Goal: Information Seeking & Learning: Compare options

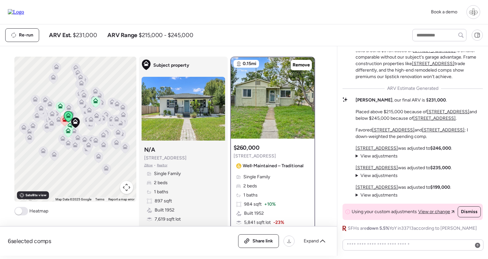
scroll to position [195, 0]
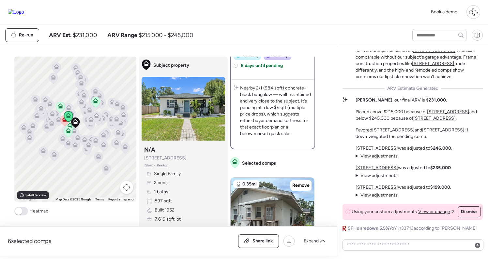
drag, startPoint x: 27, startPoint y: 11, endPoint x: 70, endPoint y: 1, distance: 43.9
click at [24, 11] on img at bounding box center [16, 12] width 16 height 6
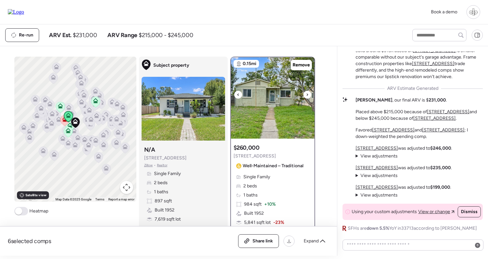
scroll to position [0, 0]
click at [98, 102] on icon at bounding box center [95, 102] width 9 height 11
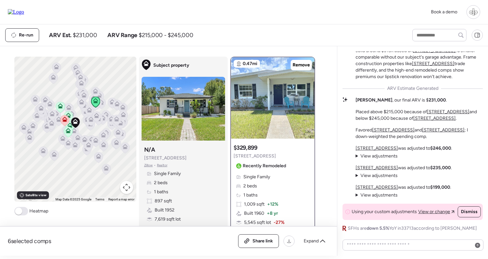
scroll to position [1, 0]
click at [64, 121] on icon at bounding box center [64, 121] width 4 height 2
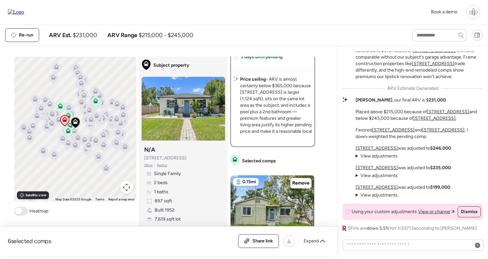
scroll to position [0, 0]
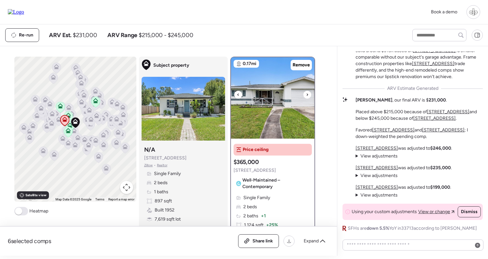
click at [273, 87] on img at bounding box center [272, 97] width 83 height 81
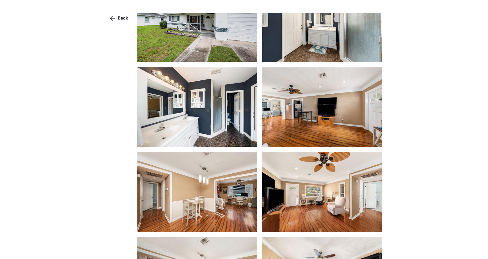
scroll to position [544, 0]
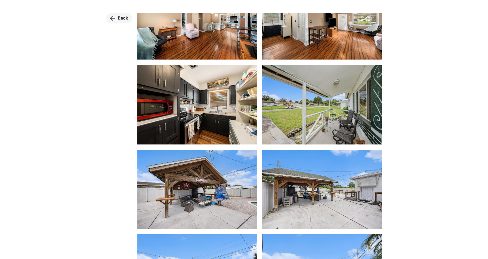
click at [118, 16] on span "Back" at bounding box center [123, 18] width 10 height 7
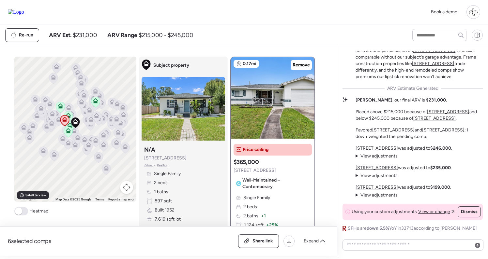
click at [145, 166] on span "Zillow" at bounding box center [148, 165] width 9 height 5
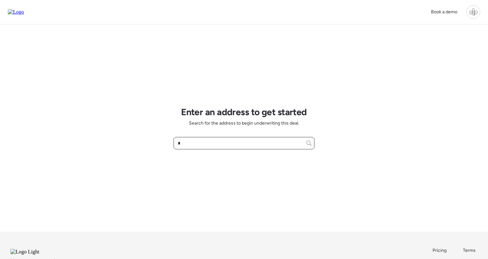
click at [236, 142] on input "*" at bounding box center [243, 143] width 135 height 9
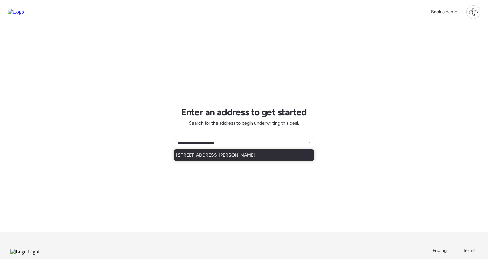
click at [229, 153] on span "111 W Osborne Ave, Tampa, FL, 33603" at bounding box center [215, 155] width 79 height 7
type input "**********"
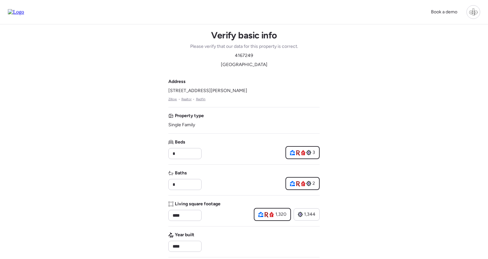
click at [244, 52] on div "Verify basic info Please verify that our data for this property is correct. 416…" at bounding box center [244, 49] width 108 height 38
copy span "4167249"
click at [301, 42] on div "Verify basic info Please verify that our data for this property is correct. 416…" at bounding box center [243, 259] width 151 height 471
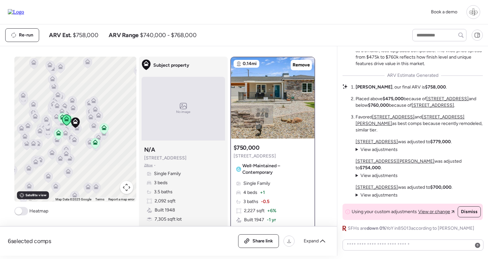
scroll to position [-67, 0]
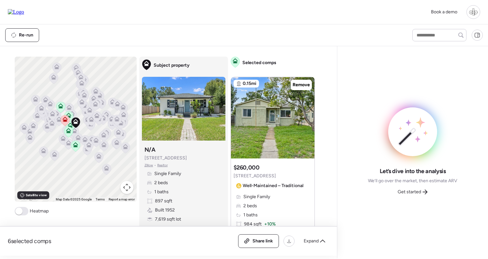
click at [74, 146] on icon at bounding box center [75, 144] width 5 height 5
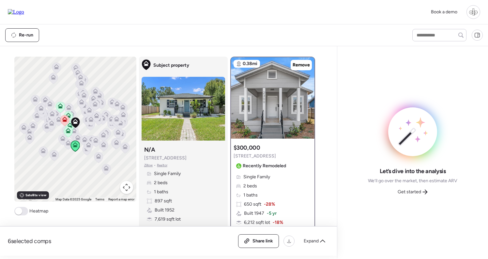
click at [68, 132] on icon at bounding box center [68, 132] width 4 height 2
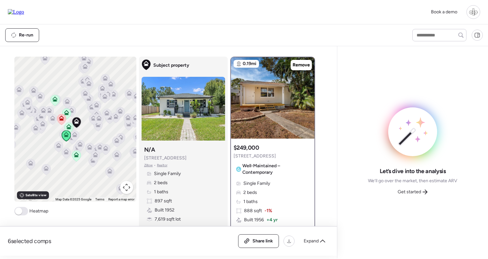
click at [69, 128] on icon at bounding box center [69, 128] width 4 height 2
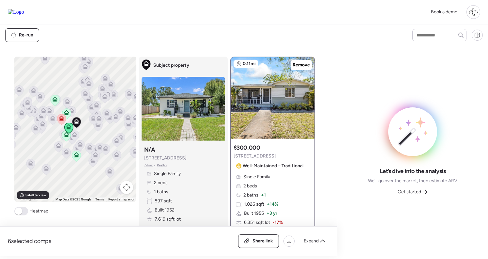
click at [68, 113] on icon at bounding box center [66, 111] width 5 height 3
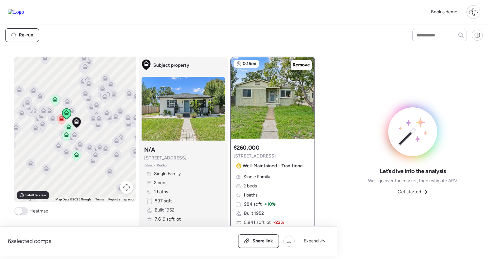
click at [56, 99] on icon at bounding box center [54, 98] width 5 height 3
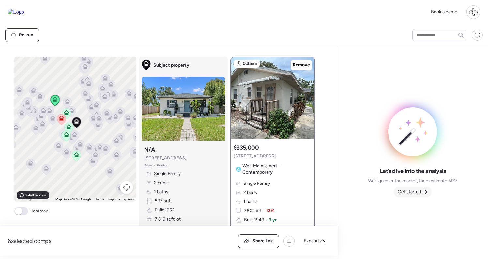
click at [408, 195] on span "Get started" at bounding box center [408, 192] width 23 height 7
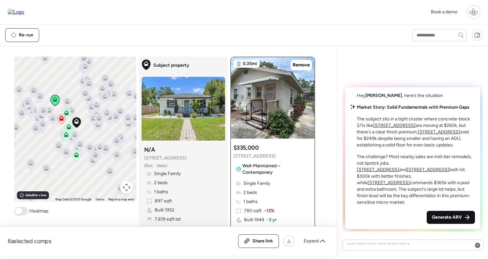
click at [444, 221] on span "Generate ARV" at bounding box center [447, 218] width 30 height 7
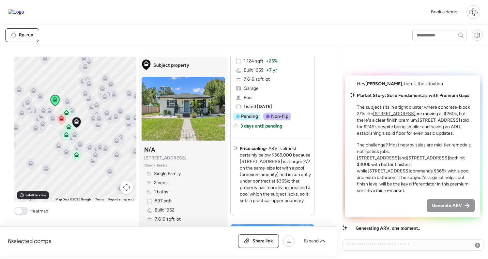
scroll to position [1225, 0]
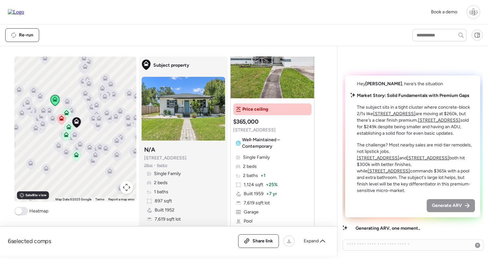
click at [79, 163] on div at bounding box center [76, 157] width 9 height 12
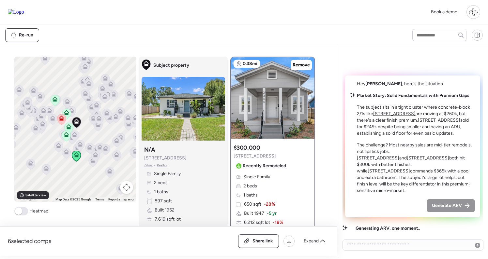
scroll to position [1, 0]
click at [283, 98] on img at bounding box center [272, 97] width 83 height 81
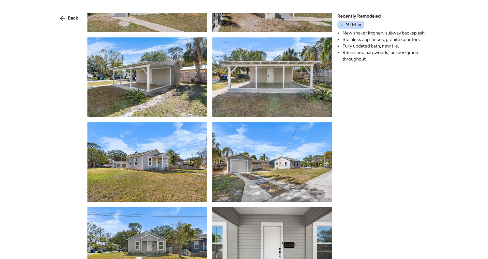
scroll to position [1866, 0]
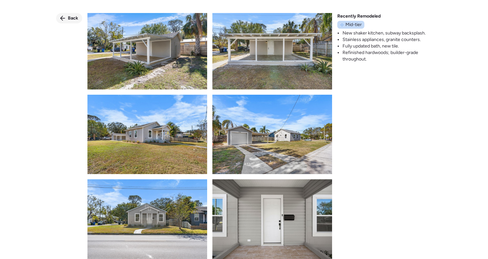
click at [67, 21] on div "Back" at bounding box center [69, 18] width 26 height 10
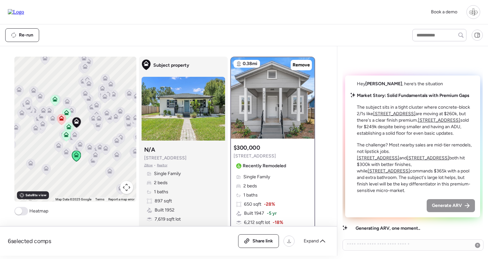
scroll to position [0, 0]
click at [65, 137] on icon at bounding box center [66, 136] width 4 height 2
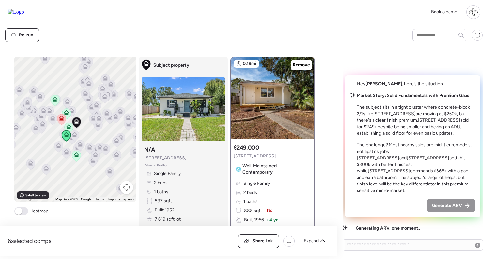
click at [69, 126] on icon at bounding box center [68, 127] width 5 height 5
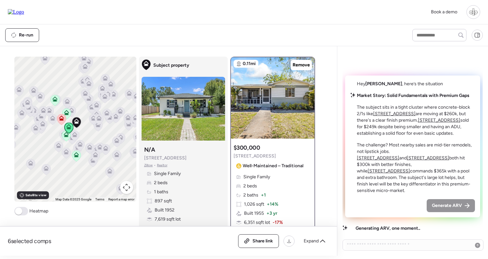
click at [68, 112] on icon at bounding box center [66, 112] width 5 height 5
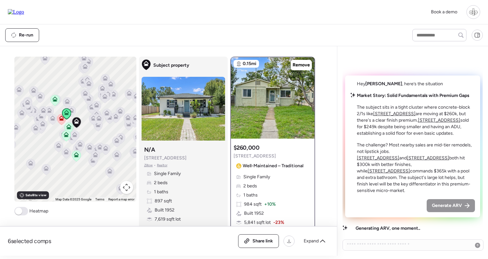
click at [54, 100] on icon at bounding box center [54, 101] width 4 height 2
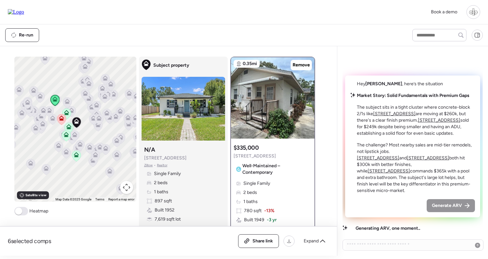
click at [51, 122] on icon at bounding box center [52, 119] width 9 height 11
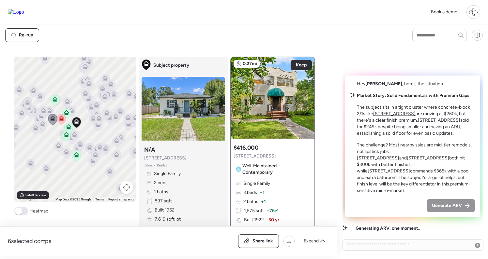
click at [39, 134] on icon at bounding box center [35, 129] width 9 height 11
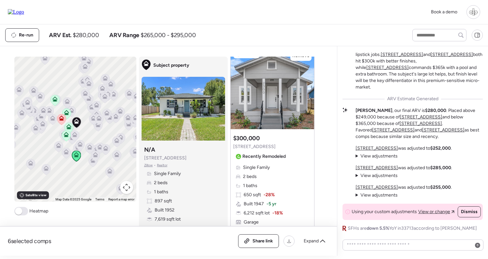
scroll to position [1783, 0]
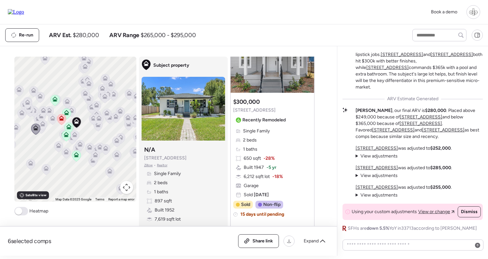
click at [62, 118] on icon at bounding box center [61, 118] width 5 height 5
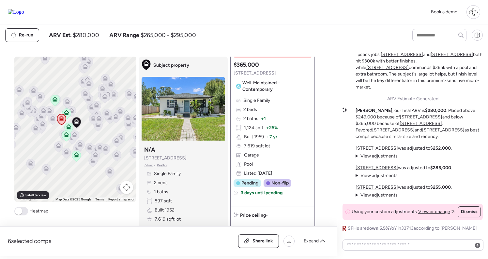
scroll to position [0, 0]
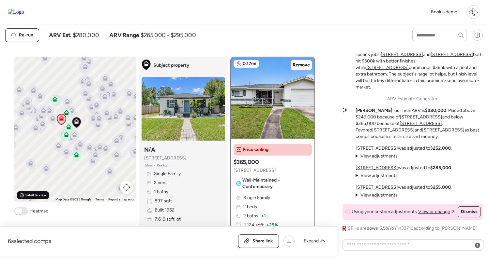
click at [28, 196] on span "Satellite view" at bounding box center [35, 195] width 21 height 5
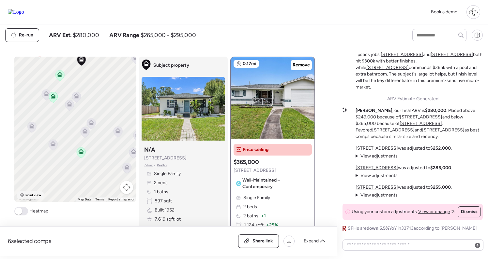
click at [33, 195] on span "Road view" at bounding box center [33, 195] width 16 height 5
click at [51, 146] on icon at bounding box center [52, 143] width 5 height 5
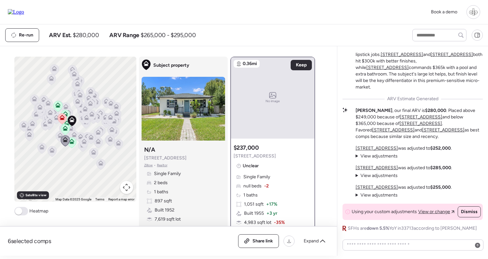
click at [50, 153] on icon at bounding box center [52, 152] width 4 height 2
click at [40, 146] on icon at bounding box center [41, 147] width 5 height 5
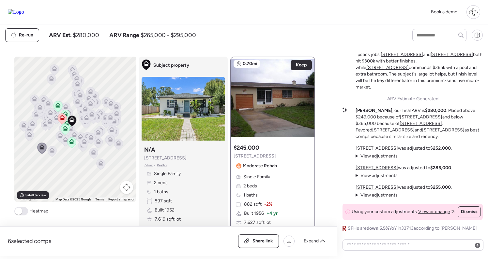
click at [31, 138] on icon at bounding box center [29, 136] width 9 height 11
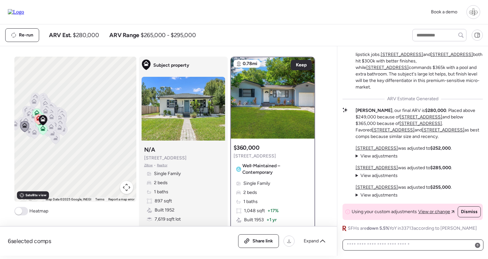
click at [399, 247] on textarea at bounding box center [412, 245] width 135 height 9
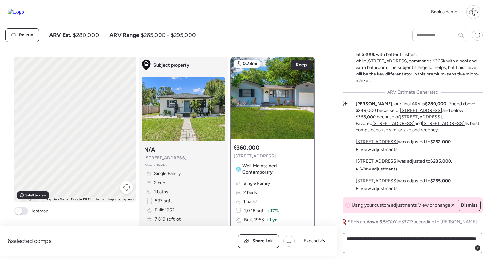
type textarea "**********"
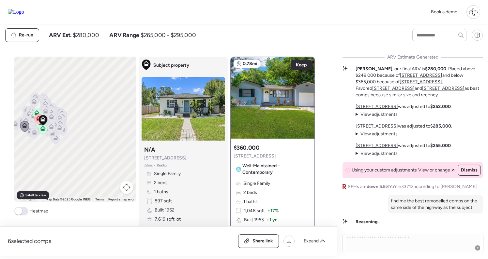
drag, startPoint x: 41, startPoint y: 126, endPoint x: 71, endPoint y: 126, distance: 30.0
click at [75, 129] on div at bounding box center [136, 129] width 122 height 0
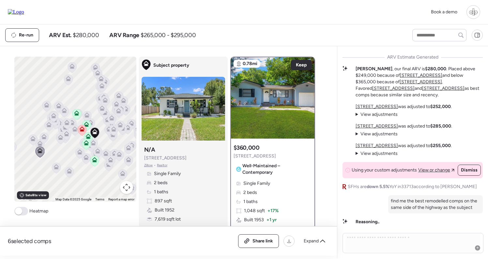
click at [67, 125] on icon at bounding box center [67, 124] width 4 height 2
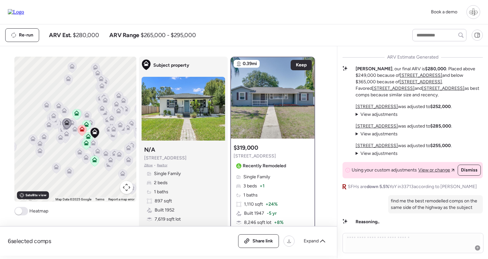
click at [67, 134] on icon at bounding box center [66, 133] width 5 height 5
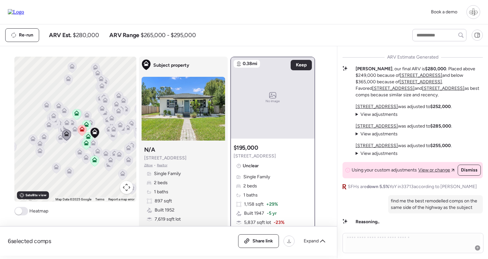
click at [66, 122] on icon at bounding box center [66, 121] width 5 height 3
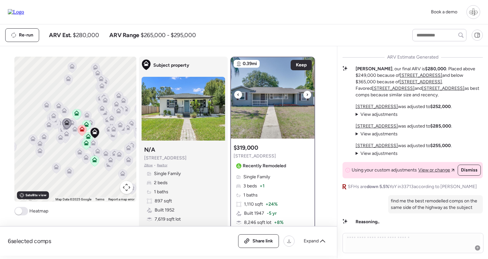
click at [265, 108] on img at bounding box center [272, 97] width 83 height 81
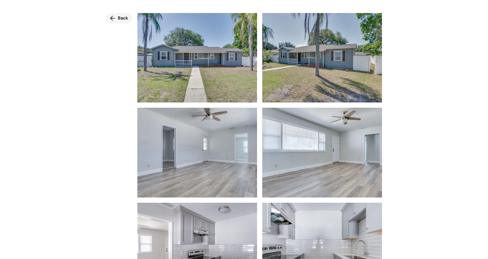
click at [122, 18] on span "Back" at bounding box center [123, 18] width 10 height 7
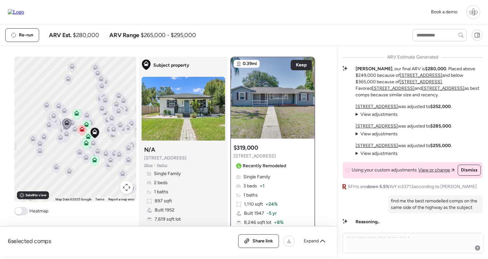
click at [264, 186] on div "Single Family 3 beds + 1 1 baths 1,110 sqft + 24% Built 1947 -5 yr 8,246 sqft l…" at bounding box center [272, 204] width 78 height 61
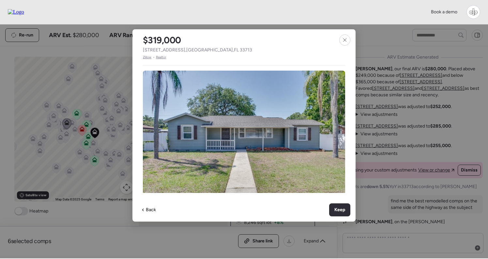
click at [146, 57] on span "Zillow" at bounding box center [147, 57] width 9 height 5
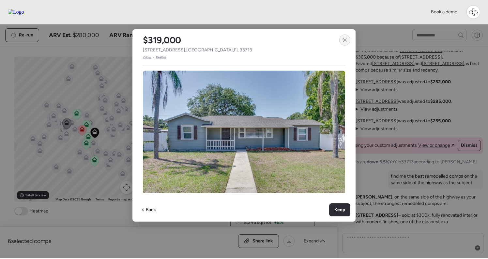
click at [345, 42] on icon at bounding box center [344, 39] width 5 height 5
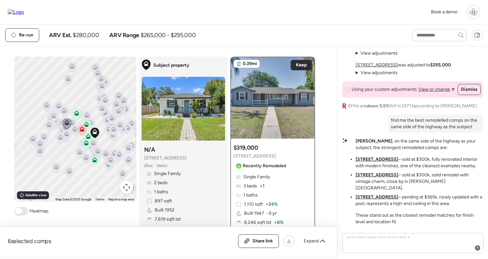
click at [374, 162] on u "[STREET_ADDRESS]" at bounding box center [376, 160] width 43 height 6
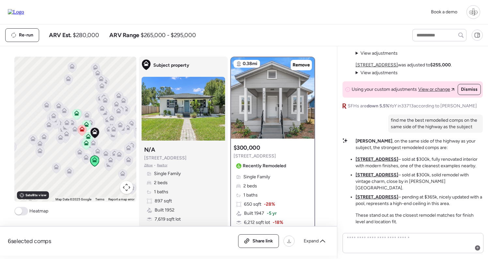
click at [370, 178] on u "[STREET_ADDRESS]" at bounding box center [376, 175] width 43 height 6
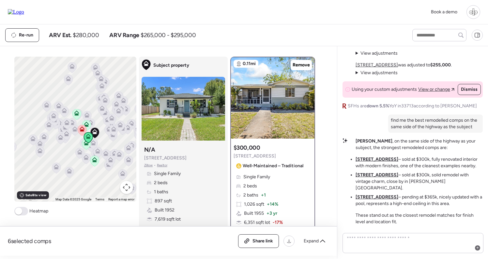
click at [369, 197] on u "2491 36th Ave N" at bounding box center [376, 198] width 43 height 6
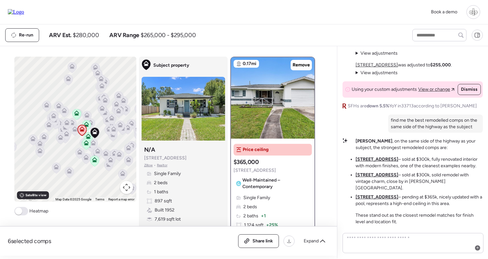
click at [373, 162] on u "[STREET_ADDRESS]" at bounding box center [376, 160] width 43 height 6
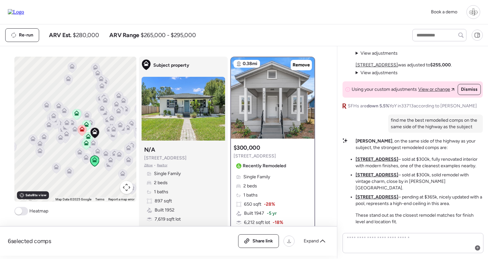
click at [373, 178] on u "[STREET_ADDRESS]" at bounding box center [376, 175] width 43 height 6
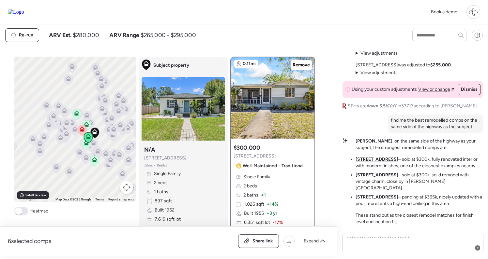
click at [372, 200] on u "2491 36th Ave N" at bounding box center [376, 198] width 43 height 6
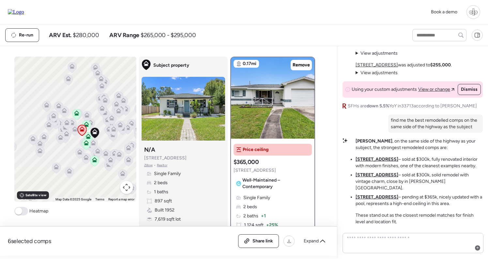
click at [67, 134] on icon at bounding box center [66, 133] width 5 height 5
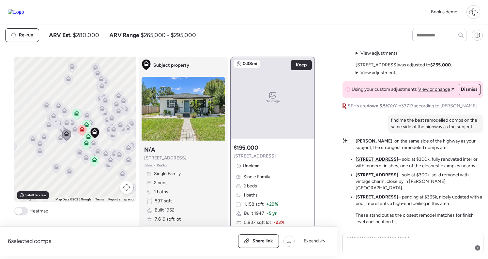
click at [67, 123] on icon at bounding box center [66, 122] width 5 height 5
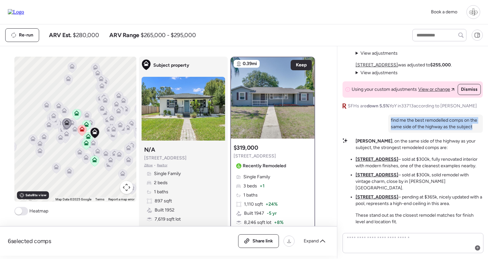
drag, startPoint x: 473, startPoint y: 132, endPoint x: 392, endPoint y: 124, distance: 81.2
click at [392, 124] on p "find me the best remodelled comps on the same side of the highway as the subject" at bounding box center [435, 123] width 89 height 13
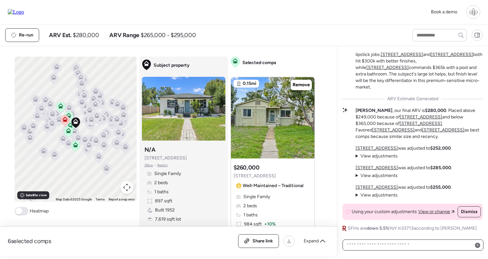
click at [399, 243] on textarea at bounding box center [412, 245] width 135 height 9
paste textarea "**********"
type textarea "**********"
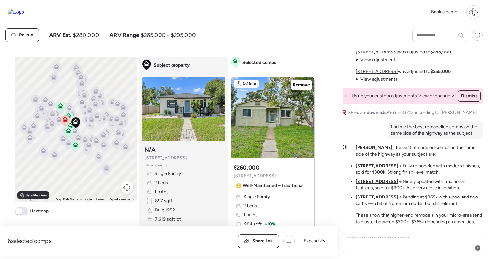
click at [376, 183] on u "[STREET_ADDRESS]" at bounding box center [376, 182] width 43 height 6
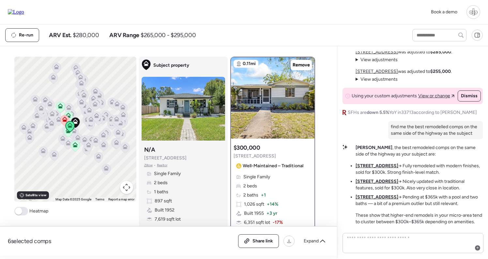
click at [373, 196] on u "[STREET_ADDRESS]" at bounding box center [376, 198] width 43 height 6
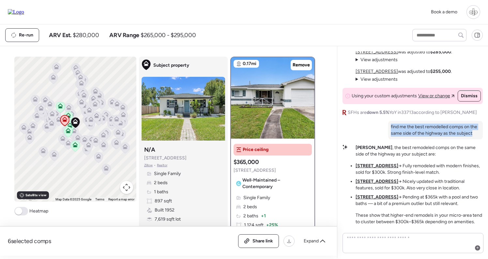
drag, startPoint x: 474, startPoint y: 135, endPoint x: 390, endPoint y: 127, distance: 84.5
click at [390, 127] on div "find me the best remodelled comps on the same side of the highway as the subject" at bounding box center [435, 130] width 95 height 18
copy p "find me the best remodelled comps on the same side of the highway as the subject"
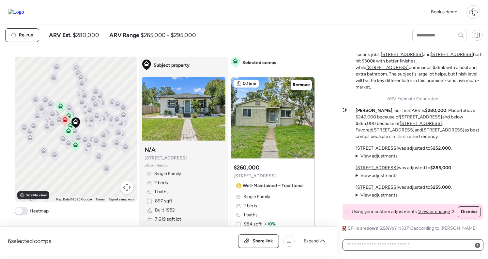
click at [372, 243] on textarea at bounding box center [412, 245] width 135 height 9
paste textarea "**********"
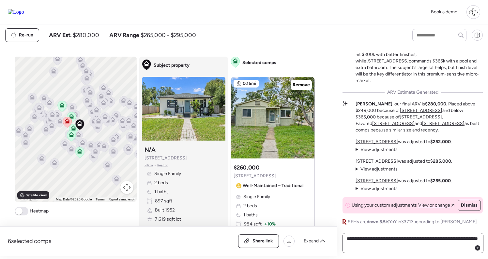
type textarea "**********"
click at [52, 119] on icon at bounding box center [52, 116] width 9 height 11
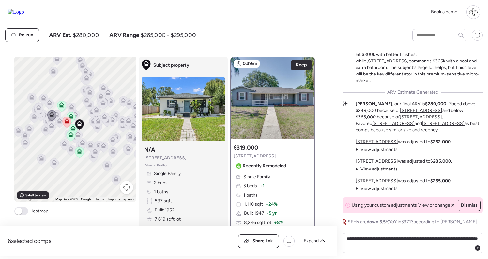
click at [52, 132] on icon at bounding box center [51, 127] width 9 height 11
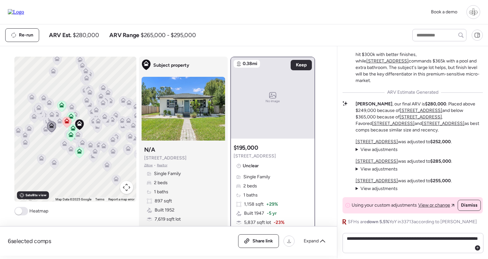
click at [53, 114] on icon at bounding box center [51, 113] width 5 height 3
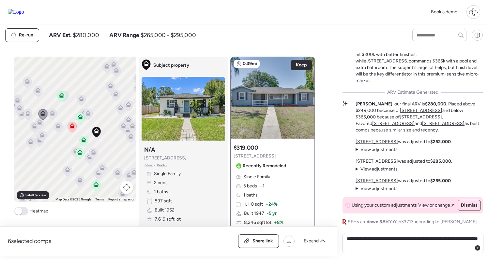
click at [42, 123] on icon at bounding box center [39, 123] width 9 height 11
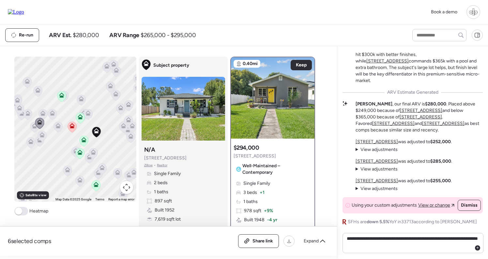
click at [32, 127] on icon at bounding box center [34, 126] width 5 height 5
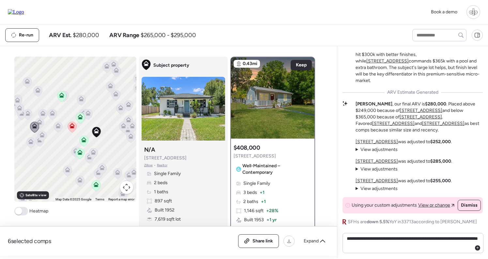
click at [52, 113] on icon at bounding box center [52, 113] width 5 height 5
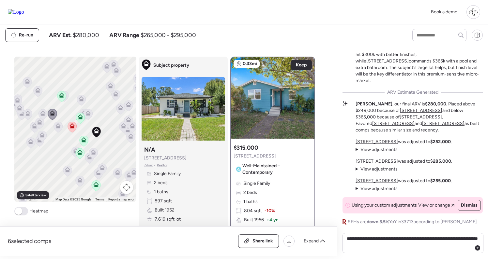
click at [58, 130] on icon at bounding box center [57, 127] width 9 height 11
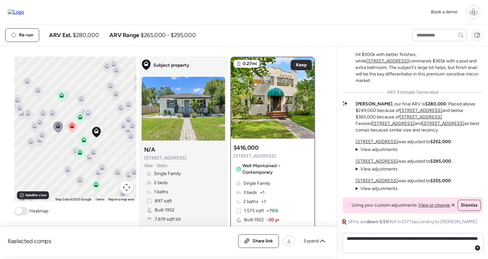
click at [50, 114] on icon at bounding box center [52, 113] width 5 height 5
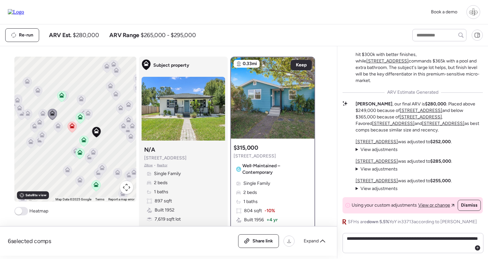
click at [43, 114] on icon at bounding box center [42, 115] width 4 height 2
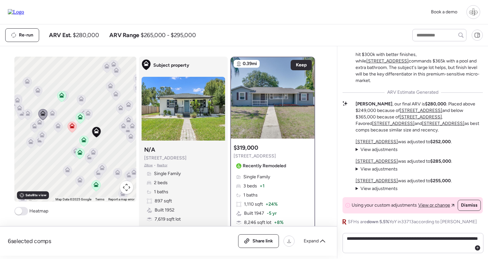
click at [40, 92] on icon at bounding box center [37, 90] width 5 height 5
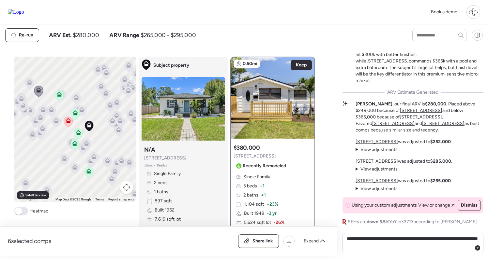
click at [30, 108] on icon at bounding box center [29, 110] width 5 height 5
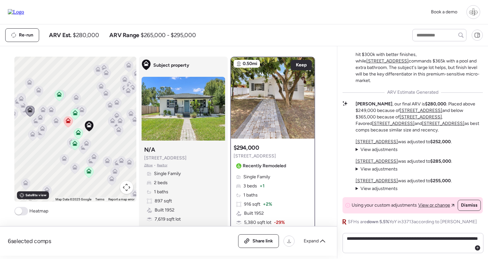
click at [22, 112] on div at bounding box center [22, 107] width 9 height 12
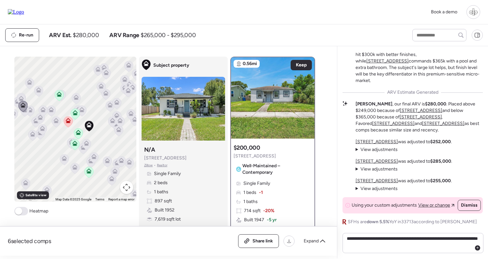
click at [31, 111] on icon at bounding box center [30, 112] width 4 height 2
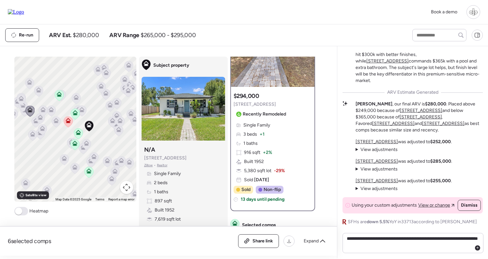
scroll to position [52, 0]
click at [263, 121] on div "$294,000 2820 38th Ave N Recently Remodeled Single Family 3 beds + 1 1 baths 91…" at bounding box center [272, 149] width 83 height 121
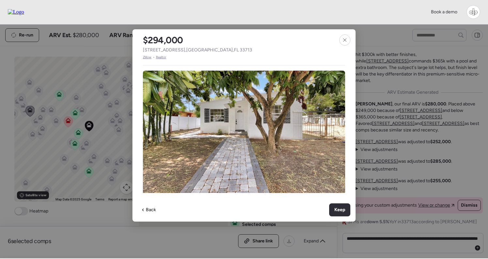
click at [148, 56] on span "Zillow" at bounding box center [147, 57] width 9 height 5
click at [347, 36] on div at bounding box center [344, 40] width 11 height 11
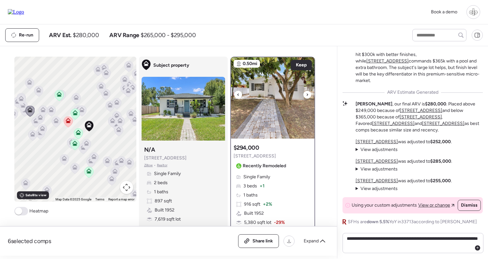
scroll to position [0, 0]
click at [404, 246] on textarea "**********" at bounding box center [412, 243] width 135 height 18
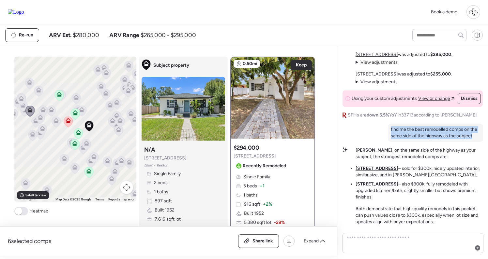
drag, startPoint x: 474, startPoint y: 135, endPoint x: 391, endPoint y: 128, distance: 83.7
click at [391, 128] on p "find me the best remodelled comps on the same side of the highway as the subject" at bounding box center [435, 132] width 89 height 13
copy p "find me the best remodelled comps on the same side of the highway as the subject"
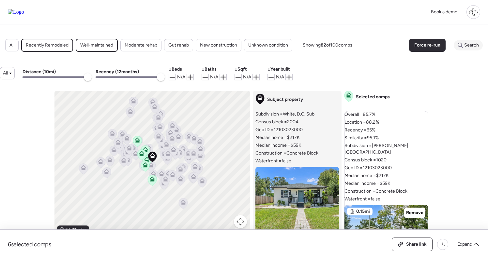
click at [465, 44] on span "Search" at bounding box center [471, 45] width 15 height 7
click at [448, 44] on input "text" at bounding box center [455, 45] width 47 height 9
paste input "********"
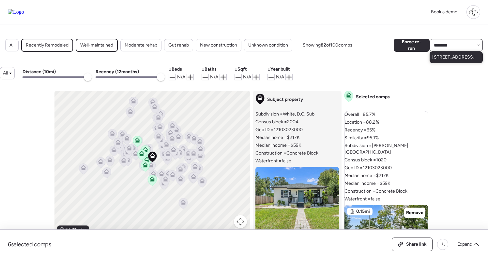
type input "********"
click at [442, 58] on span "2820 38th Ave N, Saint Petersburg, FL 33713" at bounding box center [453, 57] width 42 height 7
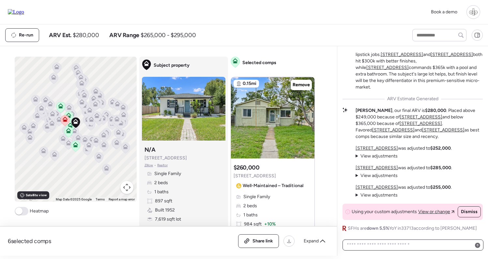
click at [402, 245] on textarea at bounding box center [412, 245] width 135 height 9
paste textarea "**********"
type textarea "**********"
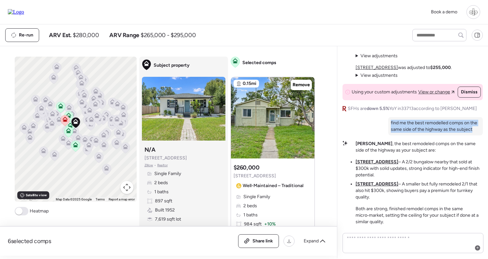
drag, startPoint x: 472, startPoint y: 136, endPoint x: 387, endPoint y: 130, distance: 85.9
click at [387, 130] on div "Market Story: Solid Fundamentals with Premium Gaps The subject sits in a tight …" at bounding box center [412, 50] width 140 height 350
copy p "find me the best remodelled comps on the same side of the highway as the subject"
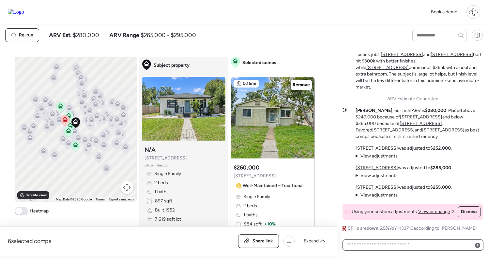
click at [388, 247] on textarea at bounding box center [412, 245] width 135 height 9
paste textarea "**********"
type textarea "**********"
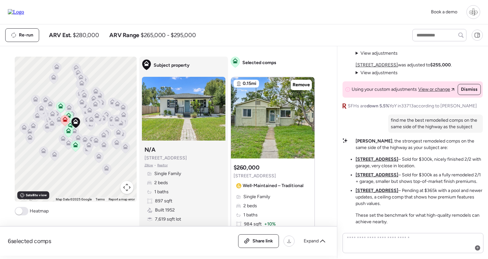
click at [367, 193] on u "[STREET_ADDRESS]" at bounding box center [376, 191] width 43 height 6
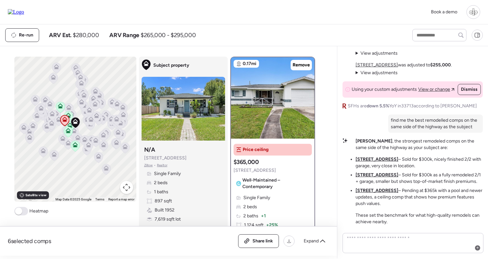
click at [367, 173] on u "[STREET_ADDRESS]" at bounding box center [376, 175] width 43 height 6
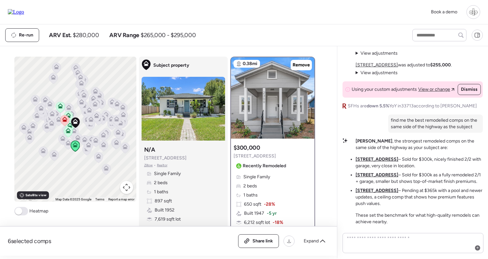
click at [367, 157] on u "[STREET_ADDRESS]" at bounding box center [376, 160] width 43 height 6
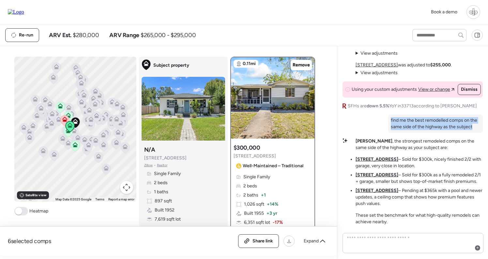
drag, startPoint x: 473, startPoint y: 126, endPoint x: 390, endPoint y: 117, distance: 83.6
click at [390, 117] on div "find me the best remodelled comps on the same side of the highway as the subject" at bounding box center [435, 124] width 95 height 18
copy p "find me the best remodelled comps on the same side of the highway as the subject"
click at [379, 244] on textarea at bounding box center [412, 243] width 135 height 18
paste textarea "**********"
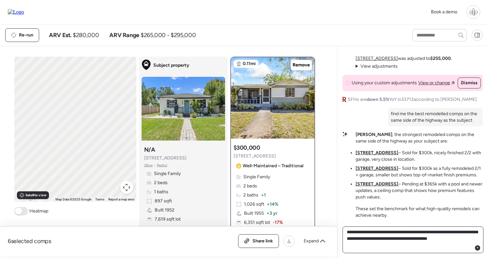
type textarea "**********"
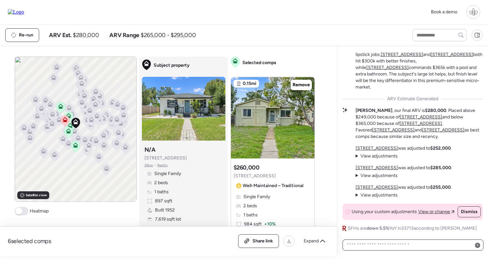
click at [402, 244] on textarea at bounding box center [412, 245] width 135 height 9
paste textarea "**********"
type textarea "**********"
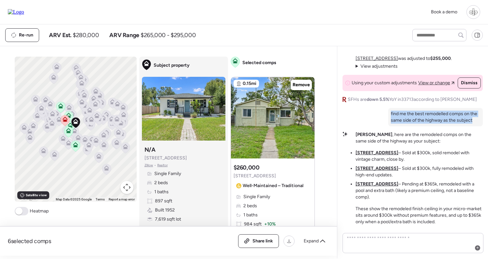
drag, startPoint x: 475, startPoint y: 127, endPoint x: 388, endPoint y: 121, distance: 87.0
click at [388, 121] on div "find me the best remodelled comps on the same side of the highway as the subject" at bounding box center [435, 117] width 95 height 18
copy p "find me the best remodelled comps on the same side of the highway as the subject"
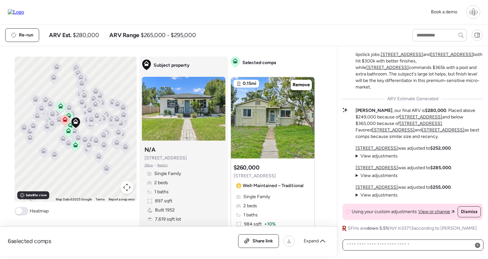
click at [386, 243] on textarea at bounding box center [412, 245] width 135 height 9
paste textarea "**********"
type textarea "**********"
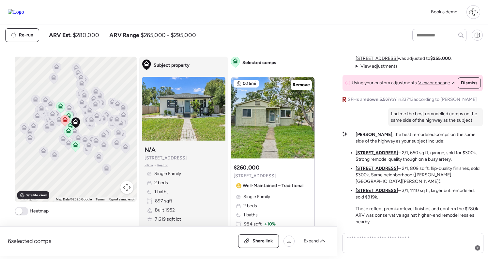
click at [376, 156] on u "2300 30th Ave N" at bounding box center [376, 153] width 43 height 6
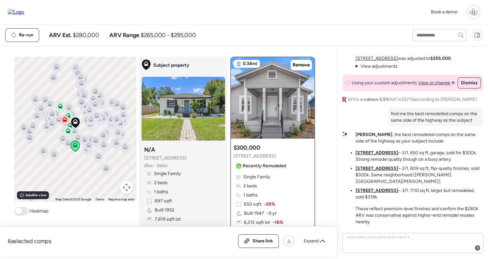
click at [376, 171] on u "2941 37th Ave N" at bounding box center [376, 169] width 43 height 6
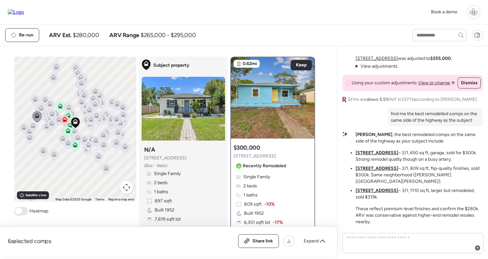
click at [376, 192] on u "2700 38th Ave N" at bounding box center [376, 191] width 43 height 6
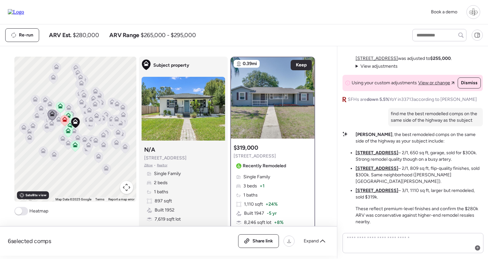
click at [377, 171] on u "2941 37th Ave N" at bounding box center [376, 169] width 43 height 6
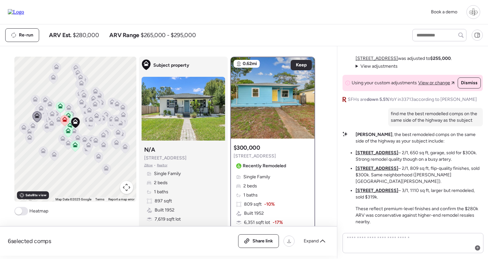
click at [376, 156] on u "[STREET_ADDRESS]" at bounding box center [376, 153] width 43 height 6
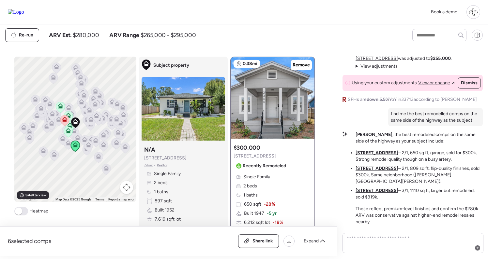
click at [369, 171] on u "[STREET_ADDRESS]" at bounding box center [376, 169] width 43 height 6
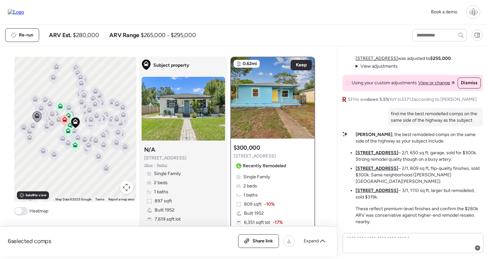
click at [369, 191] on u "[STREET_ADDRESS]" at bounding box center [376, 191] width 43 height 6
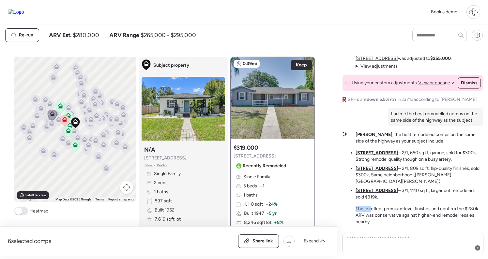
drag, startPoint x: 370, startPoint y: 209, endPoint x: 432, endPoint y: 205, distance: 61.8
click at [432, 205] on div "Liam , the best remodeled comps on the same side of the highway as your subject…" at bounding box center [418, 179] width 127 height 94
drag, startPoint x: 373, startPoint y: 216, endPoint x: 406, endPoint y: 216, distance: 32.9
click at [406, 216] on p "These reflect premium-level finishes and confirm the $280k ARV was conservative…" at bounding box center [418, 216] width 127 height 20
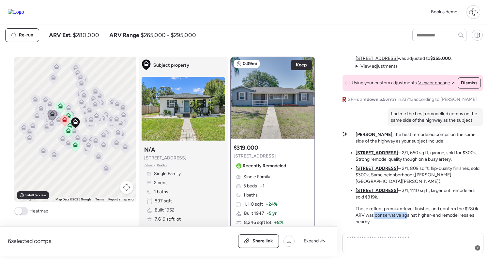
click at [406, 216] on p "These reflect premium-level finishes and confirm the $280k ARV was conservative…" at bounding box center [418, 216] width 127 height 20
click at [380, 171] on u "[STREET_ADDRESS]" at bounding box center [376, 169] width 43 height 6
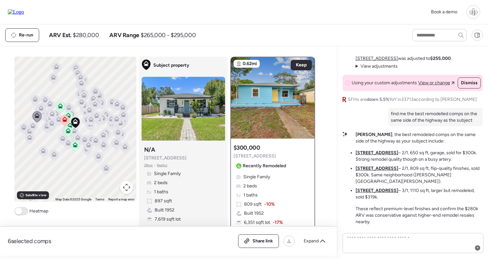
click at [378, 192] on u "[STREET_ADDRESS]" at bounding box center [376, 191] width 43 height 6
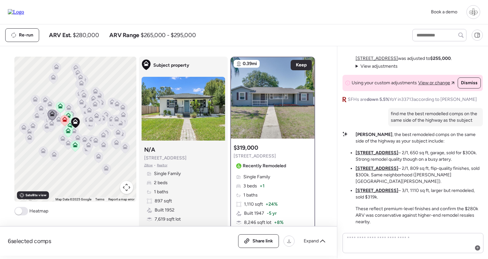
click at [386, 171] on u "2941 37th Ave N" at bounding box center [376, 169] width 43 height 6
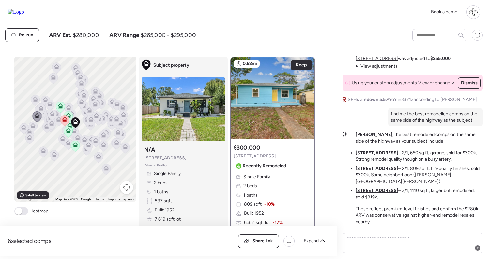
click at [380, 192] on u "[STREET_ADDRESS]" at bounding box center [376, 191] width 43 height 6
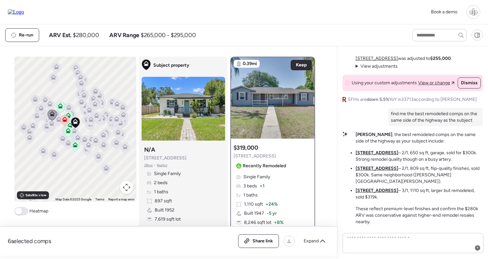
click at [371, 156] on u "[STREET_ADDRESS]" at bounding box center [376, 153] width 43 height 6
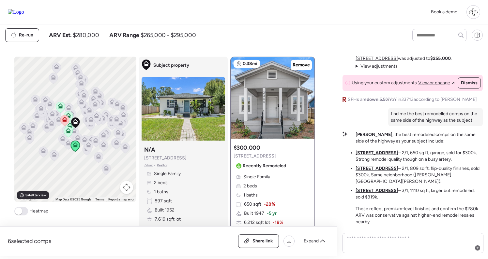
click at [384, 156] on u "[STREET_ADDRESS]" at bounding box center [376, 153] width 43 height 6
click at [379, 172] on li "2941 37th Ave N – 2/1, 809 sq ft, flip-quality finishes, sold $300k. Same neigh…" at bounding box center [418, 176] width 127 height 20
click at [379, 171] on u "2941 37th Ave N" at bounding box center [376, 169] width 43 height 6
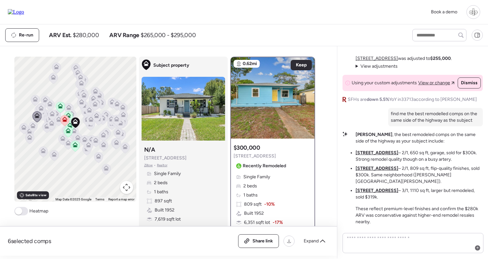
click at [378, 188] on u "[STREET_ADDRESS]" at bounding box center [376, 191] width 43 height 6
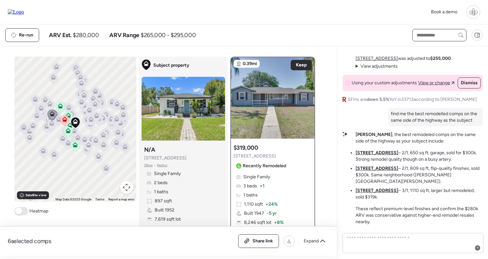
click at [424, 36] on input "text" at bounding box center [439, 35] width 48 height 9
click at [267, 41] on div "Re-run ARV Est. $280,000 ARV Range $265,000 - $295,000" at bounding box center [202, 35] width 395 height 14
click at [424, 33] on input "text" at bounding box center [439, 35] width 48 height 9
paste input "********"
type input "********"
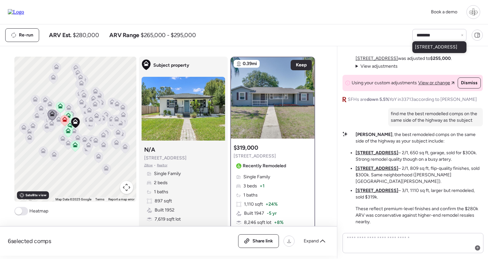
click at [418, 51] on span "2435 37th Ave N, Saint Petersburg, FL 33713" at bounding box center [436, 47] width 42 height 7
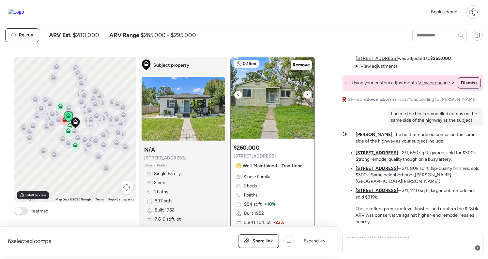
scroll to position [40, 0]
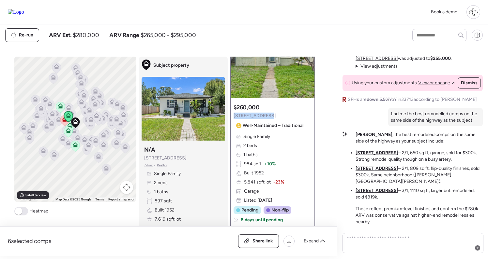
drag, startPoint x: 269, startPoint y: 116, endPoint x: 234, endPoint y: 116, distance: 34.9
click at [234, 116] on div "Suggested comp $260,000 2435 37th Ave N Well-Maintained – Traditional" at bounding box center [269, 117] width 72 height 27
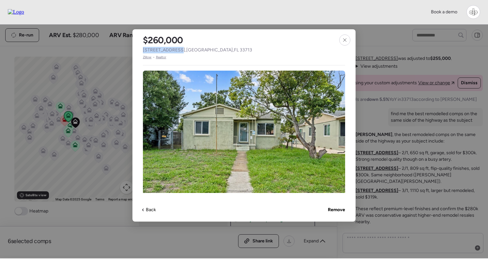
drag, startPoint x: 143, startPoint y: 49, endPoint x: 177, endPoint y: 51, distance: 33.6
click at [177, 51] on span "2435 37th Ave N , Saint Petersburg , FL 33713" at bounding box center [197, 50] width 109 height 7
copy span "[STREET_ADDRESS]"
click at [345, 40] on icon at bounding box center [344, 39] width 5 height 5
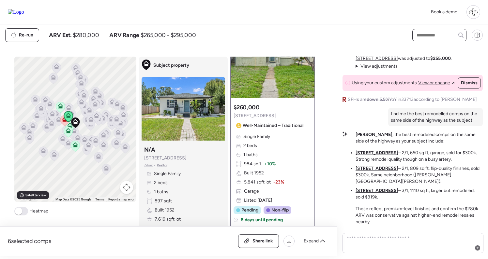
click at [429, 35] on input "text" at bounding box center [439, 35] width 48 height 9
paste input "********"
type input "********"
click at [424, 53] on div "2534 40th Ave N, Saint Petersburg, FL 33714" at bounding box center [439, 47] width 54 height 12
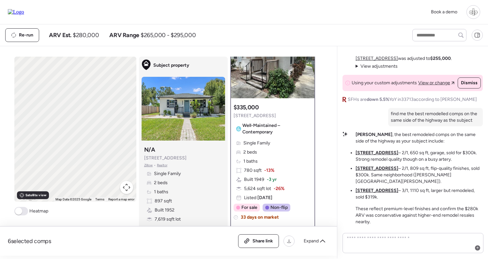
scroll to position [0, 0]
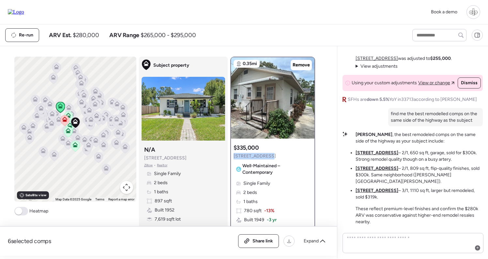
copy span "[STREET_ADDRESS]"
drag, startPoint x: 268, startPoint y: 155, endPoint x: 234, endPoint y: 157, distance: 34.3
click at [234, 157] on div "Suggested comp $335,000 2534 40th Ave N Well-Maintained – Contemporary" at bounding box center [272, 161] width 78 height 34
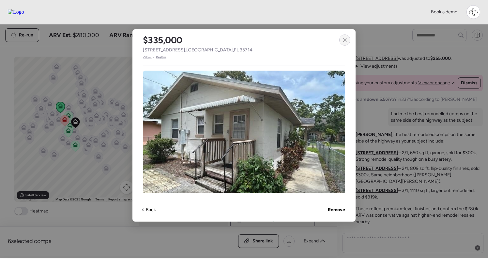
click at [344, 38] on icon at bounding box center [344, 39] width 5 height 5
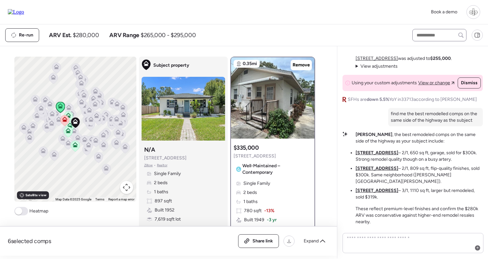
click at [421, 30] on div at bounding box center [439, 35] width 54 height 12
click at [420, 36] on input "text" at bounding box center [439, 35] width 48 height 9
paste input "********"
type input "********"
click at [422, 49] on span "2410 35th Ave N, Saint Petersburg, FL 33713" at bounding box center [436, 47] width 42 height 7
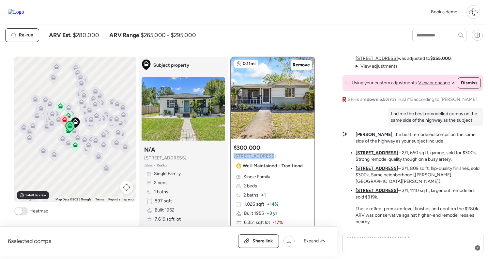
drag, startPoint x: 273, startPoint y: 156, endPoint x: 231, endPoint y: 156, distance: 41.7
click at [231, 156] on div "Suggested comp $300,000 2410 35th Ave N Well-Maintained – Traditional Single Fa…" at bounding box center [272, 206] width 83 height 130
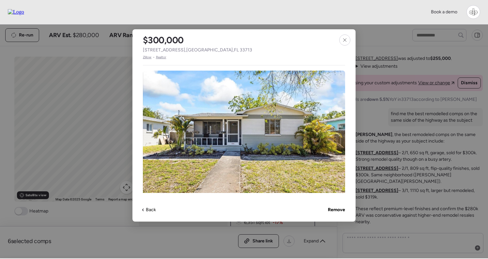
copy span "[STREET_ADDRESS]"
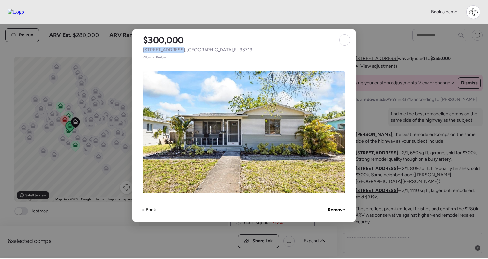
drag, startPoint x: 142, startPoint y: 51, endPoint x: 177, endPoint y: 51, distance: 34.9
click at [177, 51] on div "$300,000 2410 35th Ave N , Saint Petersburg , FL 33713 Zillow • Realtor" at bounding box center [197, 44] width 130 height 31
copy span "[STREET_ADDRESS]"
click at [337, 38] on div "$300,000 2410 35th Ave N , Saint Petersburg , FL 33713 Zillow • Realtor Single …" at bounding box center [243, 125] width 223 height 193
click at [343, 38] on icon at bounding box center [344, 39] width 5 height 5
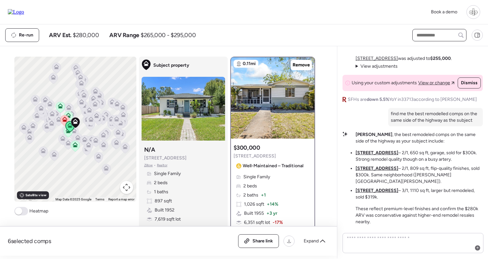
click at [426, 38] on input "text" at bounding box center [439, 35] width 48 height 9
paste input "********"
type input "********"
click at [425, 51] on span "2300 30th Ave N, Saint Petersburg, FL 33713" at bounding box center [436, 47] width 42 height 7
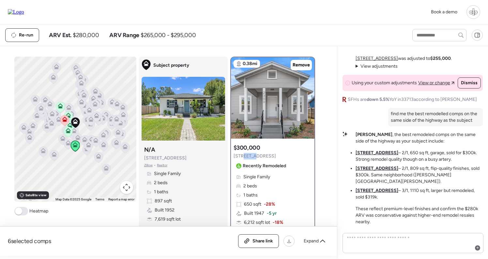
drag, startPoint x: 248, startPoint y: 157, endPoint x: 243, endPoint y: 157, distance: 4.9
click at [243, 157] on span "[STREET_ADDRESS]" at bounding box center [254, 156] width 42 height 7
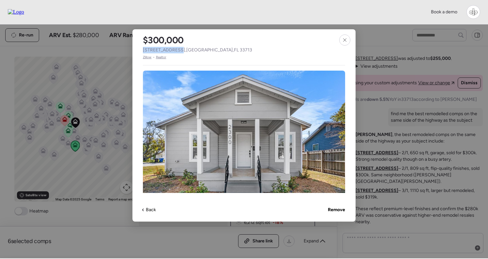
drag, startPoint x: 140, startPoint y: 48, endPoint x: 177, endPoint y: 48, distance: 37.2
click at [177, 48] on div "$300,000 2300 30th Ave N , Saint Petersburg , FL 33713 Zillow • Realtor" at bounding box center [197, 44] width 130 height 31
copy span "[STREET_ADDRESS]"
click at [345, 40] on icon at bounding box center [344, 39] width 5 height 5
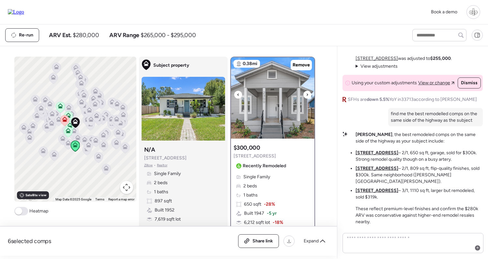
click at [261, 96] on img at bounding box center [272, 97] width 83 height 81
click at [432, 37] on input "text" at bounding box center [439, 35] width 48 height 9
paste input "********"
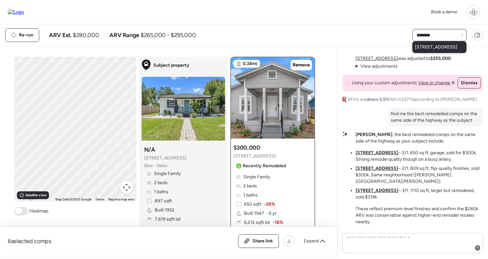
type input "********"
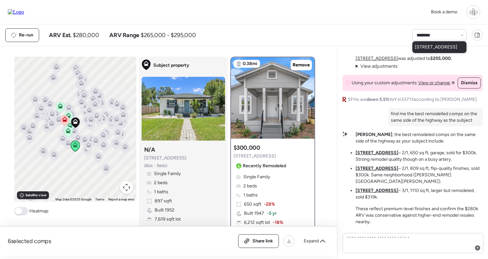
click at [424, 51] on span "3601 21st St N, Saint Petersburg, FL 33713" at bounding box center [436, 47] width 42 height 7
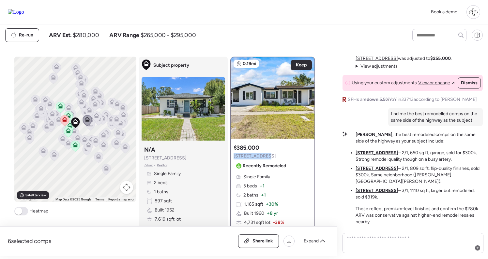
copy span "3601 21st St N"
drag, startPoint x: 265, startPoint y: 156, endPoint x: 234, endPoint y: 158, distance: 31.1
click at [234, 158] on div "$385,000 3601 21st St N Recently Remodeled" at bounding box center [260, 157] width 55 height 27
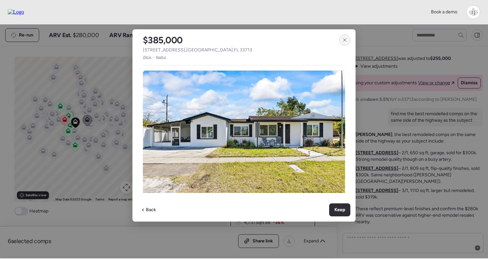
click at [343, 39] on icon at bounding box center [344, 39] width 5 height 5
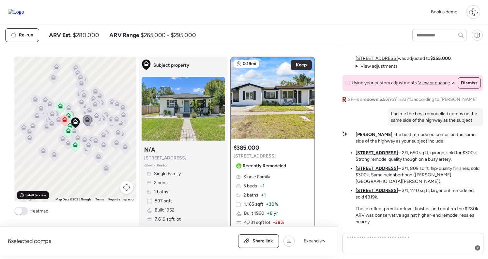
click at [38, 196] on span "Satellite view" at bounding box center [35, 195] width 21 height 5
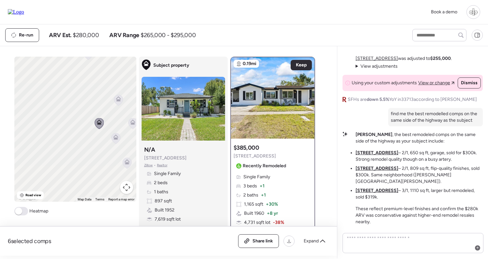
click at [114, 141] on icon at bounding box center [115, 138] width 9 height 11
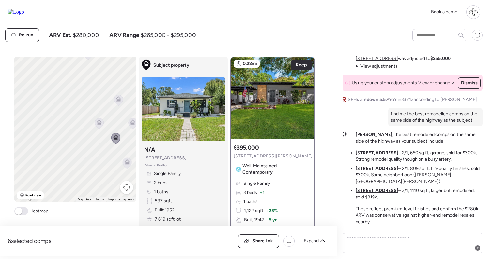
click at [130, 124] on icon at bounding box center [132, 124] width 4 height 2
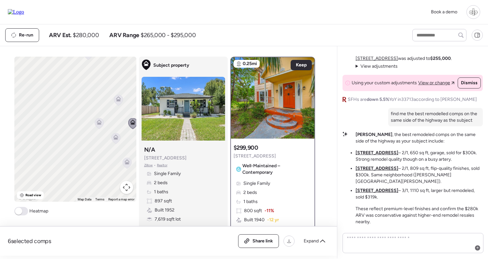
click at [118, 101] on icon at bounding box center [118, 100] width 4 height 2
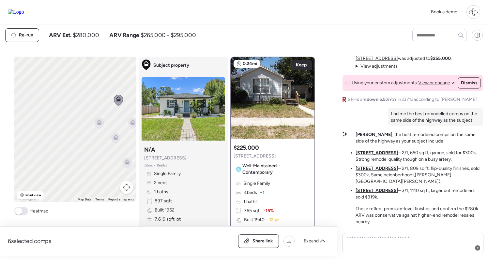
click at [20, 212] on span at bounding box center [18, 211] width 7 height 7
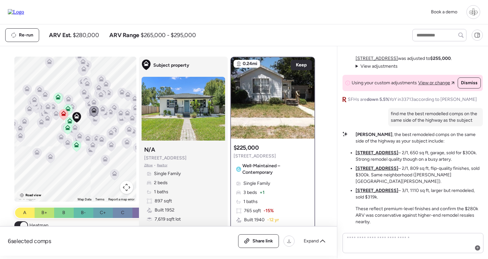
click at [35, 194] on span "Road view" at bounding box center [33, 195] width 16 height 5
click at [22, 226] on span at bounding box center [23, 225] width 7 height 7
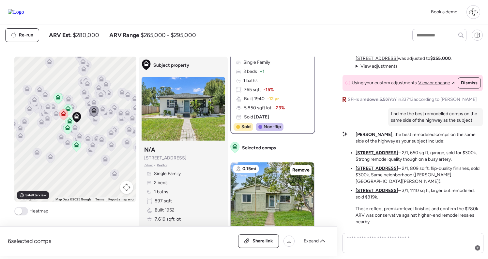
scroll to position [255, 0]
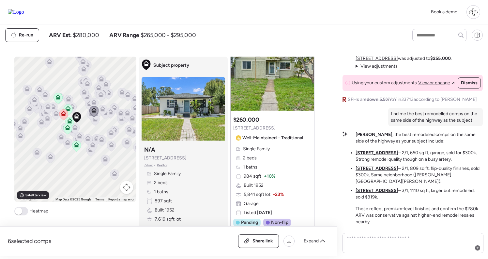
click at [67, 109] on icon at bounding box center [67, 108] width 5 height 5
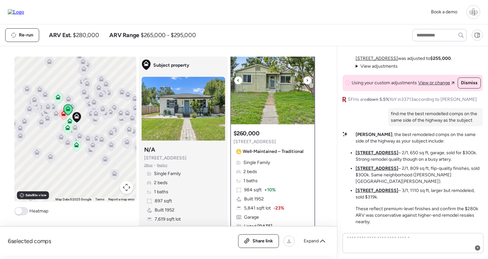
scroll to position [0, 0]
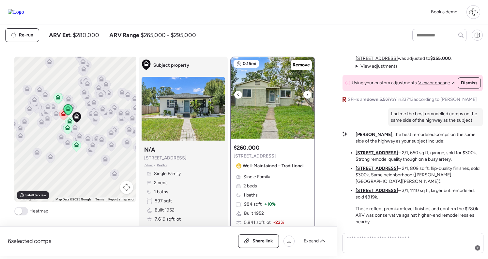
click at [273, 70] on img at bounding box center [272, 97] width 83 height 81
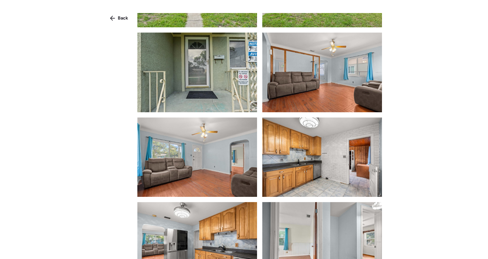
scroll to position [225, 0]
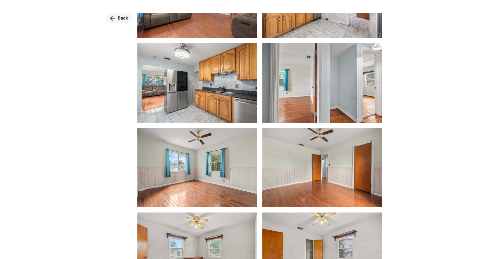
click at [113, 18] on icon at bounding box center [112, 18] width 5 height 5
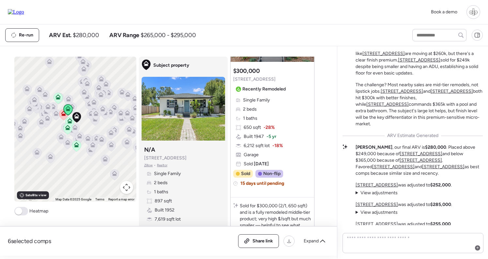
scroll to position [-166, 0]
click at [400, 94] on u "[STREET_ADDRESS]" at bounding box center [401, 91] width 42 height 6
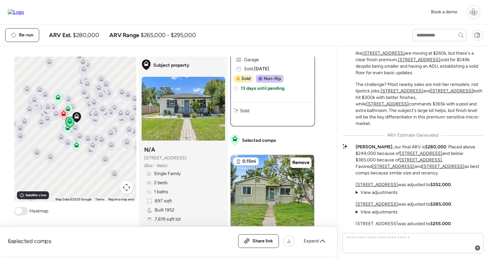
scroll to position [0, 0]
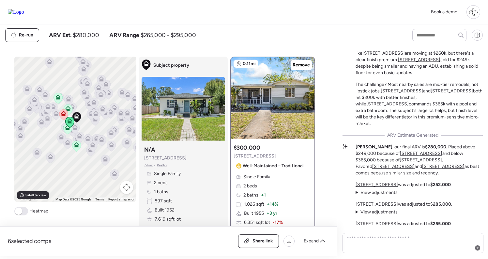
click at [433, 94] on u "[STREET_ADDRESS]" at bounding box center [451, 91] width 42 height 6
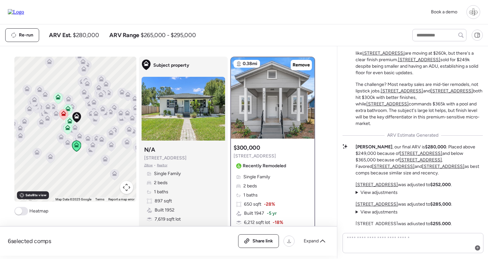
click at [408, 107] on u "[STREET_ADDRESS]" at bounding box center [387, 104] width 42 height 6
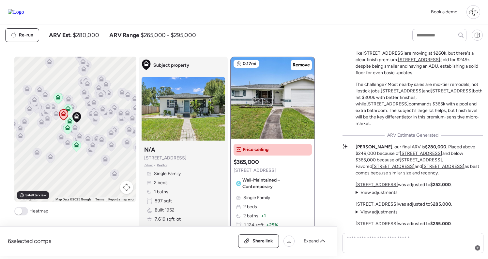
click at [403, 94] on u "[STREET_ADDRESS]" at bounding box center [401, 91] width 42 height 6
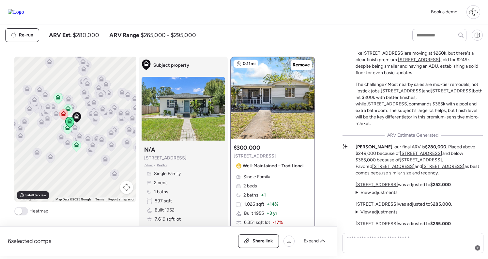
click at [289, 117] on div at bounding box center [272, 97] width 83 height 81
click at [264, 166] on span "Well-Maintained – Traditional" at bounding box center [273, 166] width 61 height 7
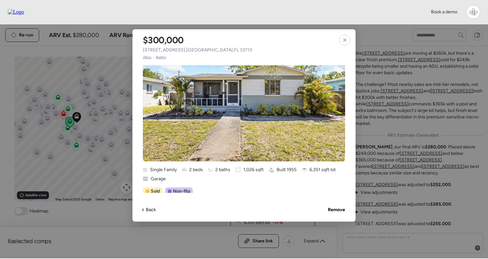
scroll to position [167, 0]
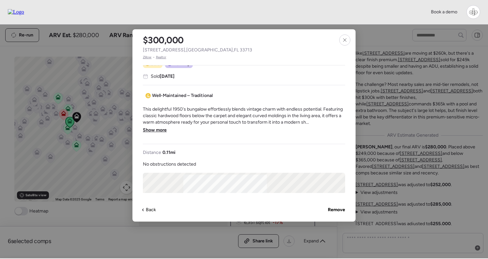
click at [161, 128] on span "Show more" at bounding box center [155, 130] width 24 height 7
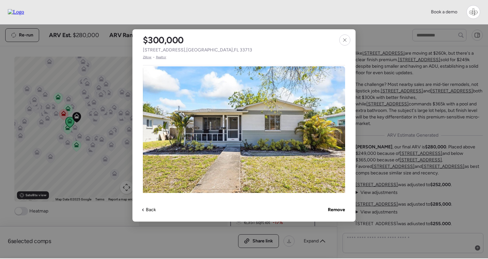
scroll to position [0, 0]
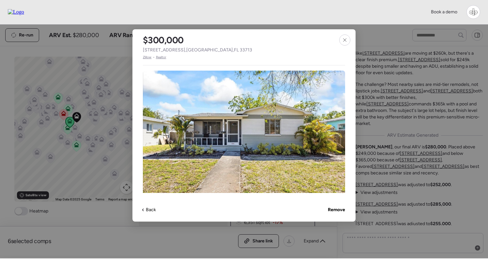
click at [145, 56] on span "Zillow" at bounding box center [147, 57] width 9 height 5
click at [344, 37] on icon at bounding box center [344, 39] width 5 height 5
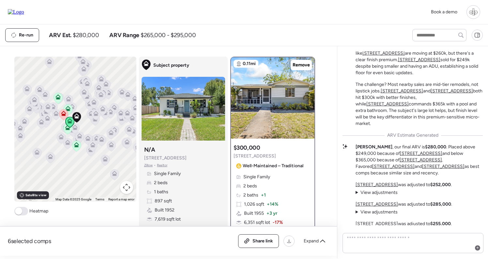
click at [403, 94] on u "[STREET_ADDRESS]" at bounding box center [401, 91] width 42 height 6
click at [440, 94] on u "[STREET_ADDRESS]" at bounding box center [451, 91] width 42 height 6
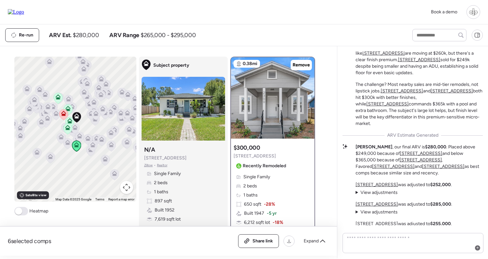
click at [388, 94] on u "[STREET_ADDRESS]" at bounding box center [401, 91] width 42 height 6
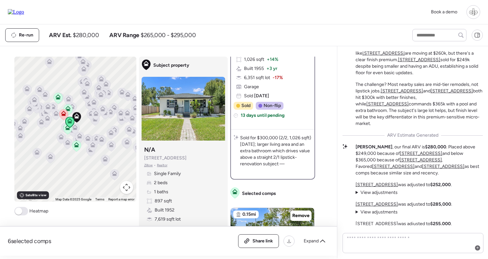
scroll to position [146, 0]
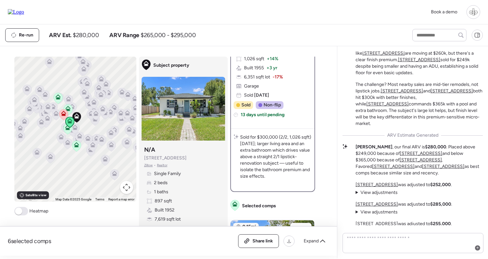
click at [281, 148] on p "Sold for $300,000 (2/2, 1,026 sqft) three months ago; larger living area and an…" at bounding box center [276, 157] width 72 height 46
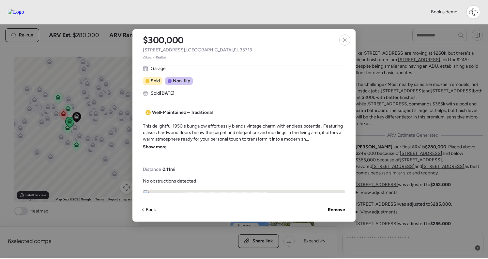
scroll to position [151, 0]
click at [348, 40] on div at bounding box center [344, 40] width 11 height 11
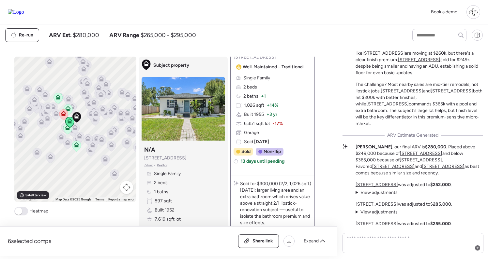
scroll to position [99, 0]
click at [288, 114] on div "Single Family 2 beds 2 baths + 1 1,026 sqft + 14% Built 1955 + 3 yr 6,351 sqft …" at bounding box center [272, 110] width 78 height 70
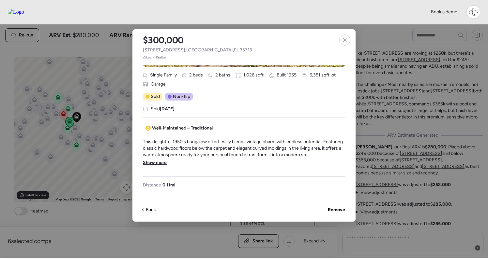
scroll to position [156, 0]
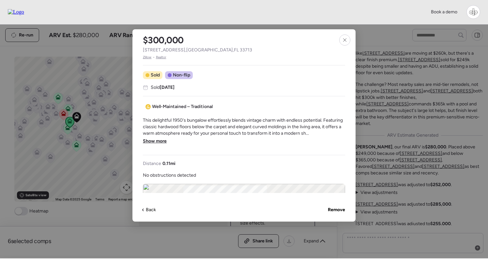
click at [156, 140] on span "Show more" at bounding box center [155, 141] width 24 height 7
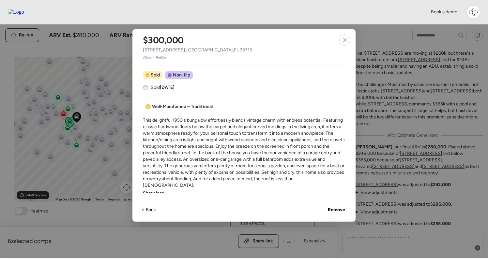
scroll to position [177, 0]
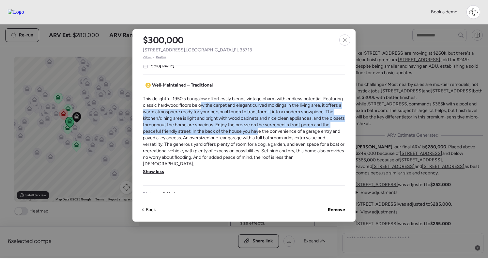
drag, startPoint x: 200, startPoint y: 104, endPoint x: 265, endPoint y: 134, distance: 72.1
click at [265, 134] on span "This delightful 1950's bungalow effortlessly blends vintage charm with endless …" at bounding box center [244, 132] width 202 height 72
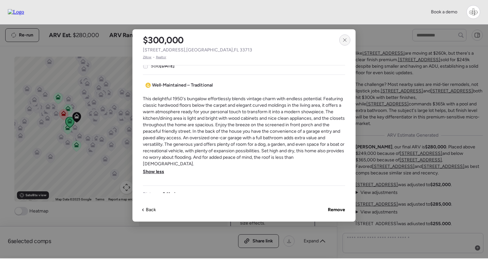
click at [344, 42] on icon at bounding box center [344, 39] width 5 height 5
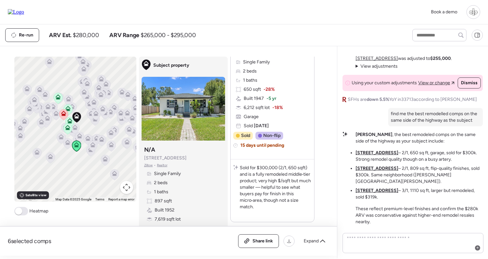
scroll to position [1638, 0]
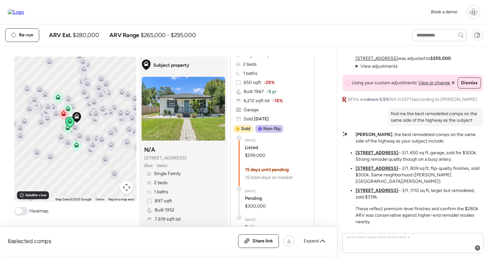
click at [376, 156] on u "[STREET_ADDRESS]" at bounding box center [376, 153] width 43 height 6
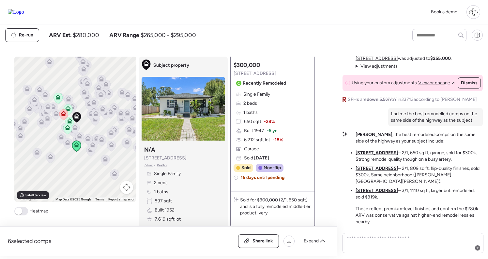
scroll to position [84, 0]
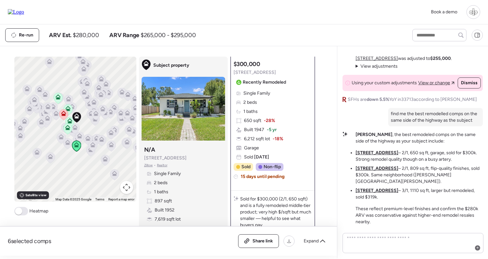
click at [372, 178] on li "2941 37th Ave N – 2/1, 809 sq ft, flip-quality finishes, sold $300k. Same neigh…" at bounding box center [418, 176] width 127 height 20
click at [373, 171] on u "2941 37th Ave N" at bounding box center [376, 169] width 43 height 6
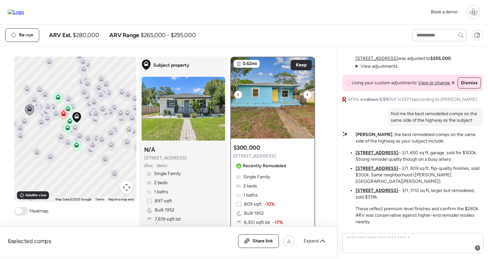
scroll to position [67, 0]
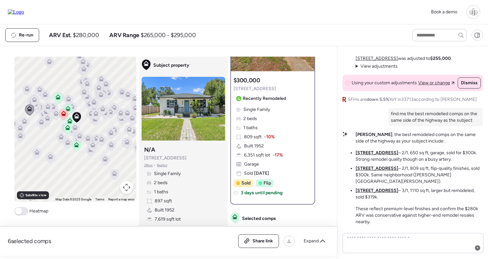
click at [382, 190] on u "2700 38th Ave N" at bounding box center [376, 191] width 43 height 6
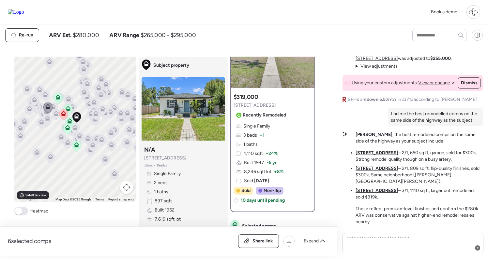
scroll to position [50, 0]
click at [67, 96] on icon at bounding box center [68, 100] width 9 height 11
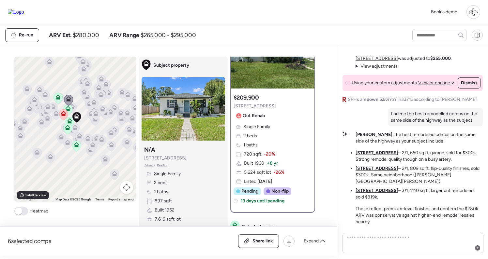
scroll to position [0, 0]
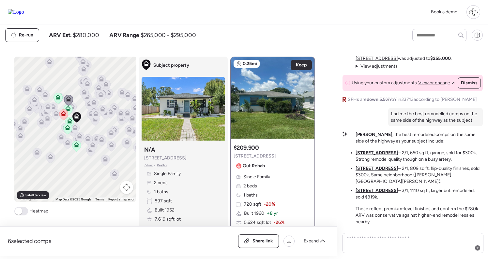
click at [74, 108] on icon at bounding box center [72, 108] width 4 height 2
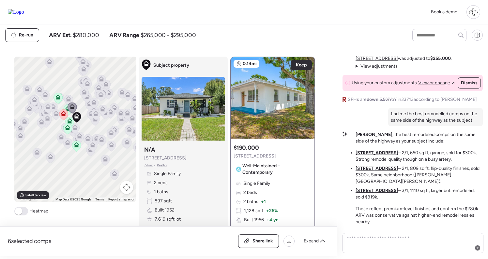
click at [75, 127] on icon at bounding box center [74, 127] width 5 height 5
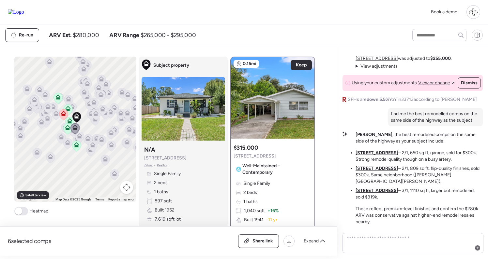
click at [77, 137] on icon at bounding box center [79, 138] width 4 height 2
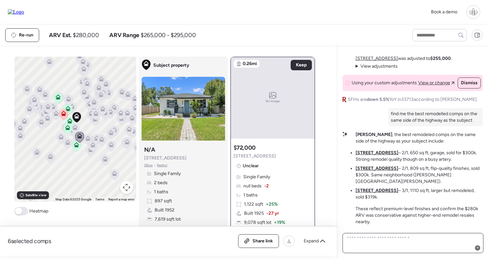
click at [381, 240] on textarea at bounding box center [412, 243] width 135 height 18
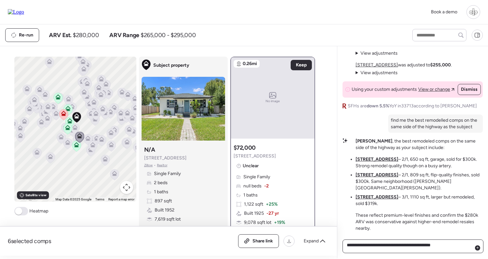
type textarea "**********"
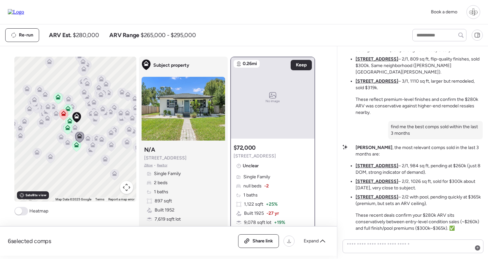
click at [376, 166] on u "[STREET_ADDRESS]" at bounding box center [376, 166] width 43 height 6
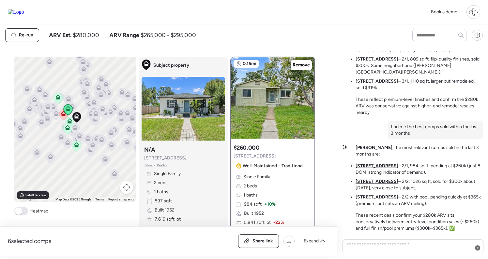
click at [374, 182] on u "[STREET_ADDRESS]" at bounding box center [376, 182] width 43 height 6
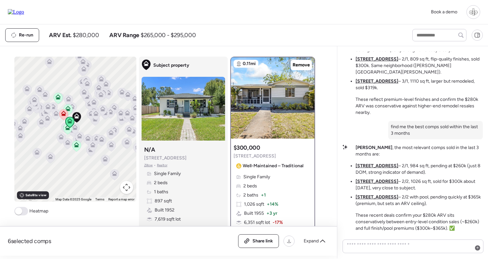
scroll to position [72, 0]
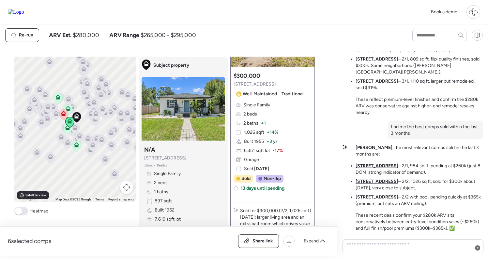
click at [367, 165] on u "[STREET_ADDRESS]" at bounding box center [376, 166] width 43 height 6
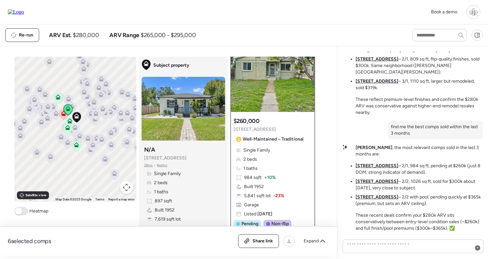
scroll to position [69, 0]
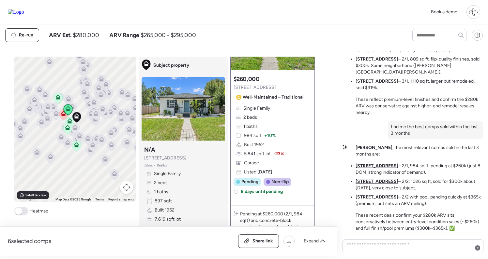
click at [373, 198] on u "[STREET_ADDRESS]" at bounding box center [376, 198] width 43 height 6
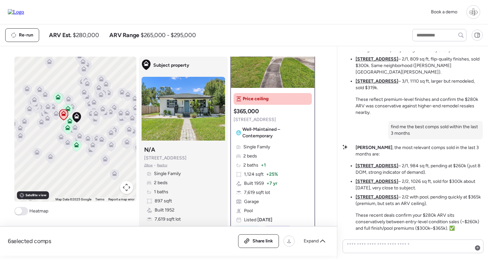
scroll to position [160, 0]
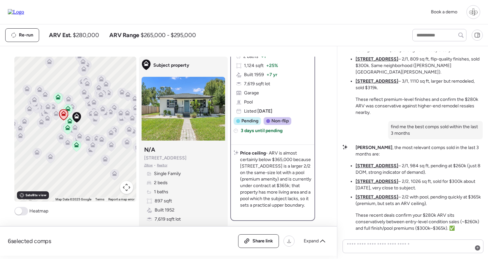
click at [294, 153] on p "Price ceiling - ARV is almost certainly below $365,000 because 2491 36th Ave N …" at bounding box center [276, 179] width 72 height 59
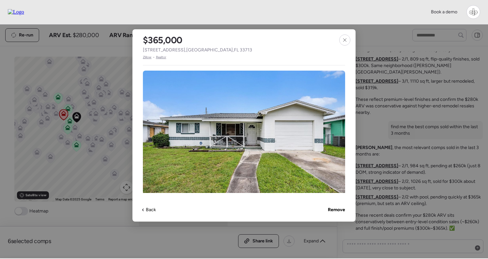
click at [148, 59] on span "Zillow" at bounding box center [147, 57] width 9 height 5
click at [345, 40] on icon at bounding box center [344, 39] width 3 height 3
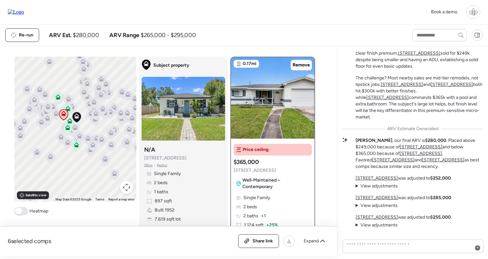
scroll to position [0, 0]
drag, startPoint x: 387, startPoint y: 104, endPoint x: 476, endPoint y: 104, distance: 88.7
click at [476, 104] on p "The challenge? Most nearby sales are mid-tier remodels, not lipstick jobs. 2410…" at bounding box center [418, 98] width 127 height 46
drag, startPoint x: 404, startPoint y: 101, endPoint x: 458, endPoint y: 101, distance: 53.8
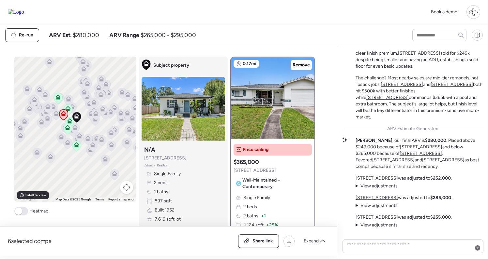
click at [458, 101] on div "Market Story: Solid Fundamentals with Premium Gaps The subject sits in a tight …" at bounding box center [418, 72] width 127 height 95
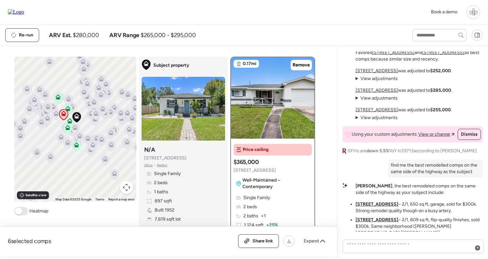
scroll to position [-155, 0]
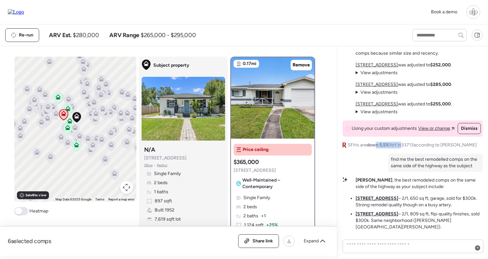
drag, startPoint x: 377, startPoint y: 158, endPoint x: 401, endPoint y: 158, distance: 24.8
click at [401, 149] on span "SFHs are down 5.5% YoY in 33713 according to Redfin" at bounding box center [412, 145] width 129 height 7
drag, startPoint x: 369, startPoint y: 158, endPoint x: 389, endPoint y: 158, distance: 20.2
click at [389, 148] on span "down 5.5%" at bounding box center [377, 145] width 22 height 6
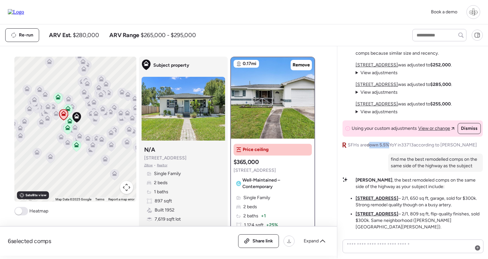
click at [389, 148] on span "down 5.5%" at bounding box center [377, 145] width 22 height 6
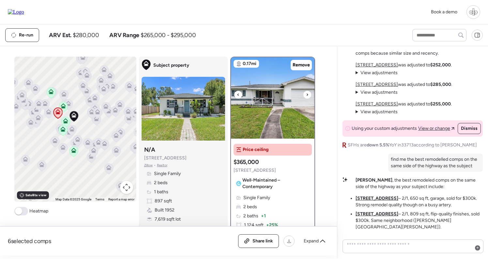
scroll to position [0, 0]
click at [262, 90] on img at bounding box center [272, 97] width 83 height 81
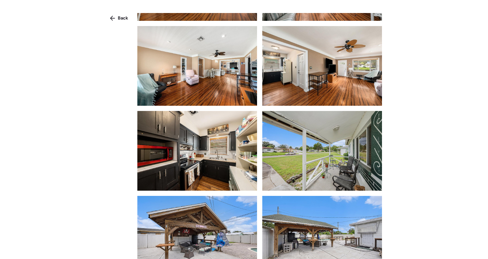
scroll to position [498, 0]
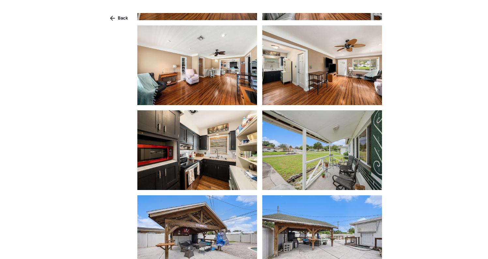
click at [170, 151] on img at bounding box center [197, 151] width 120 height 80
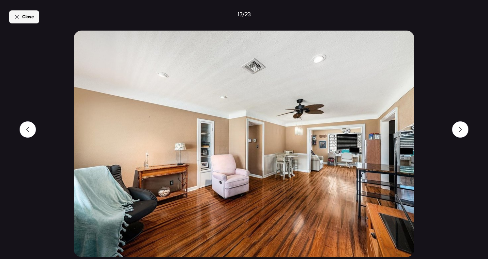
click at [16, 16] on icon at bounding box center [16, 16] width 5 height 5
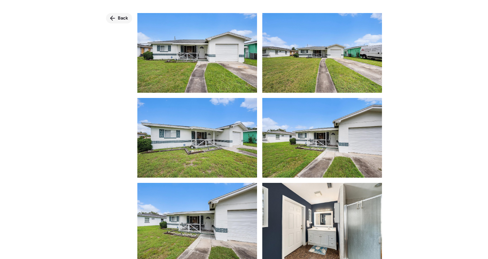
click at [124, 20] on span "Back" at bounding box center [123, 18] width 10 height 7
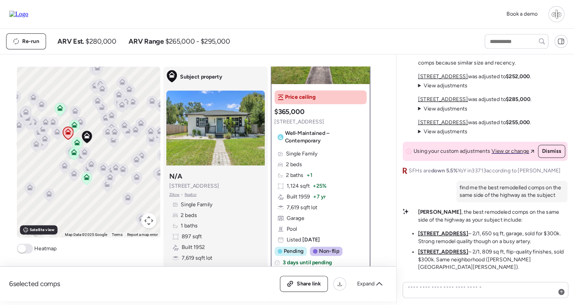
scroll to position [66, 0]
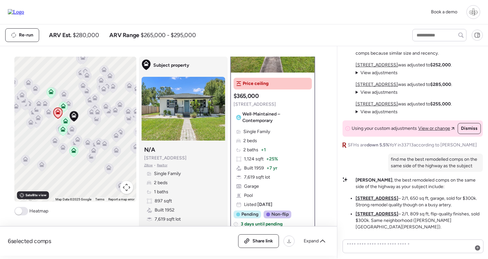
click at [223, 201] on div "Subject property N/A 2234 36th Ave N Zillow • Realtor Single Family 2 beds 1 ba…" at bounding box center [182, 188] width 83 height 91
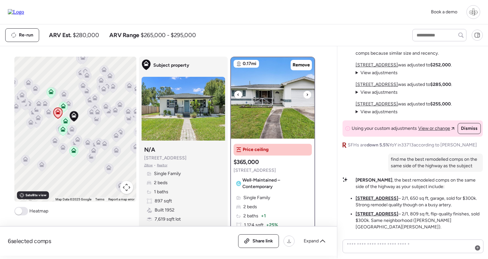
scroll to position [0, 0]
click at [278, 98] on img at bounding box center [272, 97] width 83 height 81
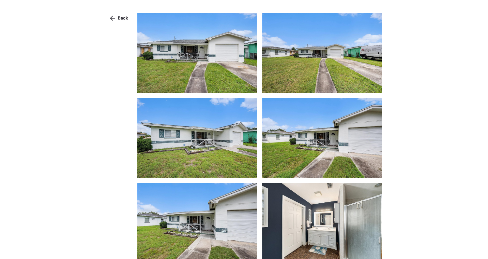
scroll to position [0, 0]
click at [117, 20] on div "Back" at bounding box center [119, 18] width 26 height 10
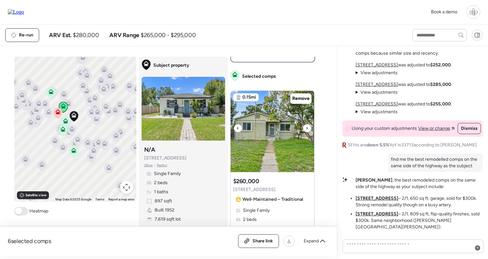
scroll to position [318, 0]
click at [280, 130] on img at bounding box center [271, 131] width 83 height 81
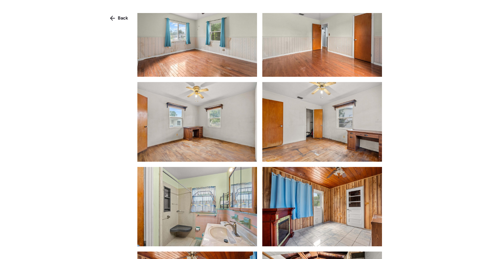
scroll to position [366, 0]
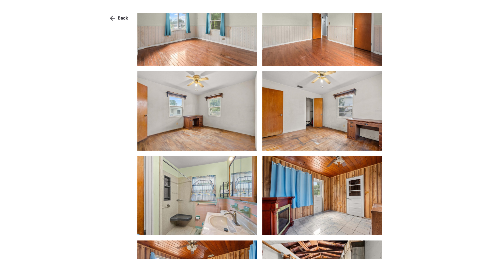
click at [290, 130] on img at bounding box center [322, 111] width 120 height 80
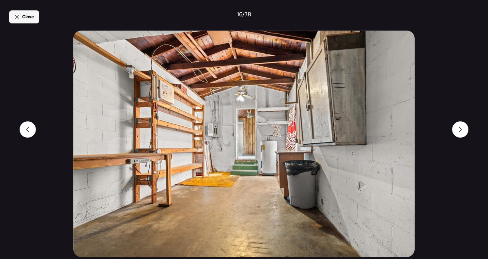
click at [30, 17] on span "Close" at bounding box center [28, 17] width 12 height 7
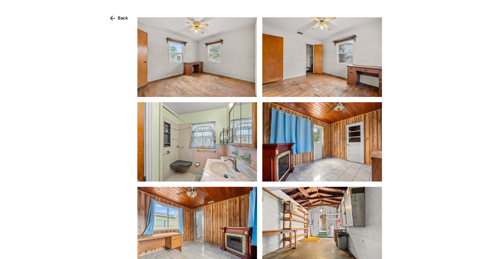
scroll to position [711, 0]
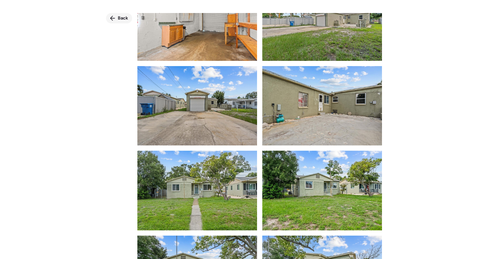
click at [125, 20] on span "Back" at bounding box center [123, 18] width 10 height 7
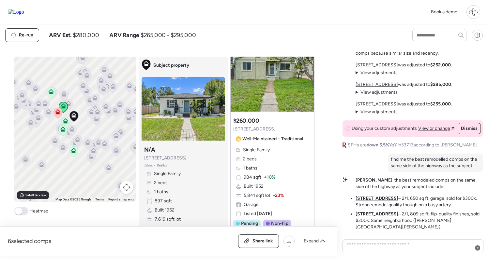
scroll to position [330, 0]
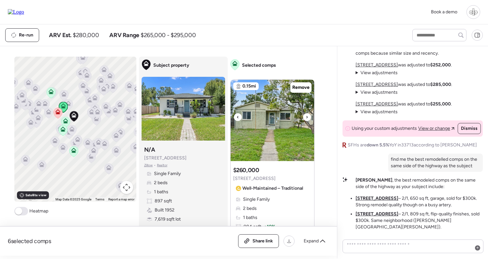
click at [281, 126] on img at bounding box center [271, 120] width 83 height 81
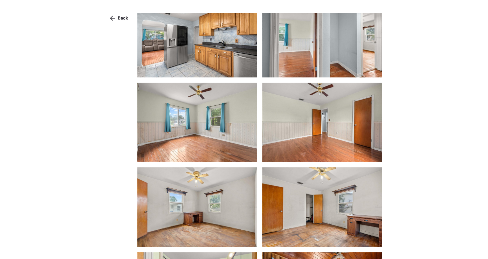
scroll to position [368, 0]
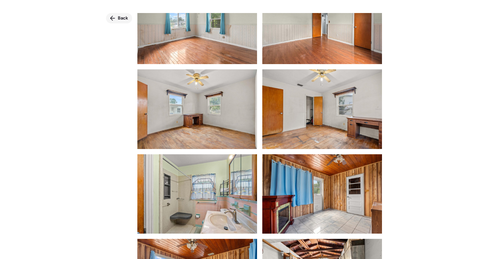
click at [115, 20] on div "Back" at bounding box center [119, 18] width 26 height 10
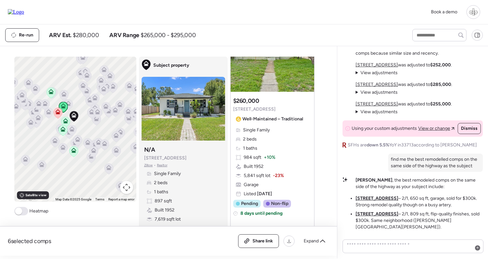
scroll to position [398, 0]
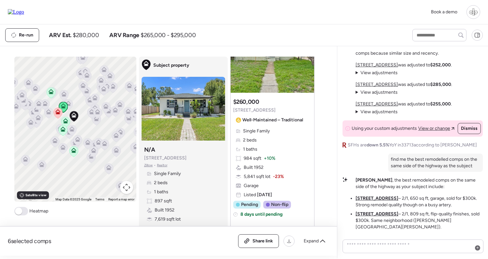
click at [280, 122] on span "Well-Maintained – Traditional" at bounding box center [272, 120] width 61 height 7
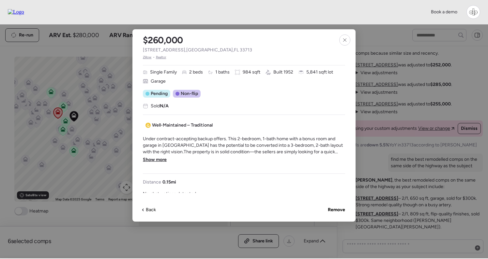
scroll to position [139, 0]
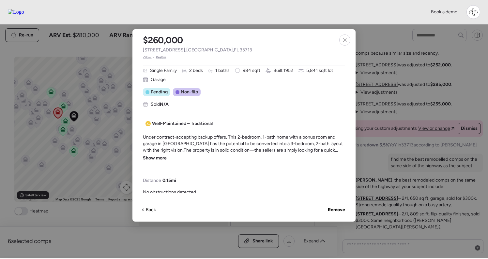
click at [155, 160] on span "Show more" at bounding box center [155, 158] width 24 height 7
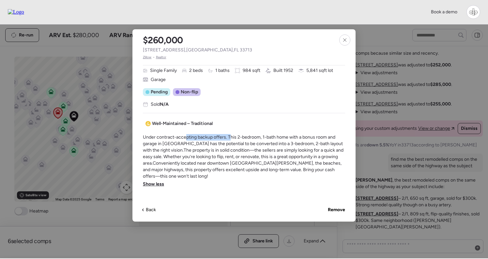
drag, startPoint x: 185, startPoint y: 140, endPoint x: 230, endPoint y: 136, distance: 44.5
click at [230, 136] on span "Under contract-accepting backup offers. This 2-bedroom, 1-bath home with a bonu…" at bounding box center [244, 157] width 202 height 46
click at [175, 163] on span "Under contract-accepting backup offers. This 2-bedroom, 1-bath home with a bonu…" at bounding box center [244, 157] width 202 height 46
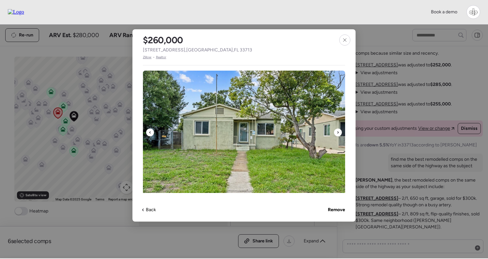
scroll to position [0, 0]
click at [145, 56] on span "Zillow" at bounding box center [147, 57] width 9 height 5
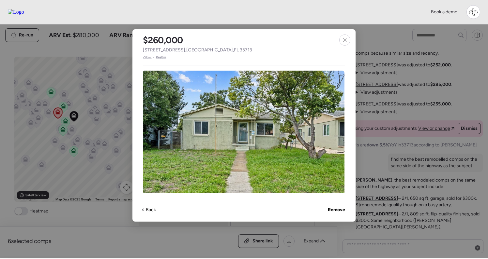
scroll to position [0, 1]
click at [150, 60] on div "$260,000 2435 37th Ave N , Saint Petersburg , FL 33713 Zillow • Realtor Single …" at bounding box center [243, 125] width 223 height 193
click at [146, 57] on span "Zillow" at bounding box center [147, 57] width 9 height 5
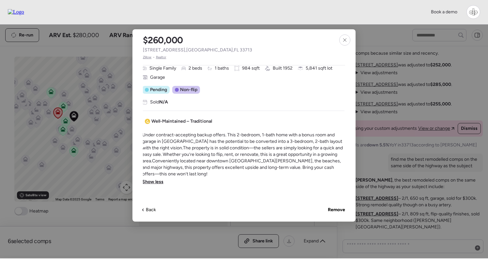
scroll to position [216, 1]
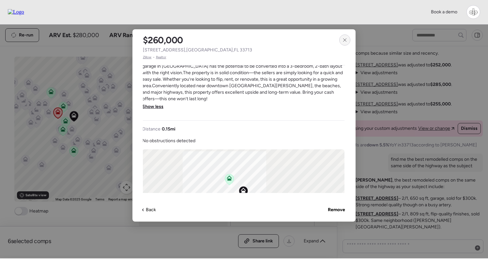
click at [340, 41] on div at bounding box center [344, 40] width 11 height 11
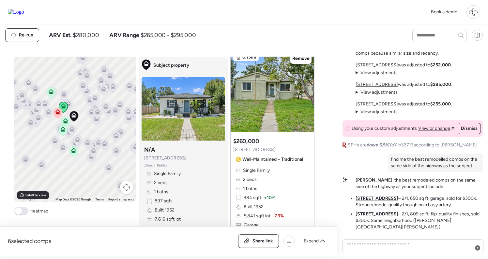
scroll to position [357, 0]
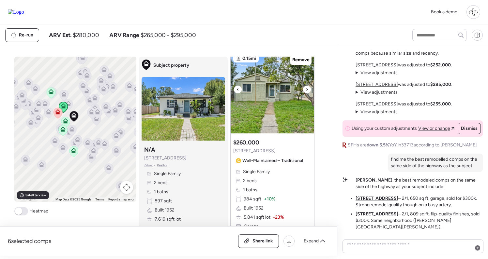
click at [274, 109] on img at bounding box center [271, 92] width 83 height 81
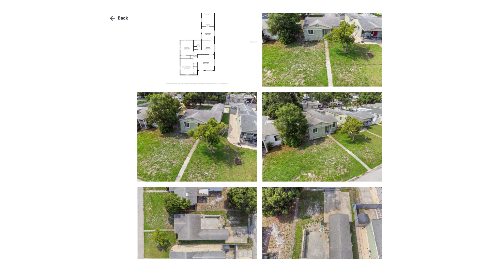
scroll to position [1024, 0]
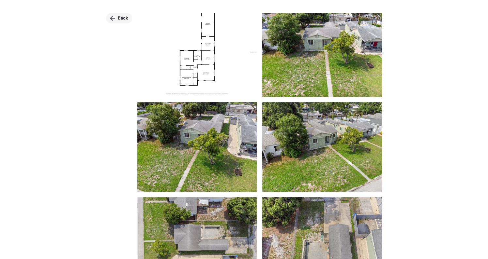
click at [115, 18] on div "Back" at bounding box center [119, 18] width 26 height 10
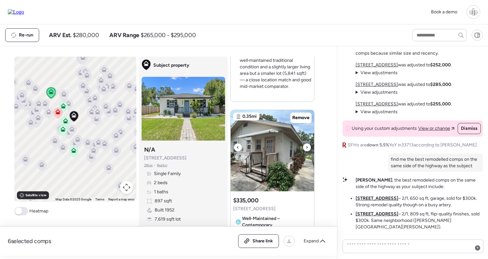
scroll to position [594, 0]
click at [265, 156] on img at bounding box center [271, 151] width 83 height 81
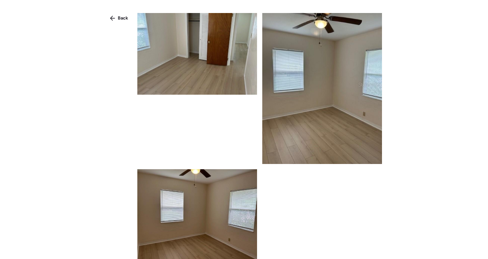
scroll to position [2320, 0]
click at [118, 21] on span "Back" at bounding box center [123, 18] width 10 height 7
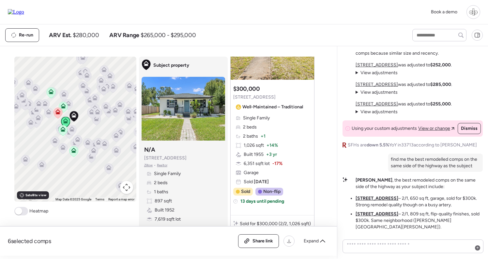
scroll to position [927, 0]
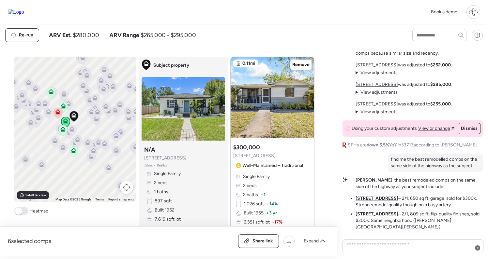
click at [268, 109] on div at bounding box center [271, 97] width 83 height 81
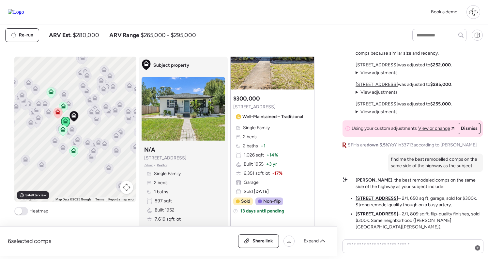
scroll to position [976, 0]
click at [275, 149] on div "Single Family 2 beds 2 baths + 1 1,026 sqft + 14% Built 1955 + 3 yr 6,351 sqft …" at bounding box center [272, 159] width 78 height 70
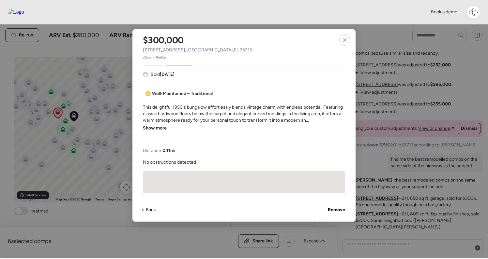
scroll to position [169, 0]
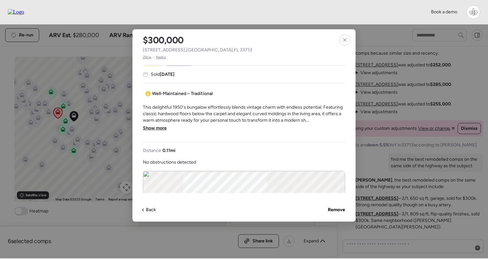
click at [160, 128] on span "Show more" at bounding box center [155, 128] width 24 height 7
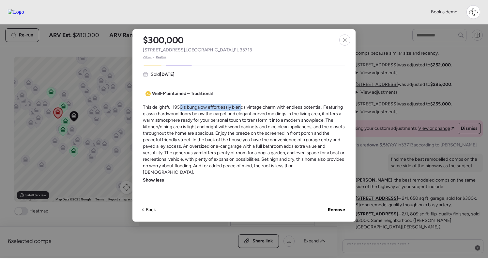
drag, startPoint x: 180, startPoint y: 108, endPoint x: 241, endPoint y: 108, distance: 61.0
click at [241, 108] on span "This delightful 1950's bungalow effortlessly blends vintage charm with endless …" at bounding box center [244, 140] width 202 height 72
drag, startPoint x: 240, startPoint y: 108, endPoint x: 292, endPoint y: 109, distance: 51.5
click at [292, 109] on span "This delightful 1950's bungalow effortlessly blends vintage charm with endless …" at bounding box center [244, 140] width 202 height 72
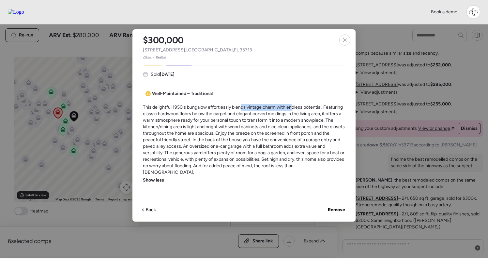
click at [292, 109] on span "This delightful 1950's bungalow effortlessly blends vintage charm with endless …" at bounding box center [244, 140] width 202 height 72
drag, startPoint x: 289, startPoint y: 109, endPoint x: 309, endPoint y: 109, distance: 20.2
click at [311, 109] on span "This delightful 1950's bungalow effortlessly blends vintage charm with endless …" at bounding box center [244, 140] width 202 height 72
drag, startPoint x: 247, startPoint y: 107, endPoint x: 321, endPoint y: 108, distance: 74.3
click at [321, 108] on span "This delightful 1950's bungalow effortlessly blends vintage charm with endless …" at bounding box center [244, 140] width 202 height 72
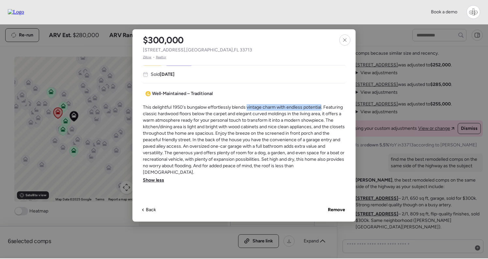
click at [321, 108] on span "This delightful 1950's bungalow effortlessly blends vintage charm with endless …" at bounding box center [244, 140] width 202 height 72
drag, startPoint x: 206, startPoint y: 118, endPoint x: 288, endPoint y: 118, distance: 82.5
click at [288, 118] on span "This delightful 1950's bungalow effortlessly blends vintage charm with endless …" at bounding box center [244, 140] width 202 height 72
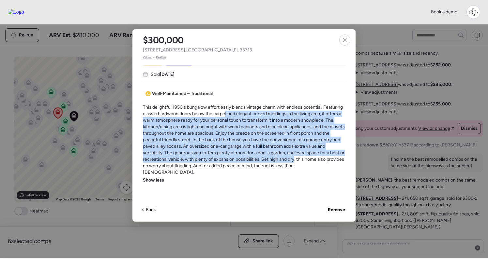
drag, startPoint x: 225, startPoint y: 112, endPoint x: 301, endPoint y: 157, distance: 88.6
click at [301, 157] on span "This delightful 1950's bungalow effortlessly blends vintage charm with endless …" at bounding box center [244, 140] width 202 height 72
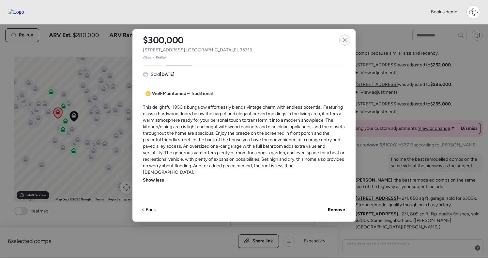
click at [346, 40] on icon at bounding box center [344, 39] width 5 height 5
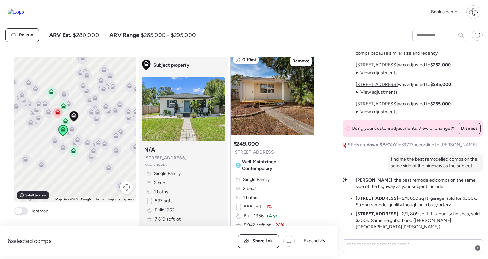
scroll to position [1219, 0]
click at [273, 116] on img at bounding box center [271, 94] width 83 height 81
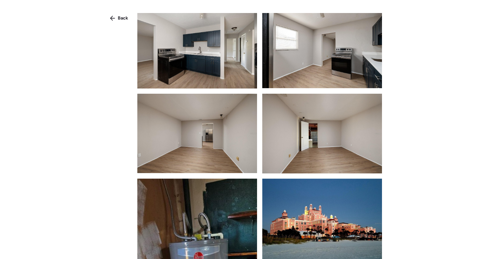
scroll to position [1298, 0]
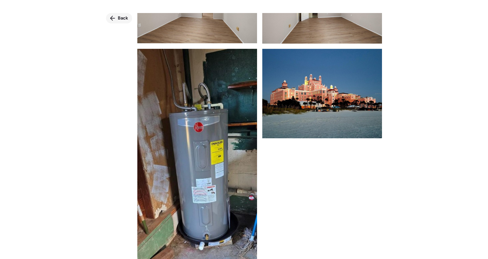
click at [115, 15] on div "Back" at bounding box center [119, 18] width 26 height 10
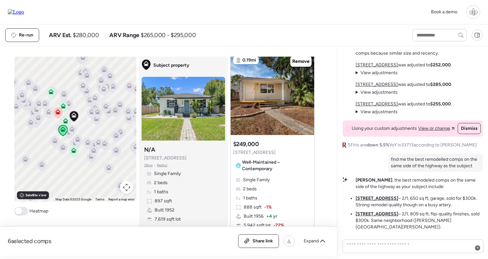
click at [267, 190] on div "Single Family 2 beds 1 baths 888 sqft -1% Built 1956 + 4 yr 5,942 sqft lot -22%…" at bounding box center [272, 212] width 78 height 70
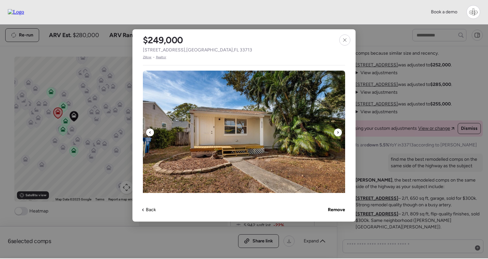
scroll to position [139, 0]
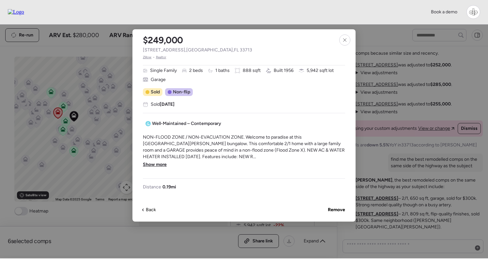
click at [160, 165] on span "Show more" at bounding box center [155, 165] width 24 height 7
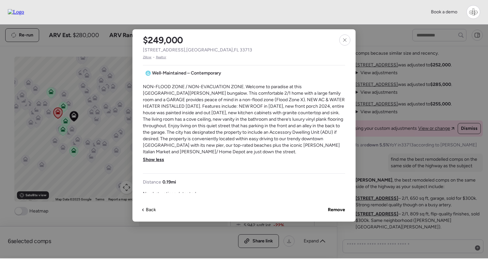
scroll to position [190, 0]
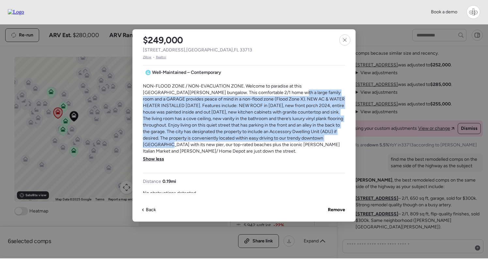
drag, startPoint x: 254, startPoint y: 90, endPoint x: 324, endPoint y: 136, distance: 84.5
click at [324, 136] on span "NON-FLOOD ZONE / NON-EVACUATION ZONE. Welcome to paradise at this St Pete Heigh…" at bounding box center [244, 119] width 202 height 72
click at [324, 137] on span "NON-FLOOD ZONE / NON-EVACUATION ZONE. Welcome to paradise at this St Pete Heigh…" at bounding box center [244, 119] width 202 height 72
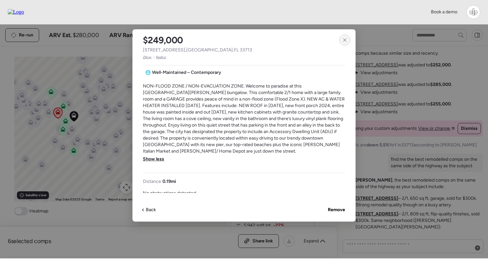
click at [346, 38] on icon at bounding box center [344, 39] width 5 height 5
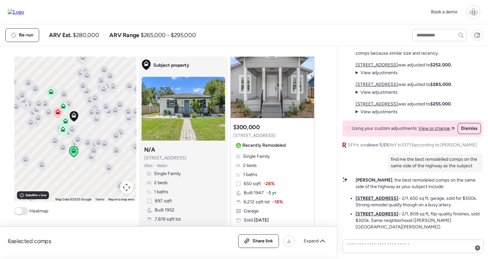
scroll to position [1531, 0]
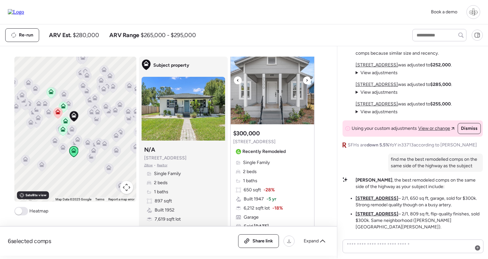
click at [262, 92] on img at bounding box center [271, 83] width 83 height 81
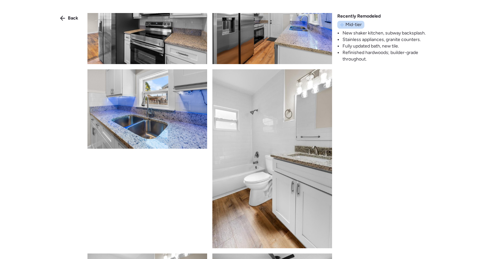
scroll to position [549, 0]
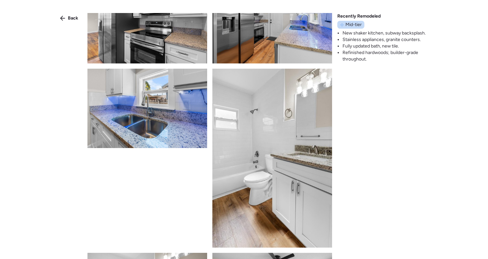
click at [144, 101] on img at bounding box center [147, 109] width 120 height 80
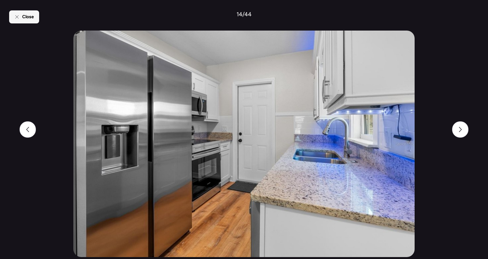
click at [30, 17] on span "Close" at bounding box center [28, 17] width 12 height 7
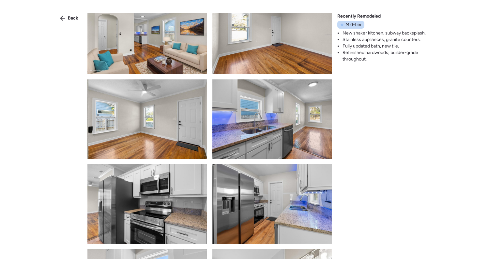
scroll to position [622, 0]
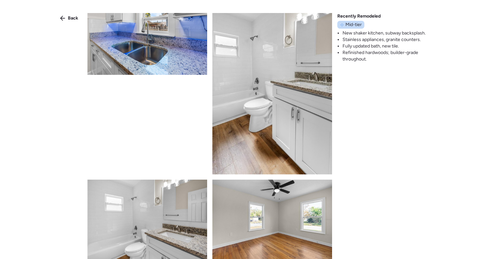
click at [248, 98] on img at bounding box center [272, 85] width 120 height 180
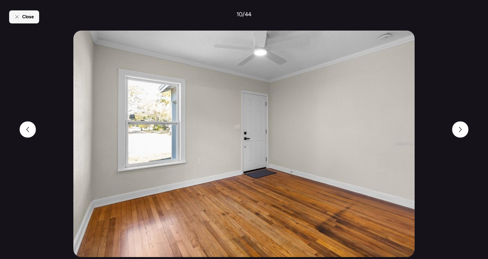
click at [25, 15] on span "Close" at bounding box center [28, 17] width 12 height 7
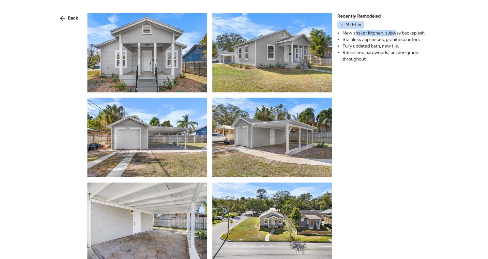
drag, startPoint x: 355, startPoint y: 31, endPoint x: 396, endPoint y: 32, distance: 41.1
click at [396, 32] on li "New shaker kitchen, subway backsplash." at bounding box center [387, 33] width 90 height 7
drag, startPoint x: 387, startPoint y: 32, endPoint x: 423, endPoint y: 32, distance: 36.2
click at [424, 32] on li "New shaker kitchen, subway backsplash." at bounding box center [387, 33] width 90 height 7
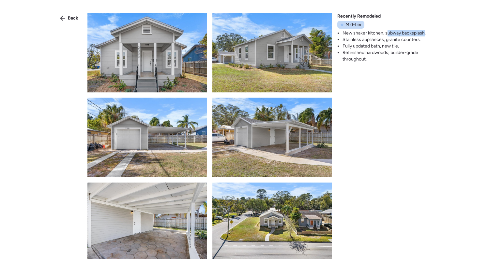
click at [423, 32] on li "New shaker kitchen, subway backsplash." at bounding box center [387, 33] width 90 height 7
drag, startPoint x: 345, startPoint y: 41, endPoint x: 405, endPoint y: 42, distance: 59.3
click at [405, 41] on li "Stainless appliances, granite counters." at bounding box center [387, 40] width 90 height 7
click at [405, 42] on li "Stainless appliances, granite counters." at bounding box center [387, 40] width 90 height 7
drag, startPoint x: 396, startPoint y: 40, endPoint x: 409, endPoint y: 40, distance: 12.4
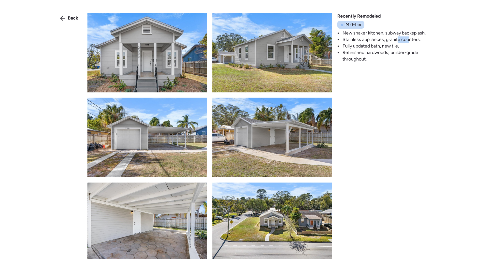
click at [409, 40] on li "Stainless appliances, granite counters." at bounding box center [387, 40] width 90 height 7
drag, startPoint x: 348, startPoint y: 46, endPoint x: 384, endPoint y: 46, distance: 35.9
click at [384, 46] on li "Fully updated bath, new tile." at bounding box center [387, 46] width 90 height 7
drag, startPoint x: 361, startPoint y: 49, endPoint x: 410, endPoint y: 49, distance: 48.6
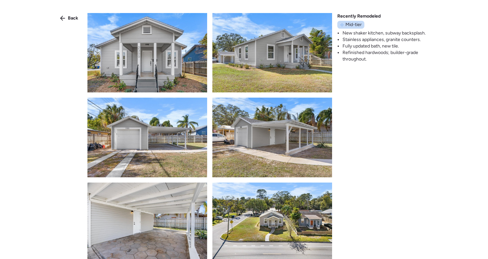
click at [410, 49] on li "Fully updated bath, new tile." at bounding box center [387, 46] width 90 height 7
click at [67, 20] on div "Back" at bounding box center [69, 18] width 26 height 10
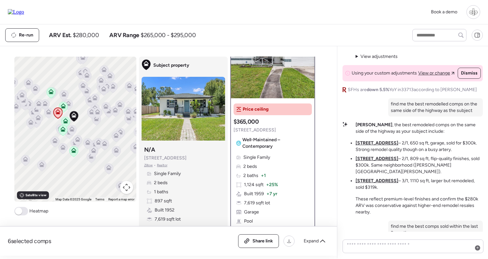
scroll to position [-90, 0]
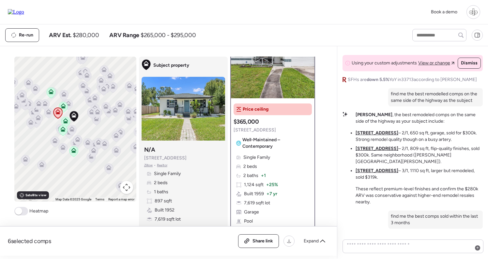
click at [377, 136] on u "[STREET_ADDRESS]" at bounding box center [376, 133] width 43 height 6
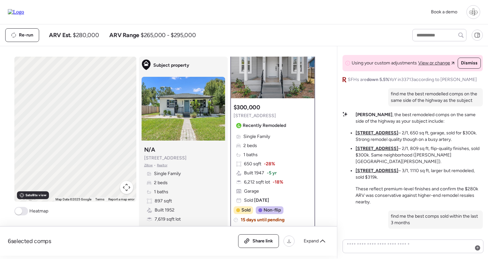
scroll to position [0, 0]
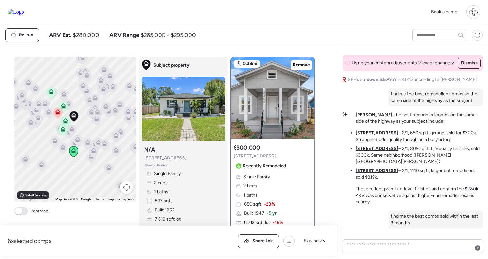
click at [368, 152] on u "2941 37th Ave N" at bounding box center [376, 149] width 43 height 6
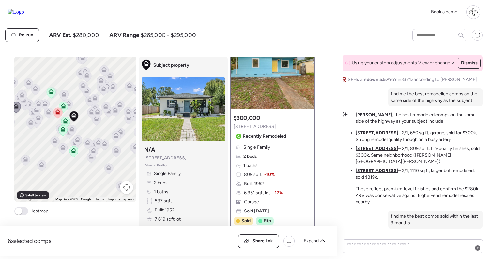
scroll to position [33, 0]
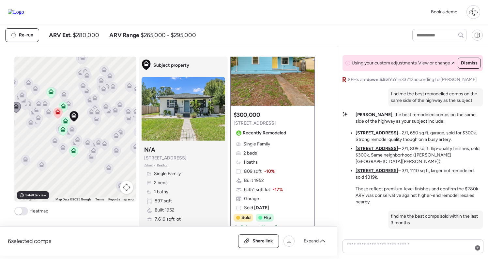
click at [359, 174] on u "2700 38th Ave N" at bounding box center [376, 171] width 43 height 6
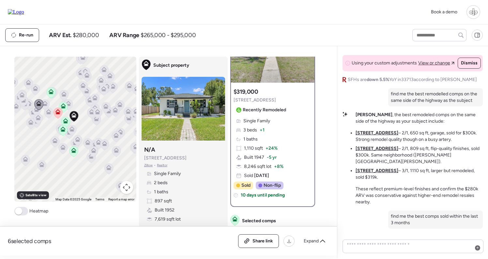
scroll to position [-63, 0]
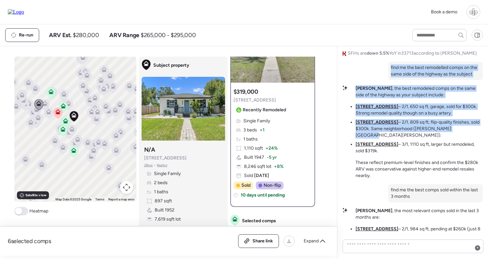
drag, startPoint x: 390, startPoint y: 79, endPoint x: 478, endPoint y: 87, distance: 88.4
click at [478, 87] on div "Market Story: Solid Fundamentals with Premium Gaps The subject sits in a tight …" at bounding box center [412, 142] width 140 height 181
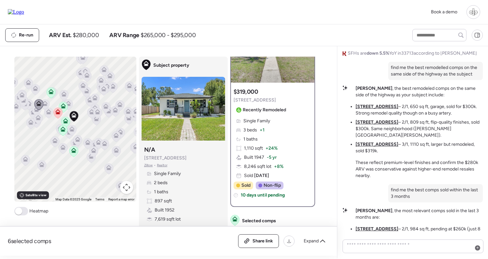
click at [475, 78] on p "find me the best remodelled comps on the same side of the highway as the subject" at bounding box center [435, 71] width 89 height 13
drag, startPoint x: 473, startPoint y: 87, endPoint x: 390, endPoint y: 81, distance: 83.3
click at [389, 80] on div "find me the best remodelled comps on the same side of the highway as the subject" at bounding box center [435, 71] width 95 height 18
copy p "find me the best remodelled comps on the same side of the highway as the subject"
click at [386, 244] on textarea at bounding box center [412, 247] width 135 height 12
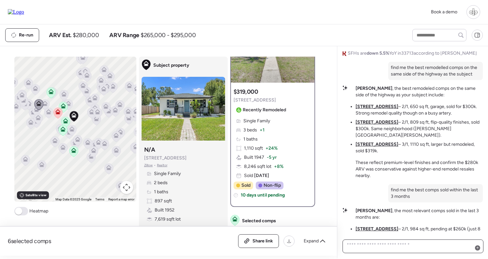
paste textarea "**********"
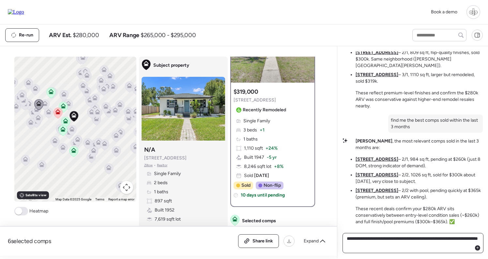
scroll to position [0, 0]
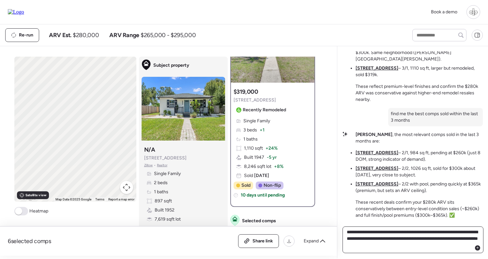
type textarea "**********"
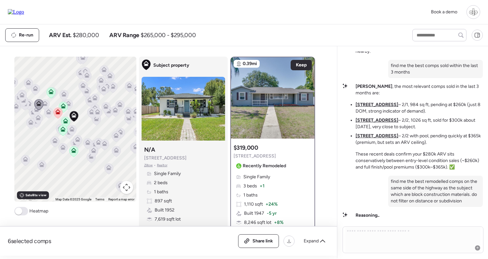
click at [64, 130] on icon at bounding box center [63, 131] width 4 height 2
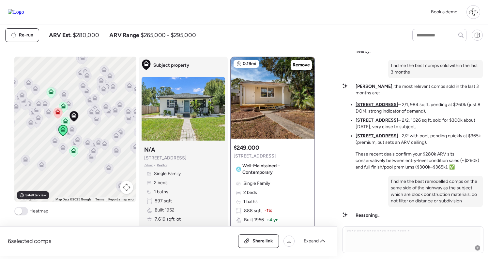
click at [65, 120] on icon at bounding box center [65, 120] width 5 height 3
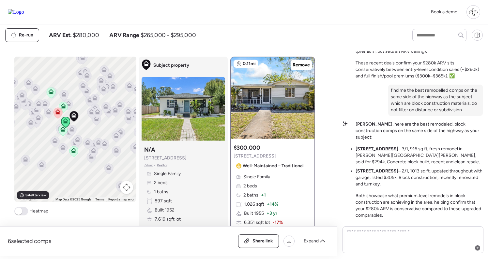
click at [373, 148] on u "[STREET_ADDRESS]" at bounding box center [376, 149] width 43 height 6
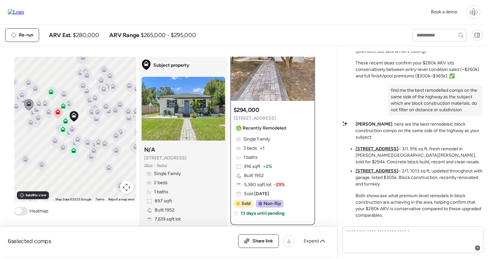
scroll to position [30, 0]
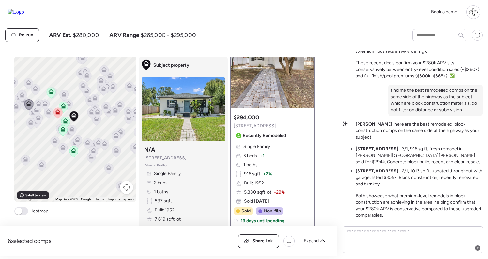
click at [372, 168] on ul "2820 38th Ave N – 3/1, 916 sq ft, fresh remodel in Ponce De Leon Park, sold for…" at bounding box center [418, 167] width 127 height 42
click at [365, 170] on u "2546 50th Ave N" at bounding box center [376, 172] width 43 height 6
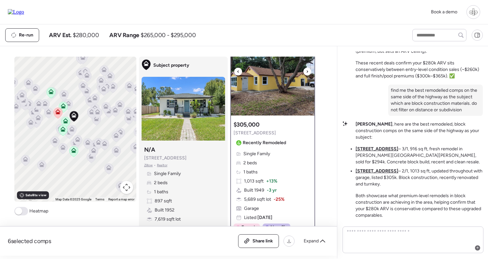
scroll to position [28, 0]
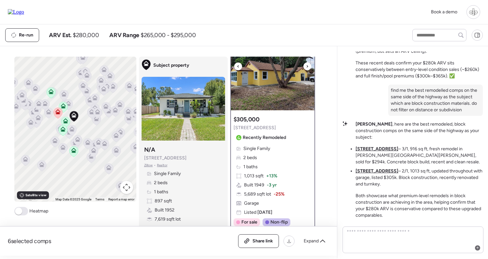
click at [265, 77] on img at bounding box center [272, 69] width 83 height 81
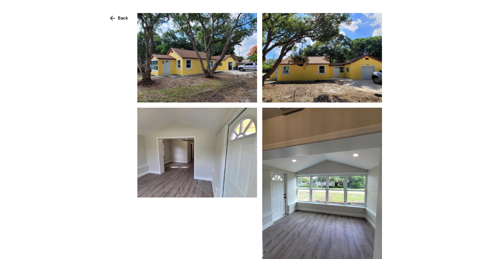
click at [192, 67] on img at bounding box center [197, 58] width 120 height 90
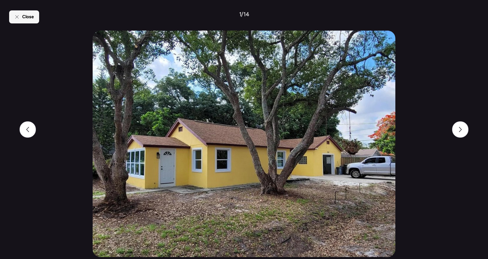
click at [35, 20] on div "Close" at bounding box center [24, 16] width 30 height 13
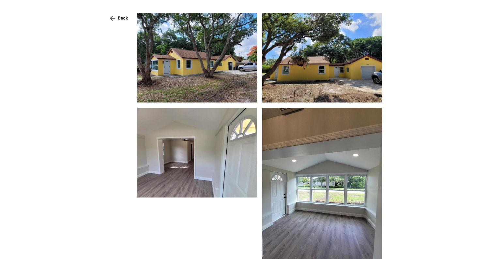
click at [227, 57] on img at bounding box center [197, 58] width 120 height 90
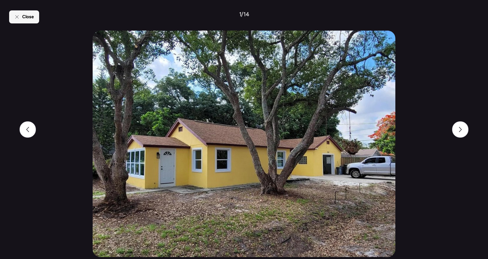
click at [22, 19] on span "Close" at bounding box center [28, 17] width 12 height 7
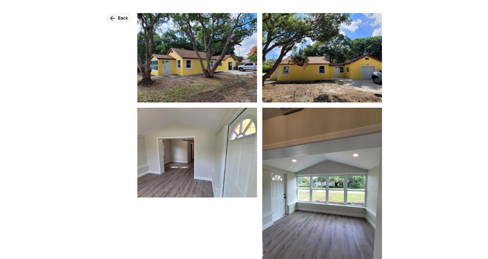
click at [122, 23] on div "Back" at bounding box center [119, 18] width 26 height 10
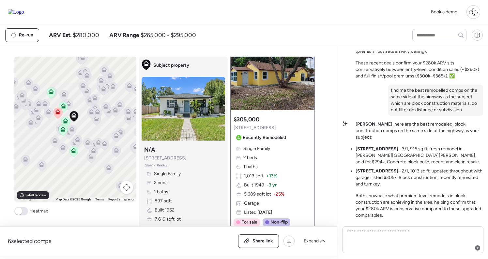
click at [376, 142] on div "Liam , here are the best remodeled, block construction comps on the same side o…" at bounding box center [418, 170] width 127 height 98
click at [376, 147] on u "[STREET_ADDRESS]" at bounding box center [376, 149] width 43 height 6
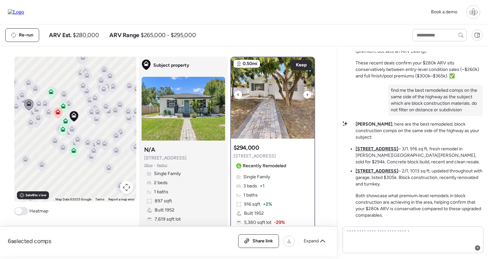
scroll to position [0, 0]
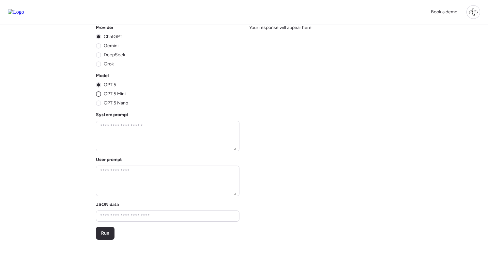
click at [100, 93] on icon at bounding box center [98, 94] width 5 height 5
click at [166, 138] on textarea at bounding box center [168, 136] width 138 height 29
paste textarea "**********"
type textarea "**********"
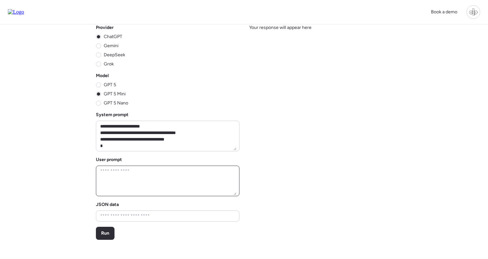
click at [167, 186] on textarea at bounding box center [168, 181] width 138 height 29
click at [175, 184] on textarea at bounding box center [168, 181] width 138 height 29
paste textarea "**********"
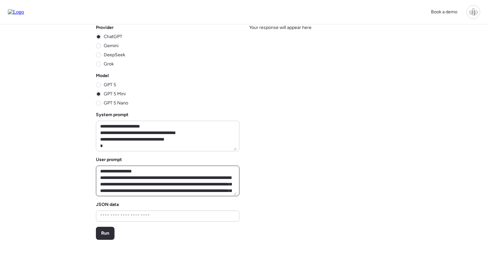
scroll to position [4968, 0]
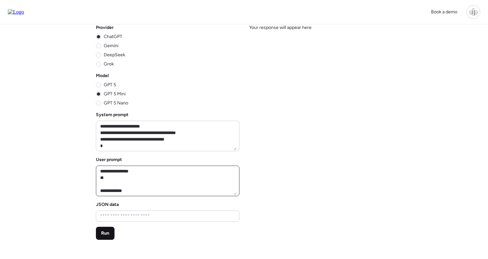
type textarea "**********"
click at [104, 234] on span "Run" at bounding box center [105, 233] width 8 height 7
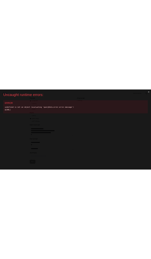
scroll to position [0, 0]
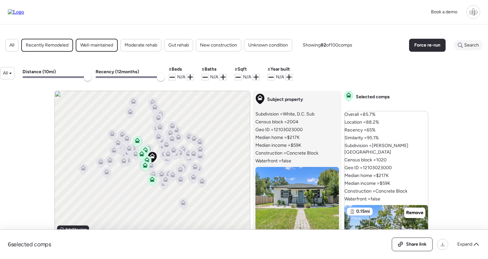
click at [469, 47] on span "Search" at bounding box center [471, 45] width 15 height 7
click at [440, 47] on input "text" at bounding box center [455, 45] width 47 height 9
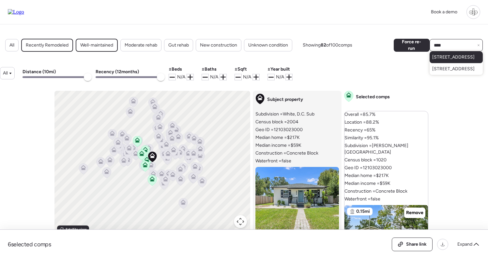
type input "****"
click at [438, 61] on span "[STREET_ADDRESS]" at bounding box center [453, 57] width 42 height 7
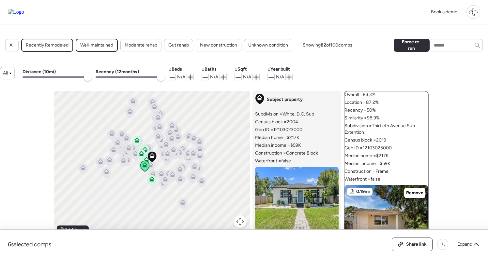
click at [440, 39] on div "All Recently Remodeled Well-maintained Moderate rehab Gut rehab New constructio…" at bounding box center [244, 45] width 488 height 21
click at [438, 43] on input "text" at bounding box center [455, 45] width 47 height 9
type input "****"
click at [435, 58] on span "2300 30th Ave N, Saint Petersburg, FL 33713" at bounding box center [453, 57] width 42 height 7
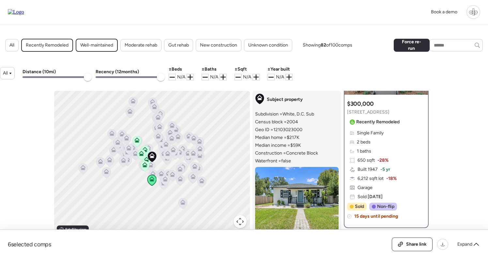
scroll to position [162, 0]
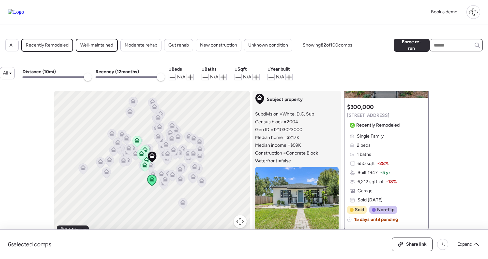
click at [434, 43] on input "text" at bounding box center [455, 45] width 47 height 9
type input "****"
click at [442, 60] on span "2700 38th Ave N, Saint Petersburg, FL 33713" at bounding box center [453, 57] width 42 height 7
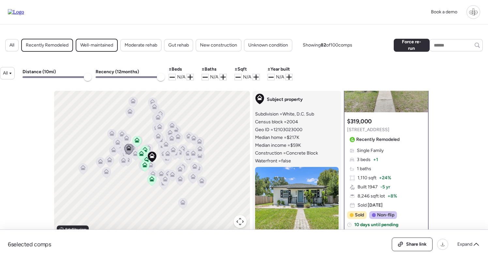
scroll to position [150, 0]
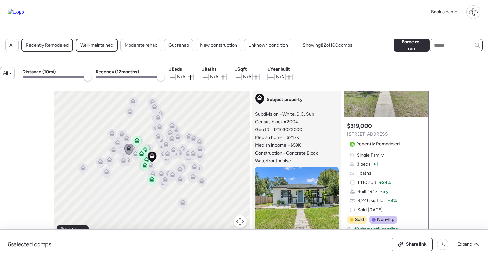
click at [446, 48] on input "text" at bounding box center [455, 45] width 47 height 9
type input "****"
click at [441, 61] on span "2546 50th Ave N, Saint Petersburg, FL 33714" at bounding box center [453, 57] width 42 height 7
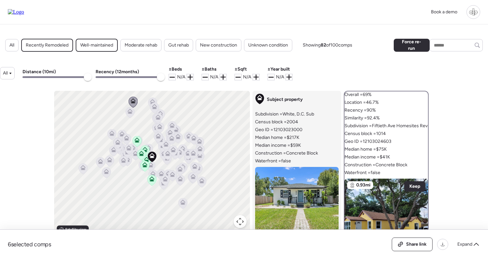
scroll to position [0, 0]
click at [446, 43] on input "text" at bounding box center [455, 45] width 47 height 9
type input "****"
click at [450, 61] on span "2820 38th Ave N, Saint Petersburg, FL 33713" at bounding box center [453, 57] width 42 height 7
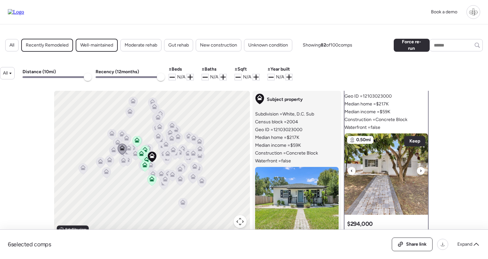
scroll to position [47, 0]
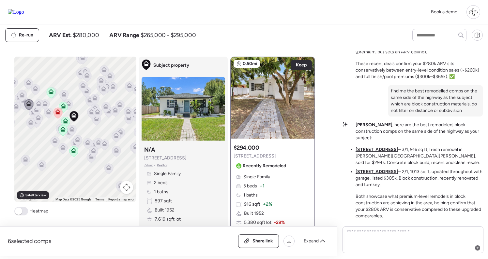
click at [63, 108] on icon at bounding box center [63, 108] width 4 height 2
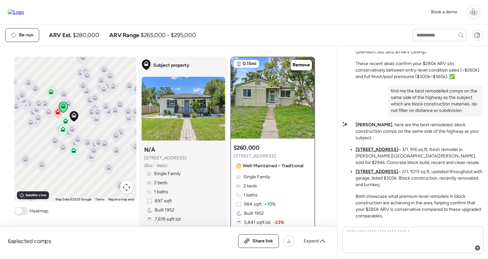
click at [65, 123] on icon at bounding box center [65, 123] width 4 height 2
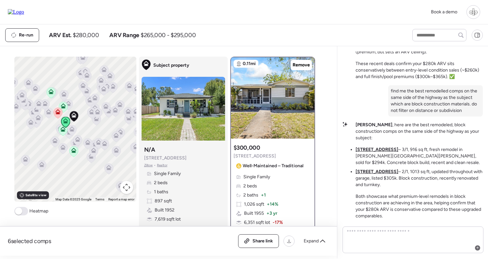
click at [65, 133] on icon at bounding box center [62, 131] width 9 height 11
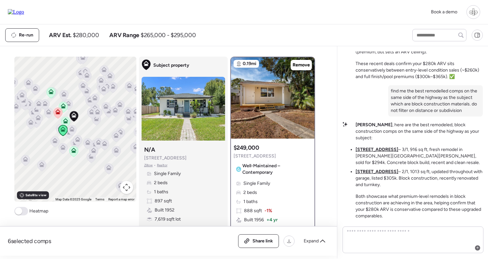
click at [387, 148] on u "[STREET_ADDRESS]" at bounding box center [376, 150] width 43 height 6
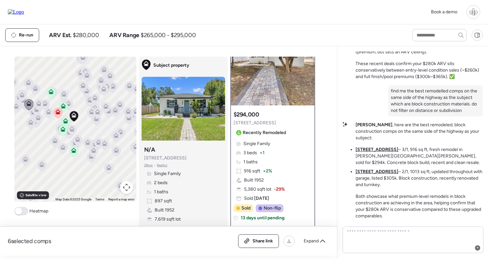
scroll to position [43, 0]
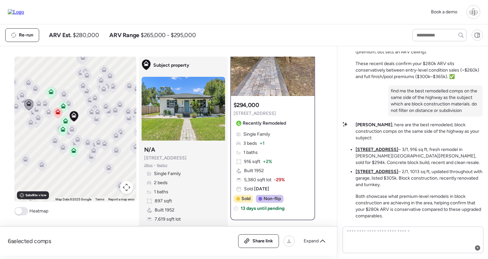
click at [377, 173] on u "2546 50th Ave N" at bounding box center [376, 172] width 43 height 6
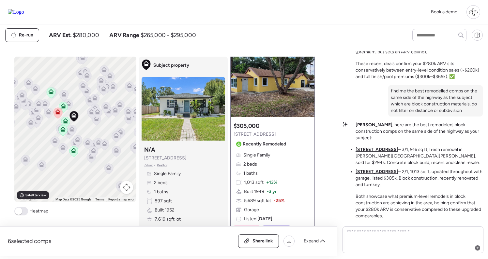
scroll to position [24, 0]
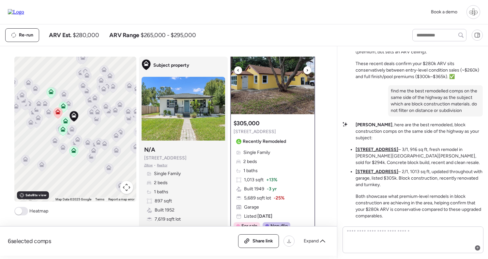
click at [272, 85] on img at bounding box center [272, 73] width 83 height 81
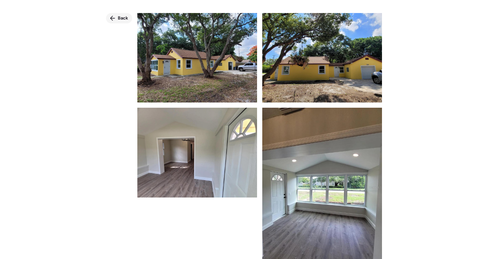
scroll to position [0, 0]
click at [120, 16] on span "Back" at bounding box center [123, 18] width 10 height 7
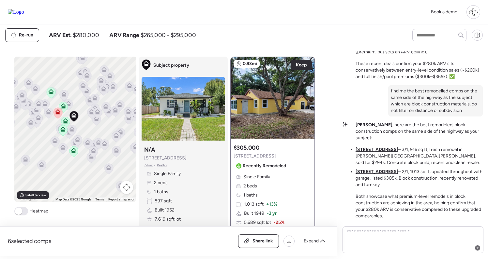
click at [54, 110] on icon at bounding box center [57, 113] width 9 height 11
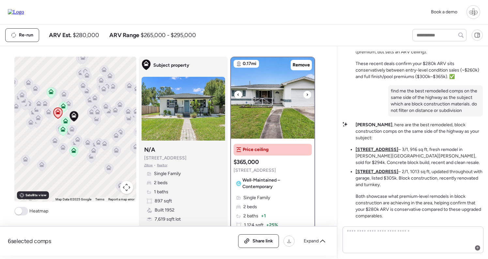
click at [263, 114] on img at bounding box center [272, 97] width 83 height 81
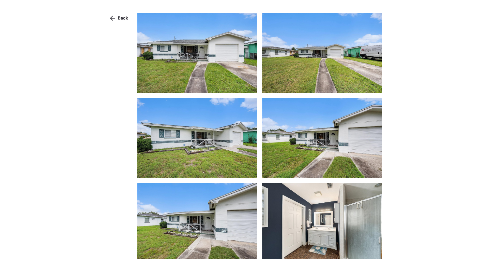
scroll to position [231, 0]
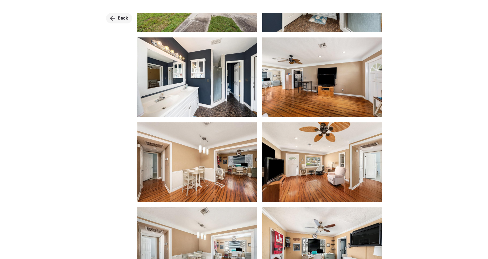
click at [117, 15] on div "Back" at bounding box center [119, 18] width 26 height 10
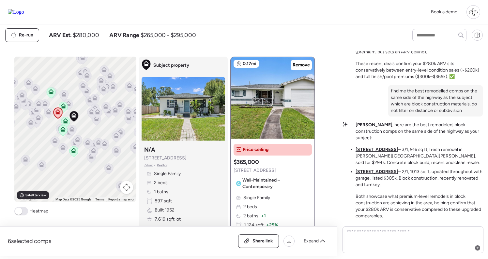
scroll to position [0, 0]
click at [78, 138] on icon at bounding box center [77, 138] width 5 height 3
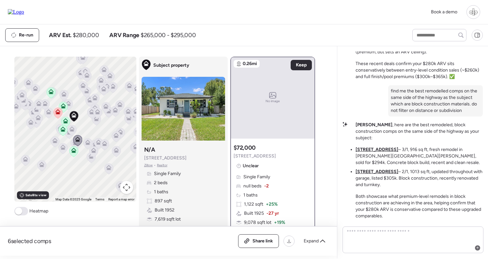
click at [73, 131] on icon at bounding box center [71, 131] width 4 height 2
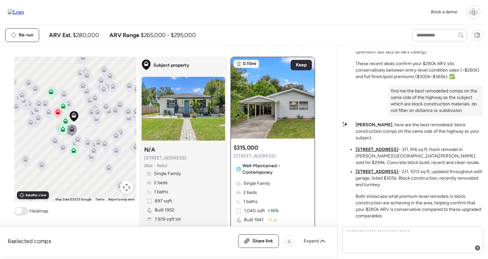
scroll to position [145, 0]
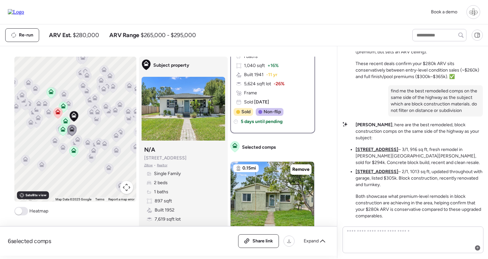
click at [30, 123] on icon at bounding box center [30, 122] width 5 height 5
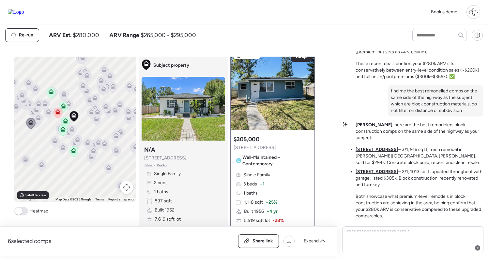
scroll to position [0, 0]
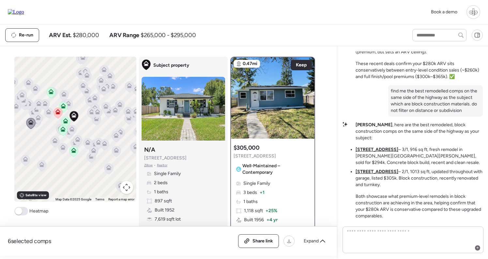
click at [39, 121] on icon at bounding box center [38, 119] width 9 height 11
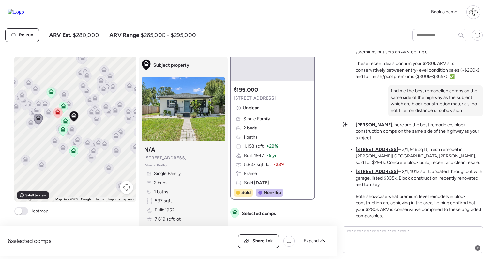
scroll to position [58, 0]
click at [40, 105] on icon at bounding box center [39, 105] width 4 height 2
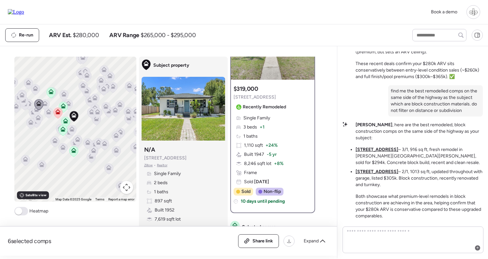
scroll to position [89, 0]
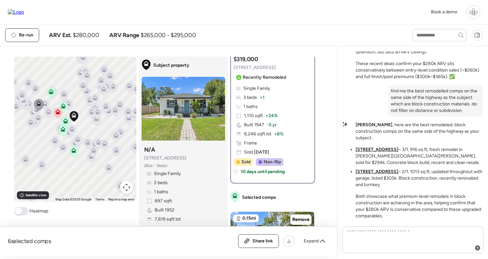
click at [48, 113] on icon at bounding box center [48, 113] width 4 height 2
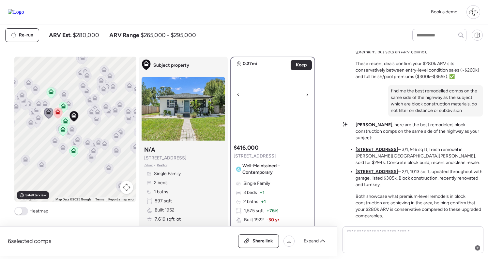
scroll to position [68, 0]
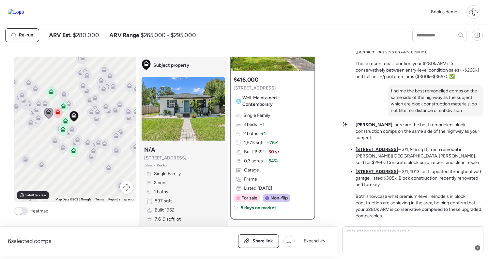
click at [19, 92] on icon at bounding box center [21, 96] width 9 height 11
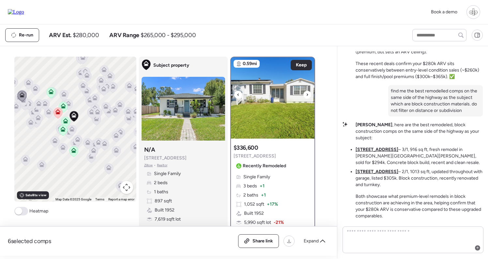
scroll to position [0, 0]
click at [276, 119] on img at bounding box center [272, 97] width 83 height 81
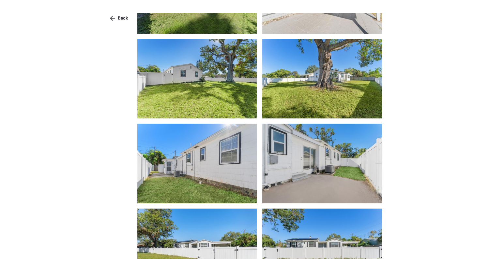
scroll to position [1072, 0]
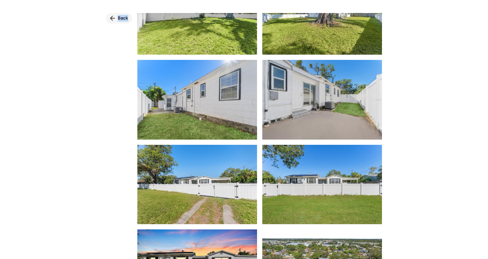
click at [118, 21] on span "Back" at bounding box center [123, 18] width 10 height 7
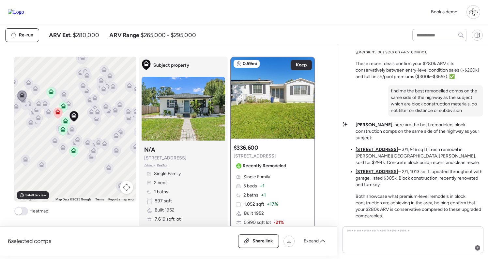
click at [36, 120] on icon at bounding box center [38, 117] width 5 height 5
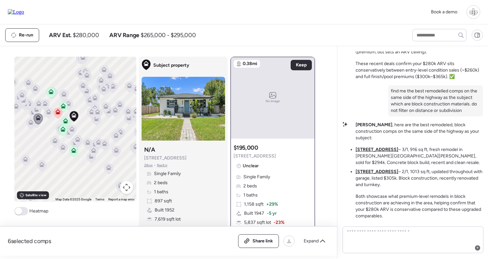
click at [38, 102] on icon at bounding box center [38, 103] width 5 height 5
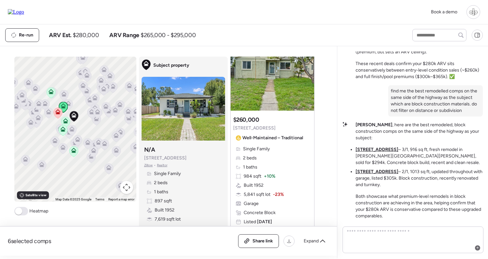
scroll to position [189, 0]
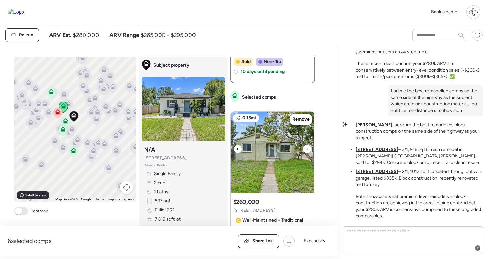
click at [271, 146] on img at bounding box center [271, 152] width 83 height 81
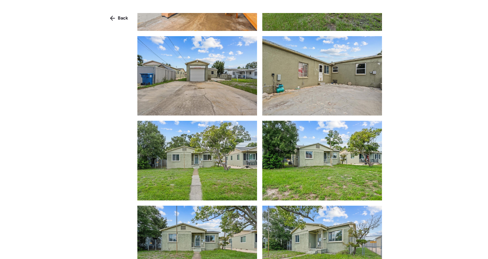
scroll to position [743, 0]
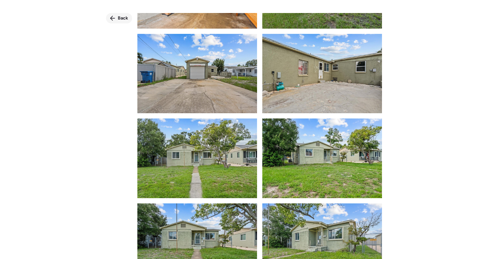
click at [118, 19] on span "Back" at bounding box center [123, 18] width 10 height 7
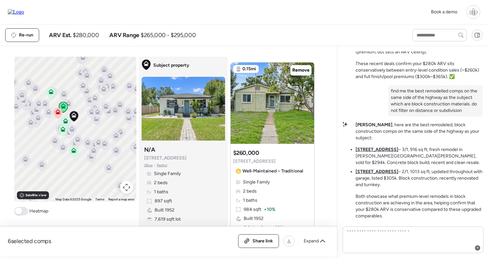
scroll to position [239, 0]
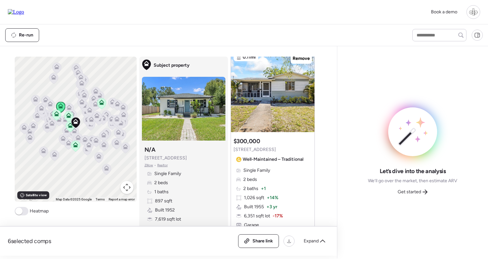
scroll to position [732, 0]
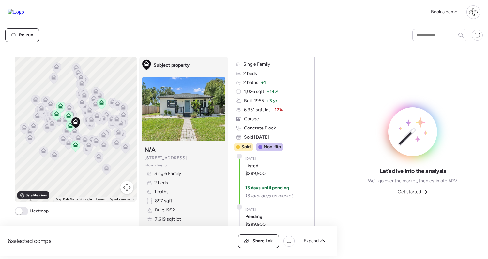
click at [413, 199] on div "Let’s dive into the analysis We’ll go over the market, then estimate ARV Get st…" at bounding box center [412, 153] width 140 height 202
click at [412, 188] on div "Get started" at bounding box center [412, 192] width 38 height 10
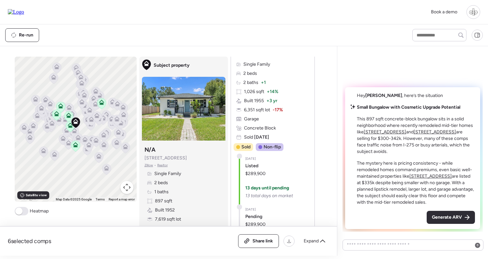
click at [379, 132] on u "[STREET_ADDRESS]" at bounding box center [384, 132] width 42 height 6
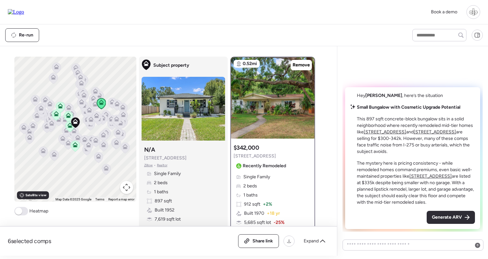
scroll to position [0, 0]
click at [284, 111] on div at bounding box center [272, 97] width 83 height 81
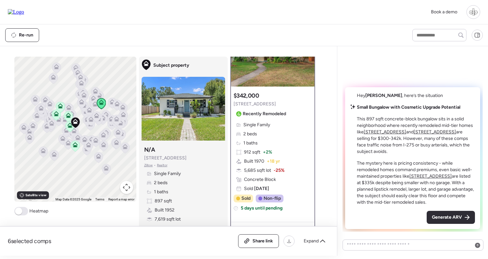
click at [273, 141] on div "Single Family 2 beds 1 baths 912 sqft + 2% Built 1970 + 18 yr 5,685 sqft lot -2…" at bounding box center [272, 157] width 78 height 70
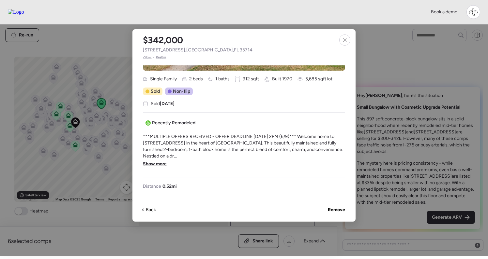
scroll to position [131, 0]
click at [156, 163] on span "Show more" at bounding box center [155, 164] width 24 height 7
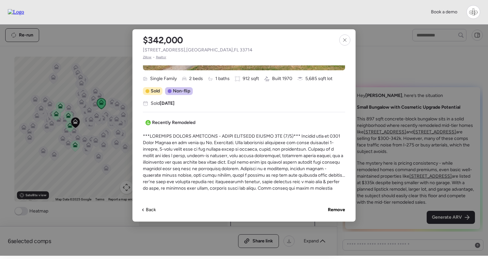
click at [346, 46] on div "$342,000 [STREET_ADDRESS] • Realtor Single Family 2 beds 1 baths 912 sqft Built…" at bounding box center [243, 125] width 223 height 193
click at [345, 40] on icon at bounding box center [344, 39] width 5 height 5
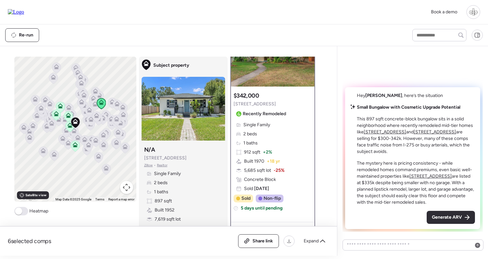
click at [433, 137] on p "This 897 sqft concrete-block bungalow sits in a solid neighborhood where recent…" at bounding box center [416, 135] width 118 height 39
click at [433, 134] on u "[STREET_ADDRESS]" at bounding box center [434, 132] width 42 height 6
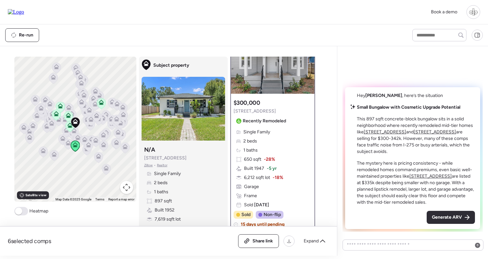
scroll to position [46, 0]
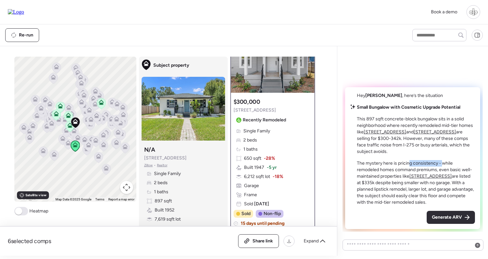
drag, startPoint x: 410, startPoint y: 162, endPoint x: 444, endPoint y: 162, distance: 34.2
click at [444, 162] on p "The mystery here is pricing consistency - while remodeled homes command premium…" at bounding box center [416, 183] width 118 height 46
drag, startPoint x: 372, startPoint y: 172, endPoint x: 415, endPoint y: 172, distance: 43.4
click at [416, 172] on p "The mystery here is pricing consistency - while remodeled homes command premium…" at bounding box center [416, 183] width 118 height 46
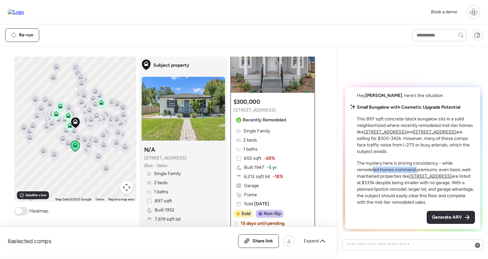
click at [415, 172] on p "The mystery here is pricing consistency - while remodeled homes command premium…" at bounding box center [416, 183] width 118 height 46
click at [436, 176] on u "2534 40th Ave N" at bounding box center [430, 177] width 42 height 6
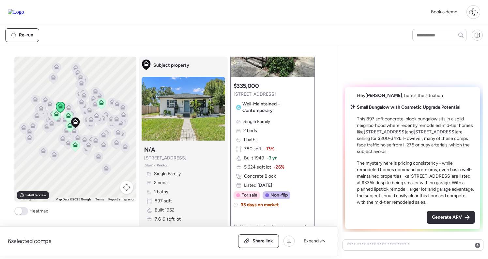
scroll to position [55, 0]
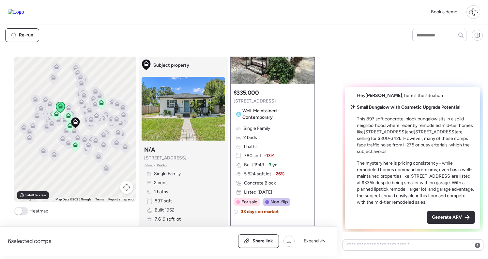
click at [281, 131] on div "Single Family 2 beds 1 baths 780 sqft -13% Built 1949 -3 yr 5,624 sqft lot -26%…" at bounding box center [272, 161] width 78 height 70
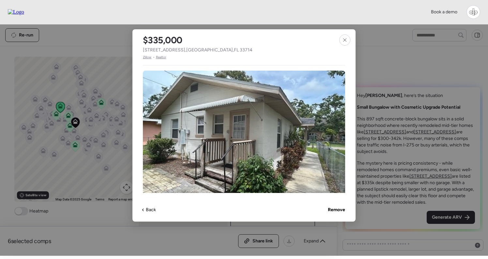
scroll to position [243, 0]
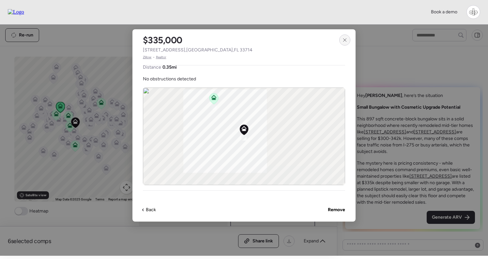
click at [346, 37] on div at bounding box center [344, 40] width 11 height 11
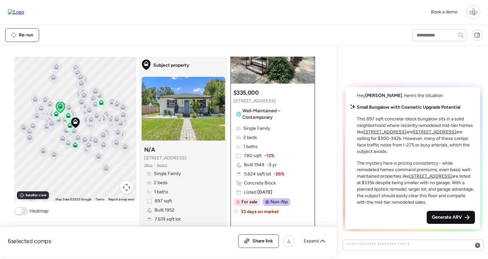
click at [443, 215] on div "Generate ARV" at bounding box center [450, 217] width 48 height 13
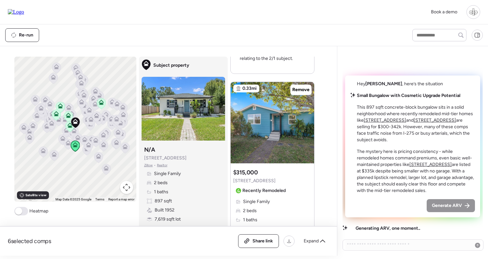
scroll to position [885, 0]
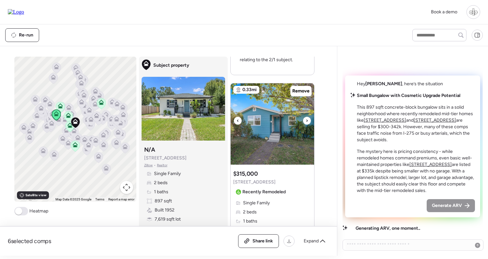
click at [263, 120] on img at bounding box center [271, 123] width 83 height 81
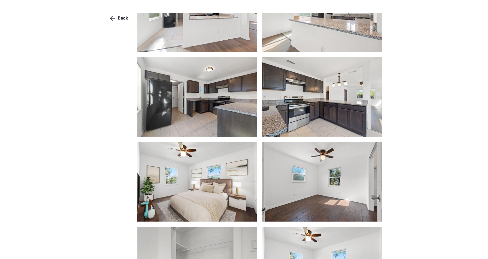
scroll to position [497, 0]
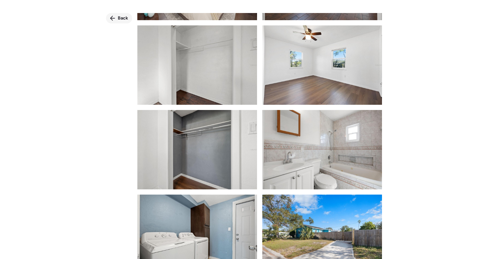
click at [113, 17] on icon at bounding box center [112, 18] width 5 height 5
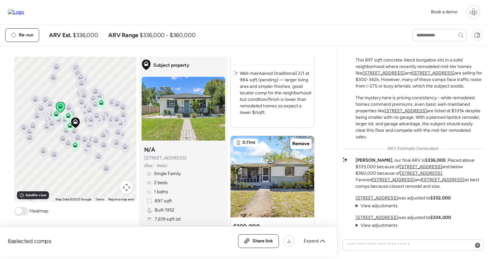
scroll to position [-50, 0]
click at [380, 76] on u "[STREET_ADDRESS]" at bounding box center [383, 73] width 42 height 6
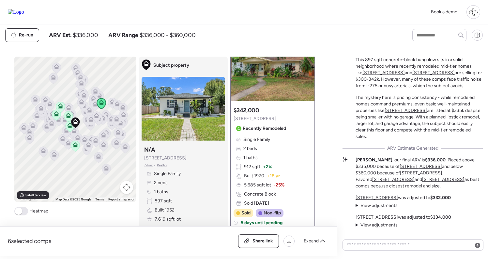
scroll to position [0, 0]
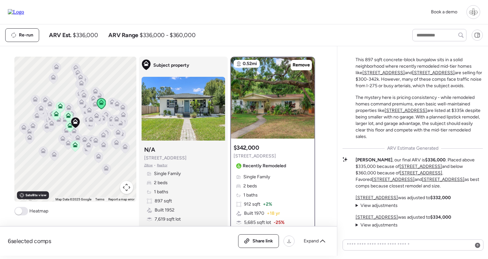
click at [304, 96] on div at bounding box center [272, 97] width 83 height 81
click at [420, 76] on u "[STREET_ADDRESS]" at bounding box center [433, 73] width 42 height 6
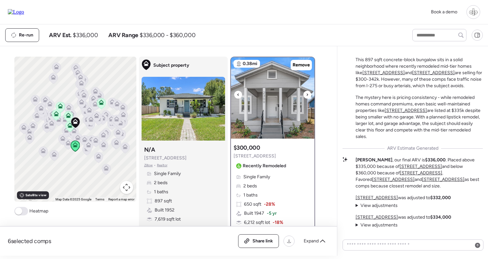
click at [306, 97] on icon at bounding box center [307, 95] width 3 height 8
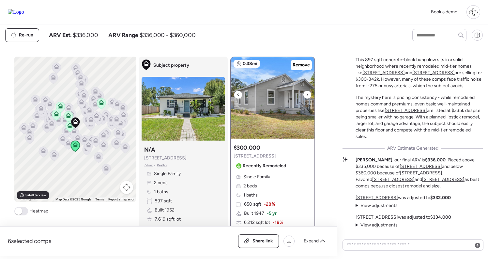
click at [306, 97] on icon at bounding box center [307, 95] width 3 height 8
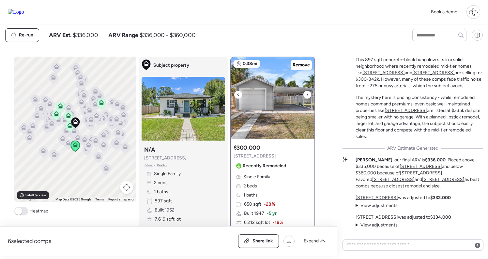
click at [306, 97] on icon at bounding box center [307, 95] width 3 height 8
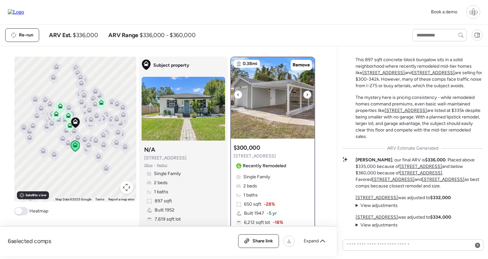
click at [306, 97] on icon at bounding box center [307, 95] width 3 height 8
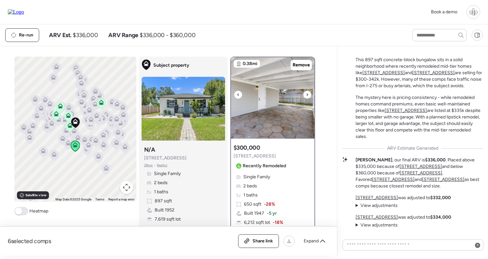
click at [289, 111] on img at bounding box center [272, 97] width 83 height 81
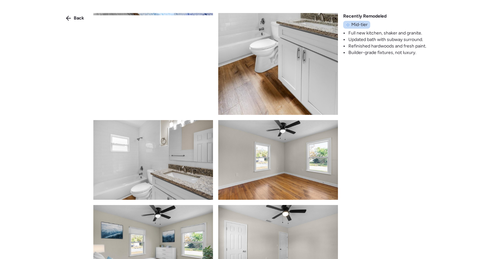
scroll to position [682, 0]
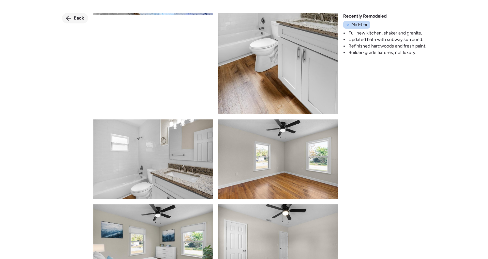
click at [69, 17] on icon at bounding box center [68, 18] width 5 height 5
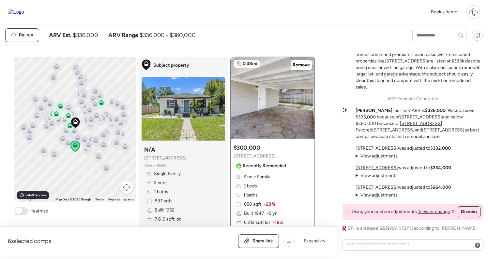
scroll to position [0, 0]
click at [377, 197] on span "View adjustments" at bounding box center [378, 196] width 37 height 6
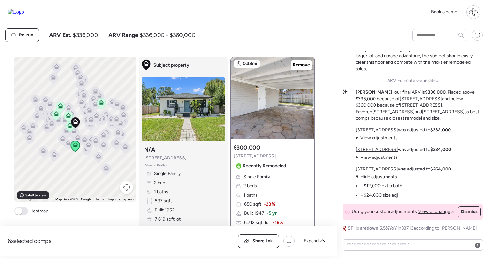
click at [378, 167] on u "[STREET_ADDRESS]" at bounding box center [376, 170] width 42 height 6
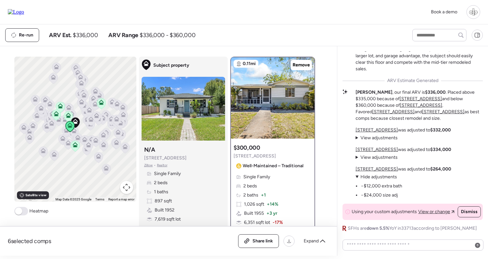
click at [374, 146] on div "4028 Queen St N was adjusted to $332,000 View adjustments Hide adjustments +$8,…" at bounding box center [403, 163] width 96 height 72
click at [374, 149] on u "[STREET_ADDRESS]" at bounding box center [376, 150] width 42 height 6
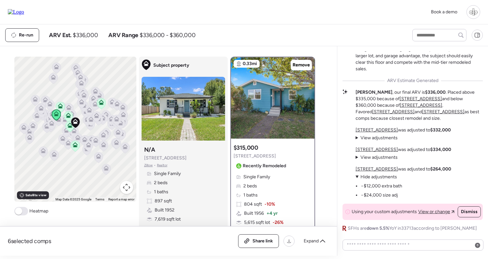
click at [381, 132] on u "[STREET_ADDRESS]" at bounding box center [376, 130] width 42 height 6
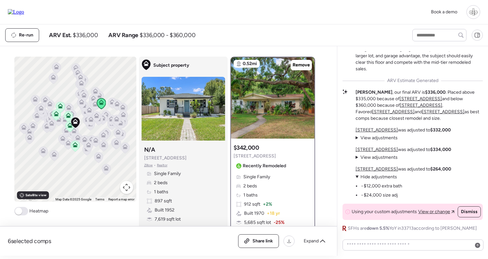
scroll to position [40, 0]
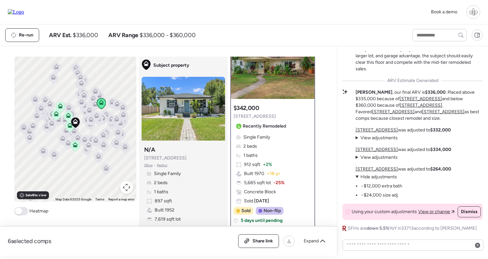
click at [378, 151] on u "[STREET_ADDRESS]" at bounding box center [376, 150] width 42 height 6
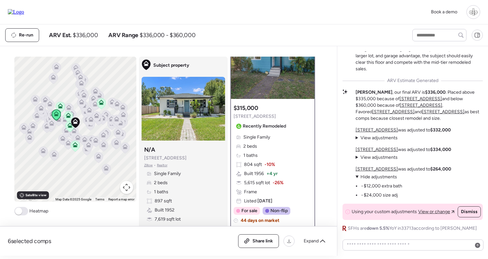
scroll to position [0, 0]
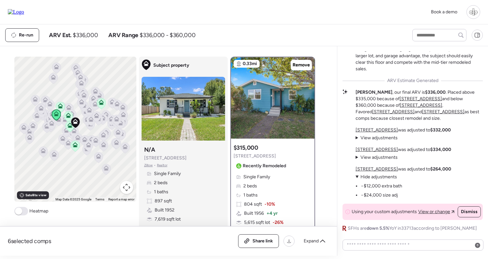
click at [376, 132] on u "[STREET_ADDRESS]" at bounding box center [376, 130] width 42 height 6
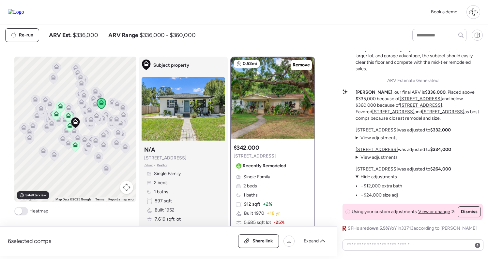
click at [55, 115] on icon at bounding box center [56, 115] width 4 height 2
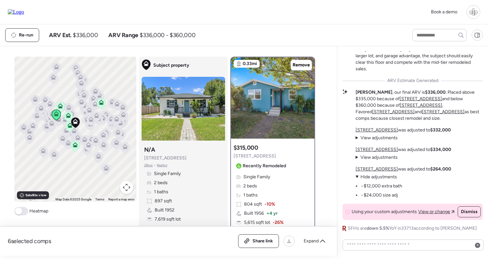
click at [61, 105] on icon at bounding box center [60, 105] width 5 height 3
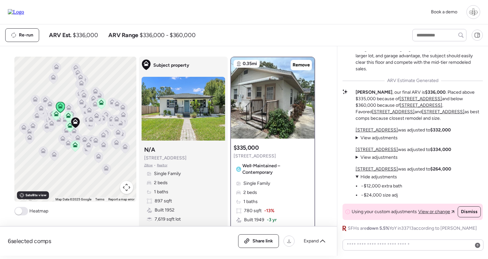
click at [57, 114] on div at bounding box center [60, 108] width 9 height 12
click at [55, 112] on icon at bounding box center [55, 112] width 5 height 3
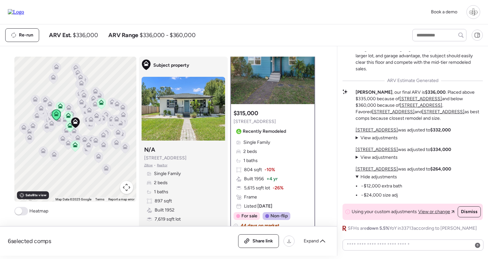
scroll to position [43, 0]
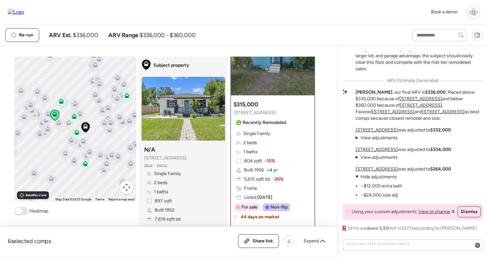
click at [58, 124] on icon at bounding box center [58, 122] width 5 height 5
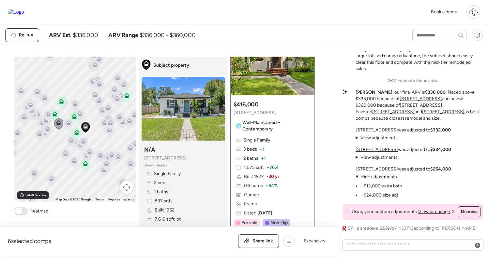
scroll to position [0, 0]
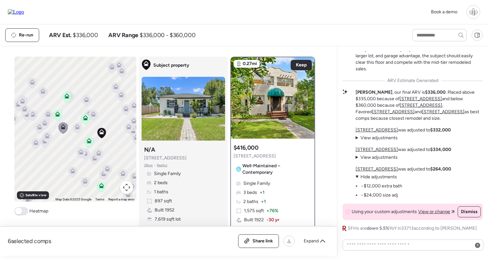
click at [46, 115] on icon at bounding box center [48, 116] width 4 height 2
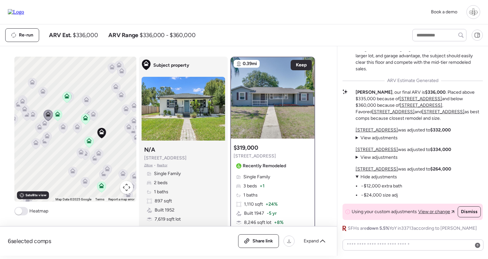
click at [46, 126] on icon at bounding box center [44, 124] width 9 height 11
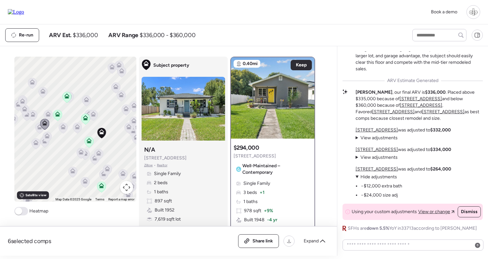
click at [50, 115] on icon at bounding box center [47, 114] width 5 height 5
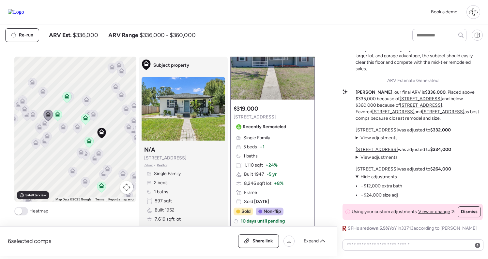
scroll to position [46, 0]
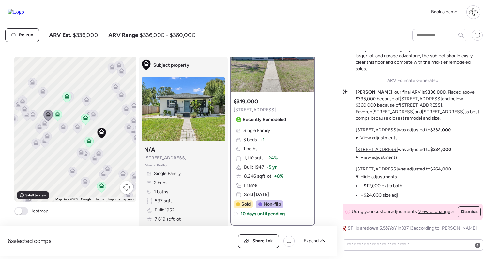
click at [58, 116] on icon at bounding box center [57, 116] width 4 height 2
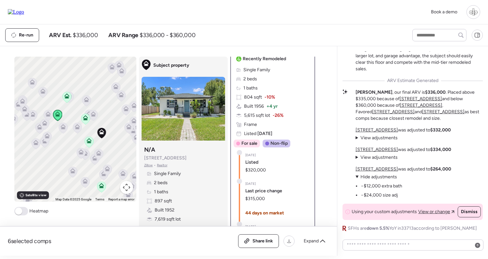
scroll to position [110, 0]
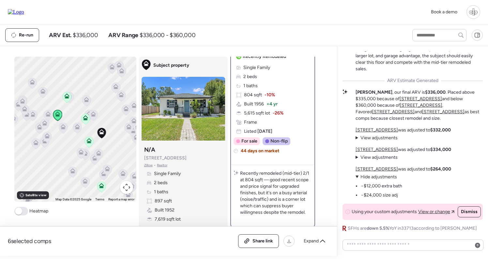
click at [48, 141] on icon at bounding box center [47, 137] width 9 height 11
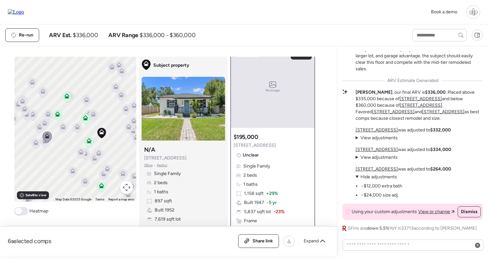
scroll to position [0, 0]
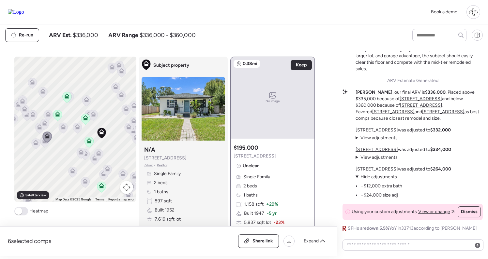
click at [42, 149] on div at bounding box center [44, 143] width 9 height 12
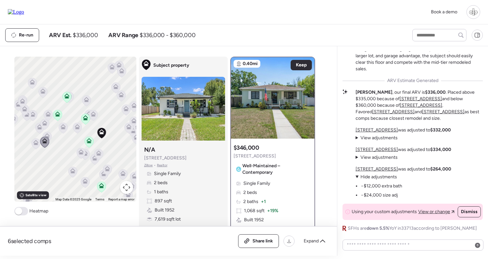
click at [33, 144] on icon at bounding box center [35, 144] width 9 height 11
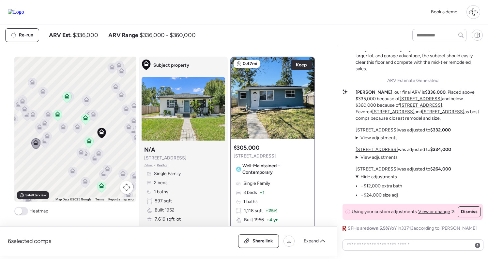
click at [37, 130] on icon at bounding box center [39, 128] width 9 height 11
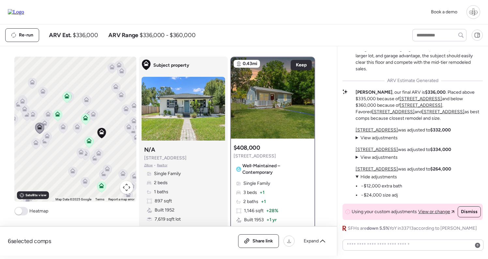
click at [47, 125] on icon at bounding box center [44, 125] width 4 height 2
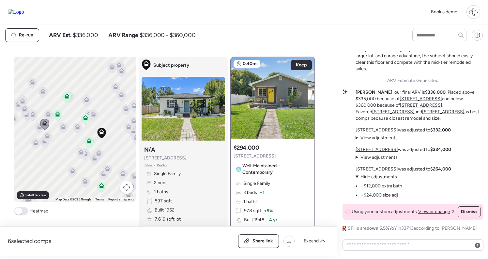
click at [48, 116] on icon at bounding box center [48, 116] width 4 height 2
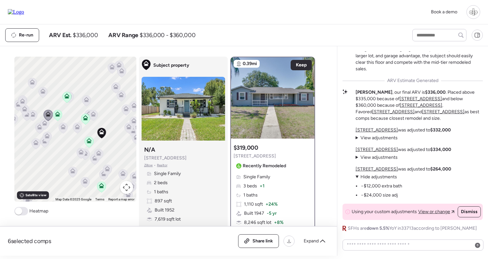
click at [31, 115] on icon at bounding box center [32, 114] width 5 height 5
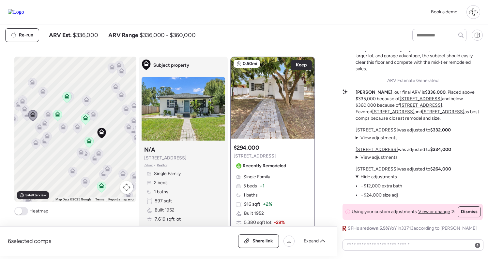
click at [26, 120] on icon at bounding box center [26, 116] width 9 height 11
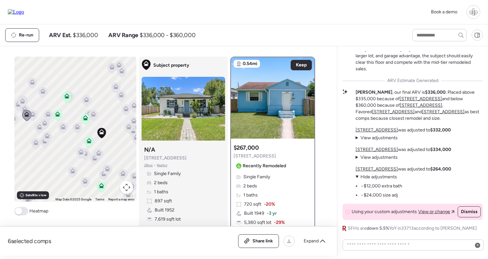
click at [34, 117] on icon at bounding box center [32, 116] width 4 height 2
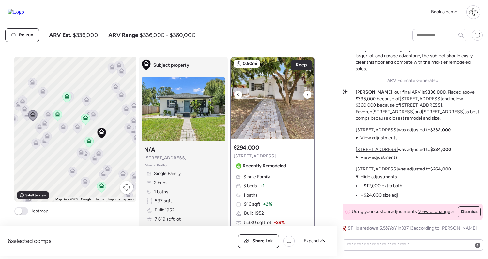
click at [291, 112] on img at bounding box center [272, 97] width 83 height 81
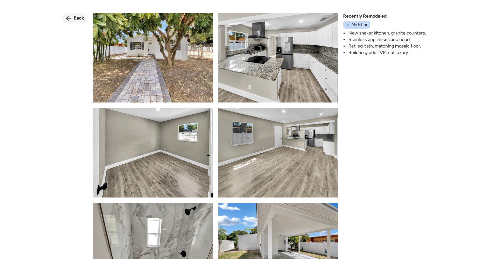
click at [77, 16] on span "Back" at bounding box center [79, 18] width 10 height 7
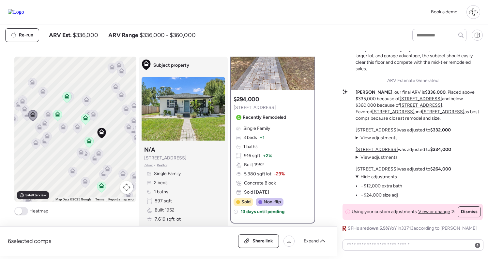
scroll to position [49, 0]
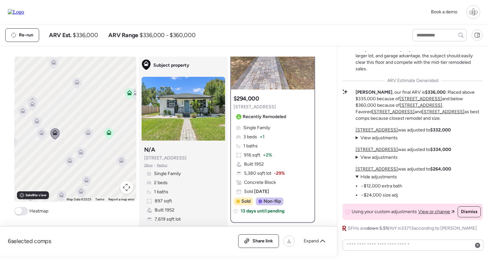
click at [41, 135] on icon at bounding box center [41, 134] width 4 height 2
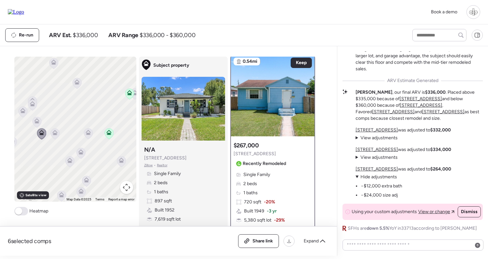
scroll to position [0, 0]
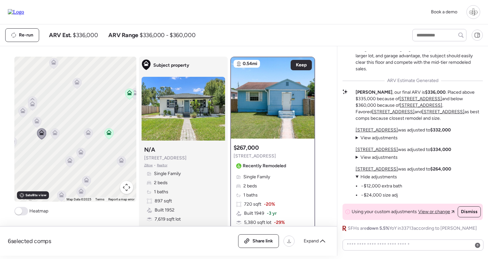
click at [40, 123] on icon at bounding box center [36, 122] width 9 height 11
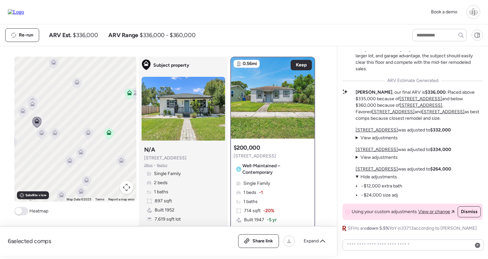
click at [83, 132] on div "To navigate, press the arrow keys. To activate drag with keyboard, press Alt + …" at bounding box center [75, 129] width 122 height 145
click at [84, 133] on icon at bounding box center [88, 134] width 9 height 11
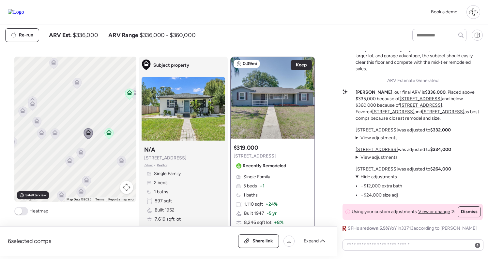
click at [81, 156] on icon at bounding box center [80, 153] width 9 height 11
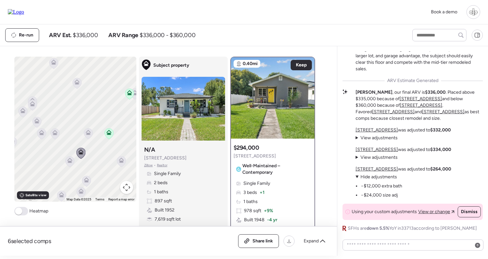
click at [72, 159] on icon at bounding box center [69, 160] width 5 height 5
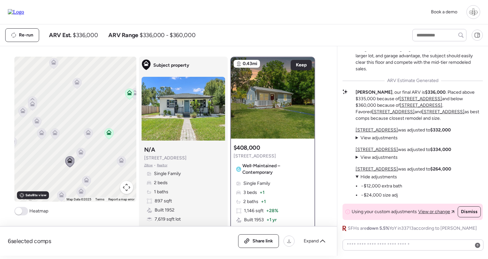
click at [80, 158] on icon at bounding box center [80, 153] width 9 height 11
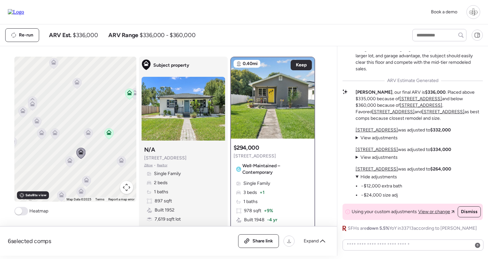
click at [91, 132] on icon at bounding box center [88, 134] width 9 height 11
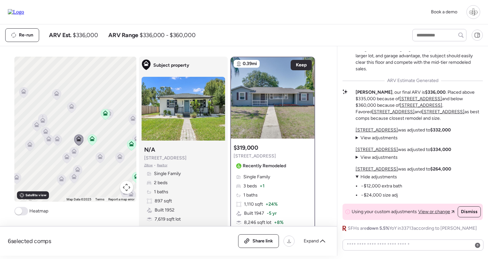
drag, startPoint x: 121, startPoint y: 157, endPoint x: 88, endPoint y: 157, distance: 33.6
click at [96, 157] on div at bounding box center [100, 159] width 9 height 12
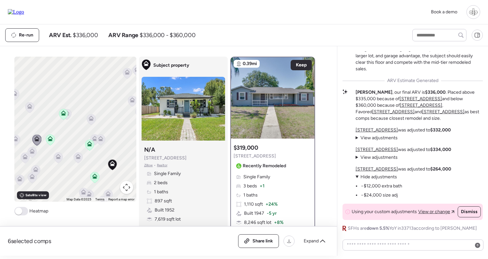
click at [102, 142] on icon at bounding box center [100, 140] width 9 height 11
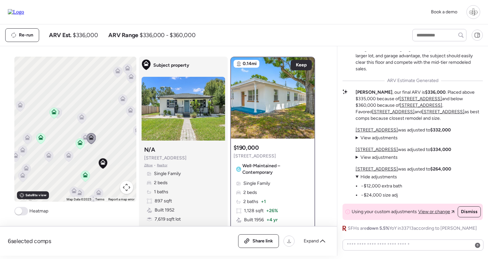
drag, startPoint x: 104, startPoint y: 179, endPoint x: 73, endPoint y: 164, distance: 34.7
click at [73, 164] on div "To navigate, press the arrow keys. To activate drag with keyboard, press Alt + …" at bounding box center [75, 129] width 122 height 145
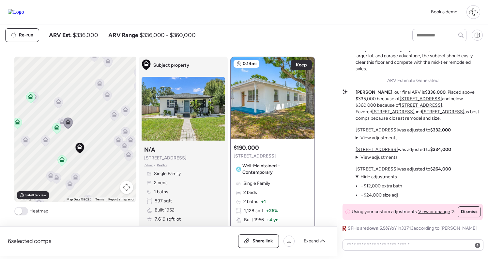
click at [62, 162] on icon at bounding box center [62, 161] width 4 height 2
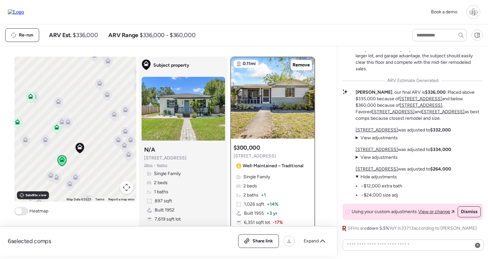
click at [77, 180] on icon at bounding box center [75, 178] width 9 height 11
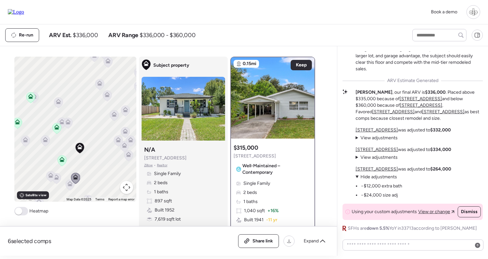
scroll to position [69, 0]
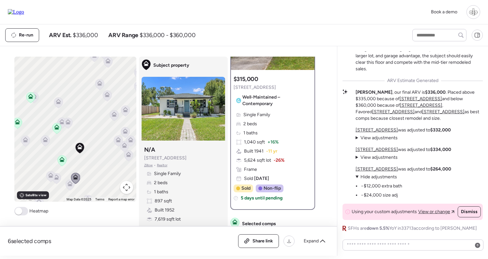
click at [60, 163] on icon at bounding box center [61, 161] width 9 height 11
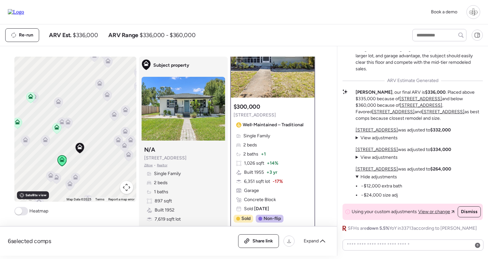
scroll to position [41, 0]
click at [68, 124] on icon at bounding box center [68, 124] width 4 height 2
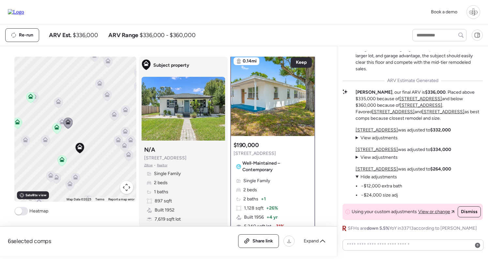
scroll to position [0, 0]
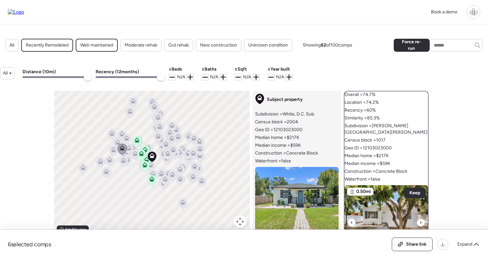
scroll to position [47, 0]
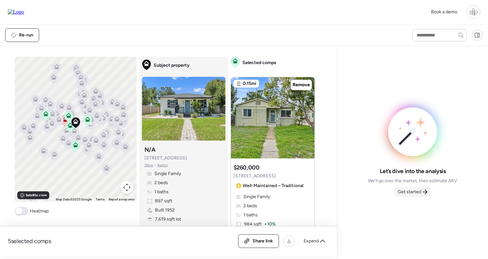
click at [401, 196] on div "Get started" at bounding box center [412, 192] width 38 height 10
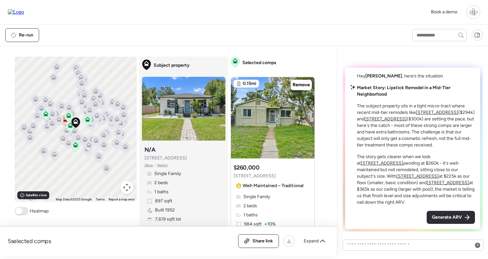
click at [428, 115] on u "[STREET_ADDRESS]" at bounding box center [437, 113] width 42 height 6
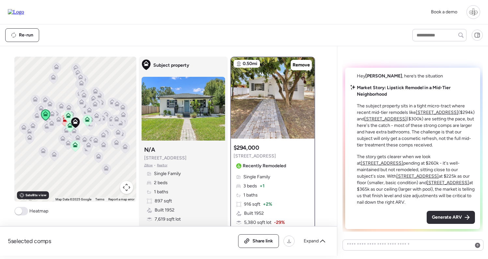
click at [375, 122] on u "[STREET_ADDRESS]" at bounding box center [385, 119] width 42 height 6
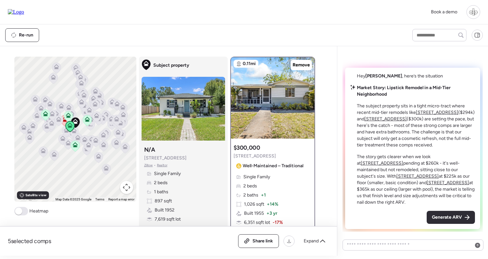
click at [430, 115] on u "[STREET_ADDRESS]" at bounding box center [437, 113] width 42 height 6
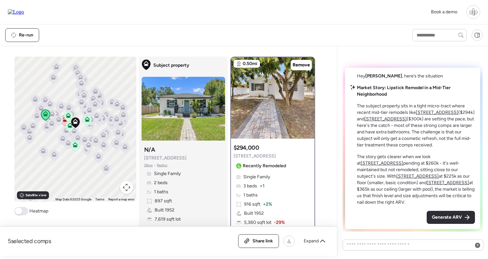
click at [384, 122] on u "[STREET_ADDRESS]" at bounding box center [385, 119] width 42 height 6
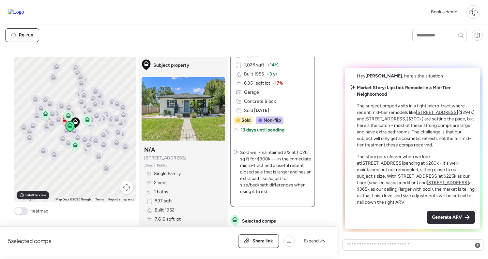
scroll to position [153, 0]
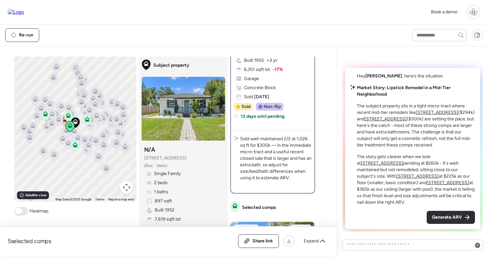
click at [427, 115] on u "[STREET_ADDRESS]" at bounding box center [437, 113] width 42 height 6
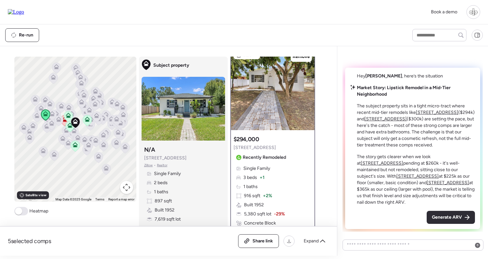
scroll to position [0, 0]
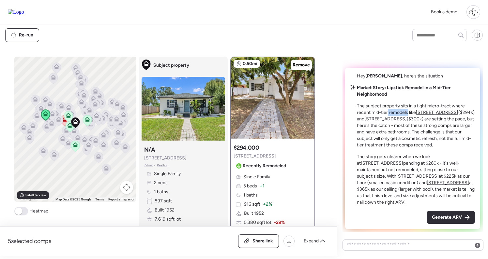
drag, startPoint x: 388, startPoint y: 119, endPoint x: 407, endPoint y: 121, distance: 20.0
click at [407, 121] on p "The subject property sits in a tight micro-tract where recent mid-tier remodels…" at bounding box center [416, 126] width 118 height 46
click at [408, 121] on p "The subject property sits in a tight micro-tract where recent mid-tier remodels…" at bounding box center [416, 126] width 118 height 46
drag, startPoint x: 408, startPoint y: 121, endPoint x: 394, endPoint y: 120, distance: 14.0
click at [394, 120] on p "The subject property sits in a tight micro-tract where recent mid-tier remodels…" at bounding box center [416, 126] width 118 height 46
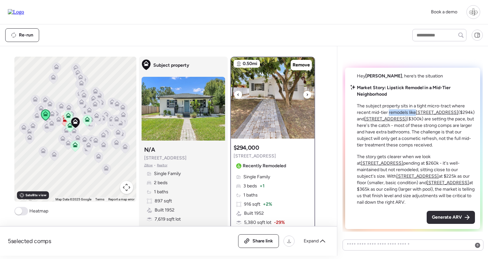
click at [259, 127] on img at bounding box center [272, 97] width 83 height 81
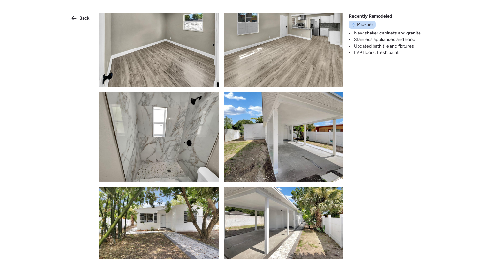
scroll to position [145, 0]
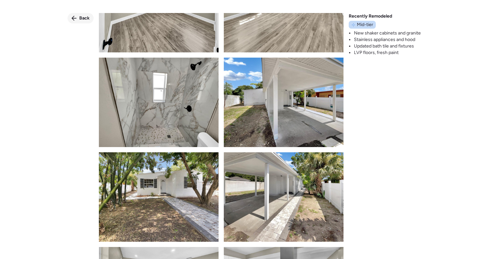
click at [77, 18] on div "Back" at bounding box center [80, 18] width 26 height 10
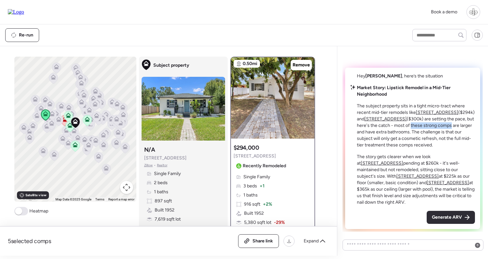
drag, startPoint x: 409, startPoint y: 130, endPoint x: 449, endPoint y: 130, distance: 39.8
click at [449, 130] on p "The subject property sits in a tight micro-tract where recent mid-tier remodels…" at bounding box center [416, 126] width 118 height 46
drag, startPoint x: 390, startPoint y: 137, endPoint x: 425, endPoint y: 137, distance: 34.9
click at [425, 137] on p "The subject property sits in a tight micro-tract where recent mid-tier remodels…" at bounding box center [416, 126] width 118 height 46
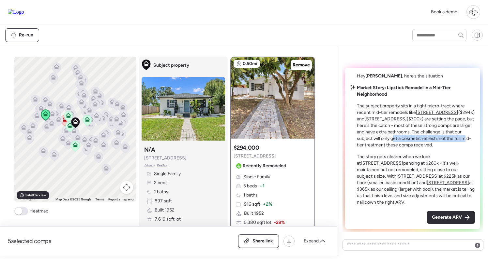
drag, startPoint x: 392, startPoint y: 146, endPoint x: 462, endPoint y: 146, distance: 69.8
click at [462, 146] on p "The subject property sits in a tight micro-tract where recent mid-tier remodels…" at bounding box center [416, 126] width 118 height 46
drag, startPoint x: 386, startPoint y: 151, endPoint x: 423, endPoint y: 151, distance: 37.8
click at [423, 149] on p "The subject property sits in a tight micro-tract where recent mid-tier remodels…" at bounding box center [416, 126] width 118 height 46
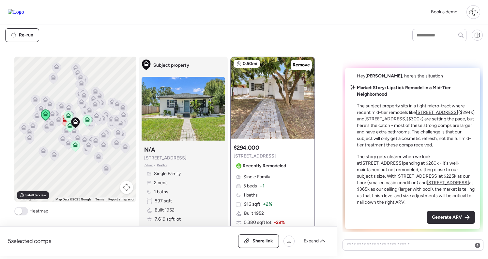
click at [418, 149] on p "The subject property sits in a tight micro-tract where recent mid-tier remodels…" at bounding box center [416, 126] width 118 height 46
drag, startPoint x: 391, startPoint y: 152, endPoint x: 427, endPoint y: 153, distance: 36.8
click at [427, 149] on p "The subject property sits in a tight micro-tract where recent mid-tier remodels…" at bounding box center [416, 126] width 118 height 46
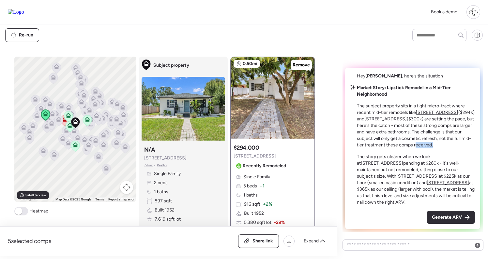
click at [427, 149] on p "The subject property sits in a tight micro-tract where recent mid-tier remodels…" at bounding box center [416, 126] width 118 height 46
click at [451, 149] on p "The subject property sits in a tight micro-tract where recent mid-tier remodels…" at bounding box center [416, 126] width 118 height 46
drag, startPoint x: 386, startPoint y: 154, endPoint x: 433, endPoint y: 154, distance: 46.9
click at [433, 149] on p "The subject property sits in a tight micro-tract where recent mid-tier remodels…" at bounding box center [416, 126] width 118 height 46
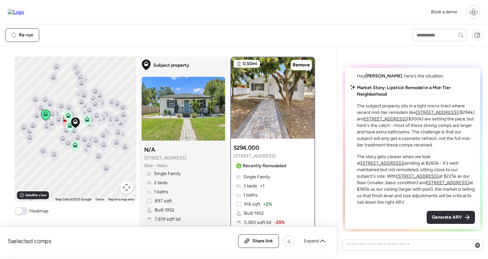
click at [403, 161] on u "[STREET_ADDRESS]" at bounding box center [382, 164] width 42 height 6
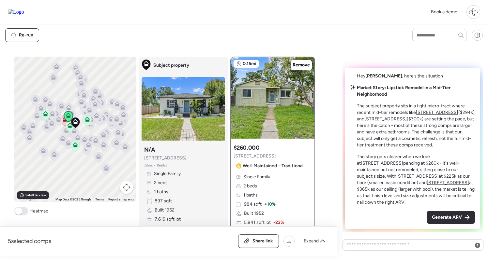
scroll to position [0, 0]
click at [396, 179] on u "[STREET_ADDRESS]" at bounding box center [417, 177] width 42 height 6
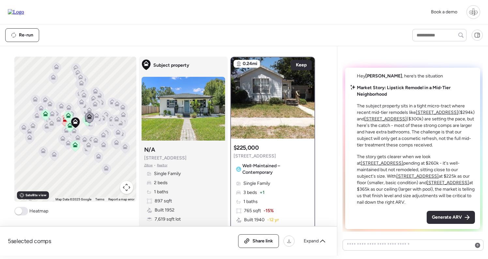
click at [426, 186] on u "[STREET_ADDRESS]" at bounding box center [447, 183] width 42 height 6
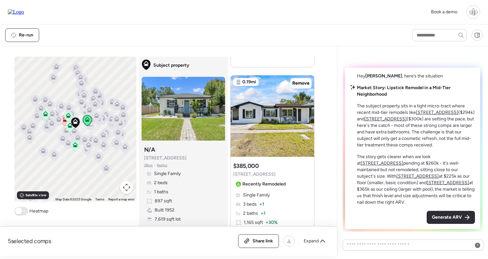
scroll to position [1550, 0]
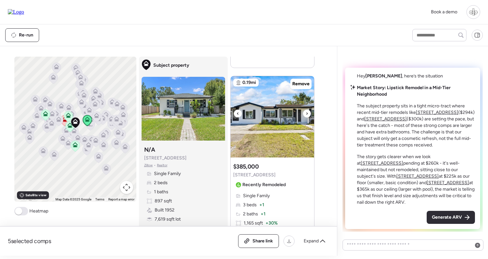
click at [261, 125] on img at bounding box center [271, 116] width 83 height 81
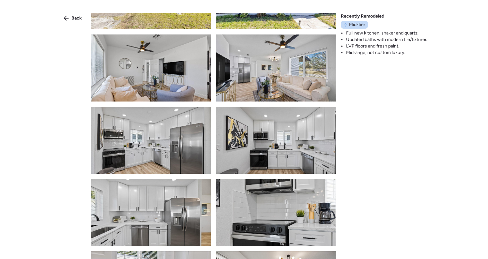
scroll to position [51, 0]
click at [76, 26] on div "Back Recently Remodeled Mid-tier Full new kitchen, shaker and quartz. Updated b…" at bounding box center [244, 141] width 488 height 283
click at [76, 20] on span "Back" at bounding box center [76, 18] width 10 height 7
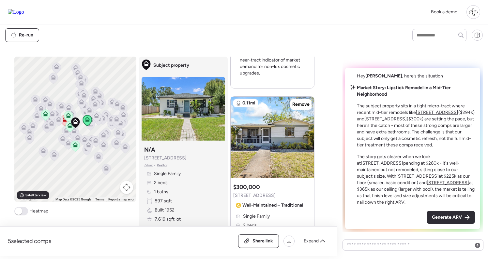
scroll to position [594, 0]
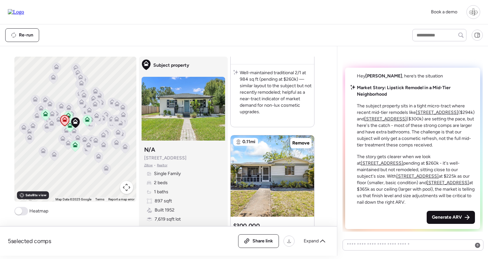
click at [456, 217] on span "Generate ARV" at bounding box center [447, 218] width 30 height 7
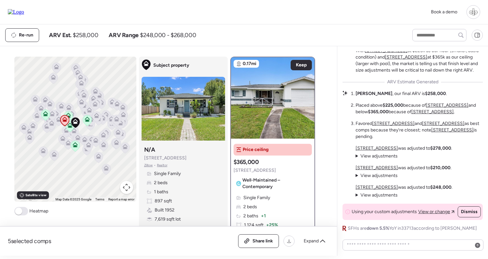
scroll to position [0, 0]
click at [369, 148] on u "[STREET_ADDRESS]" at bounding box center [376, 149] width 42 height 6
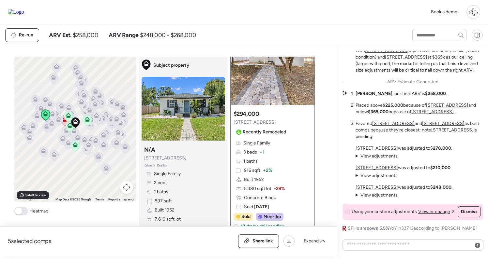
scroll to position [34, 0]
click at [371, 155] on span "View adjustments" at bounding box center [378, 157] width 37 height 6
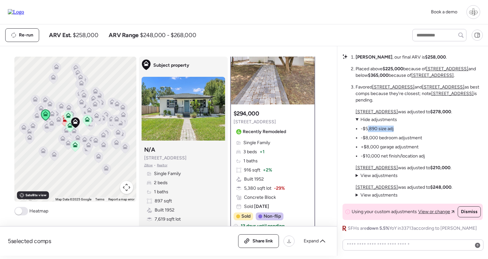
drag, startPoint x: 367, startPoint y: 129, endPoint x: 394, endPoint y: 129, distance: 27.1
click at [394, 129] on ul "-$5,890 size adj -$8,000 bedroom adjustment +$8,000 garage adjustment -$10,000 …" at bounding box center [389, 141] width 69 height 37
drag, startPoint x: 371, startPoint y: 135, endPoint x: 406, endPoint y: 137, distance: 34.9
click at [406, 137] on li "-$8,000 bedroom adjustment" at bounding box center [391, 138] width 61 height 7
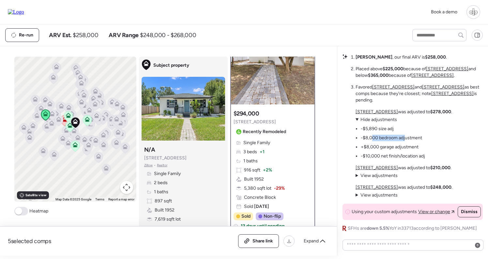
click at [406, 137] on li "-$8,000 bedroom adjustment" at bounding box center [391, 138] width 61 height 7
drag, startPoint x: 368, startPoint y: 148, endPoint x: 395, endPoint y: 148, distance: 27.4
click at [396, 148] on li "+$8,000 garage adjustment" at bounding box center [390, 147] width 58 height 7
click at [395, 148] on li "+$8,000 garage adjustment" at bounding box center [390, 147] width 58 height 7
drag, startPoint x: 367, startPoint y: 155, endPoint x: 404, endPoint y: 155, distance: 36.8
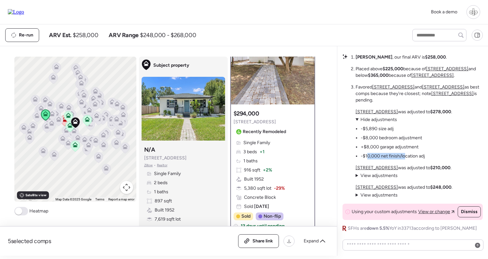
click at [405, 155] on li "-$10,000 net finish/location adj" at bounding box center [393, 156] width 64 height 7
click at [404, 155] on li "-$10,000 net finish/location adj" at bounding box center [393, 156] width 64 height 7
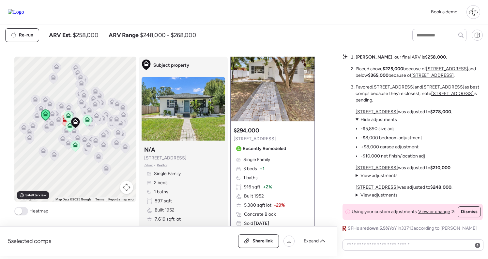
scroll to position [0, 0]
click at [372, 168] on u "[STREET_ADDRESS]" at bounding box center [376, 168] width 42 height 6
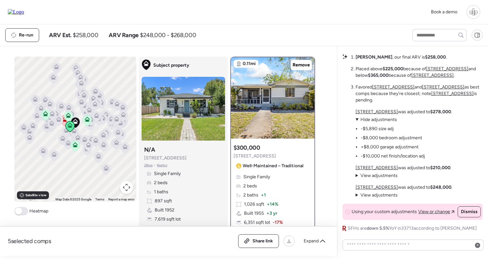
click at [382, 177] on span "View adjustments" at bounding box center [378, 176] width 37 height 6
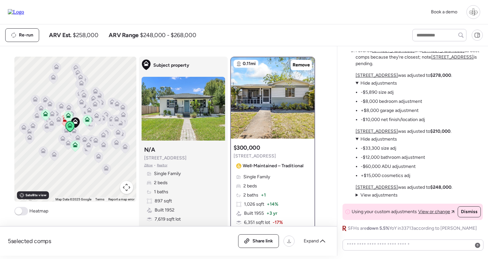
drag, startPoint x: 363, startPoint y: 144, endPoint x: 400, endPoint y: 144, distance: 36.8
click at [400, 144] on ul "-$33,300 size adj -$12,000 bathroom adjustment -$60,000 ADU adjustment +$15,000…" at bounding box center [389, 161] width 69 height 37
click at [374, 187] on u "[STREET_ADDRESS]" at bounding box center [376, 188] width 42 height 6
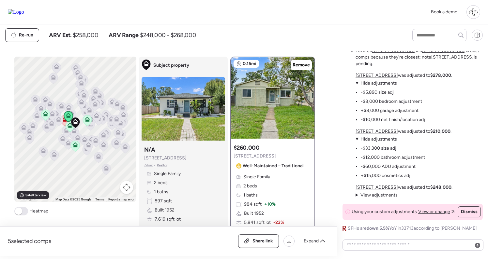
click at [375, 131] on u "[STREET_ADDRESS]" at bounding box center [376, 132] width 42 height 6
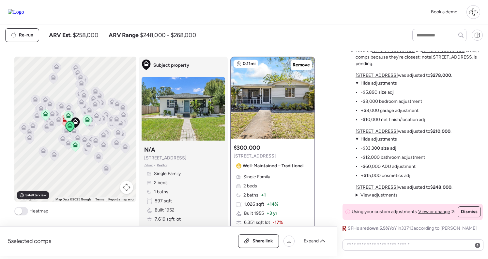
click at [369, 186] on u "[STREET_ADDRESS]" at bounding box center [376, 188] width 42 height 6
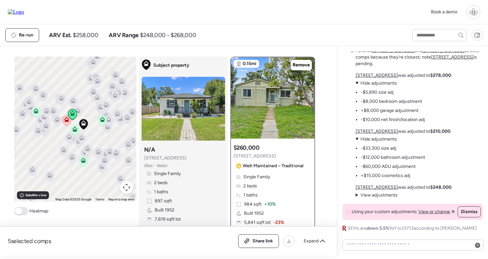
click at [33, 110] on icon at bounding box center [35, 111] width 5 height 5
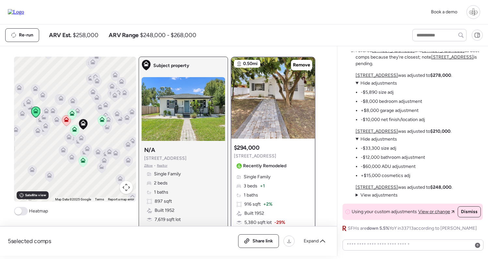
click at [82, 162] on icon at bounding box center [83, 162] width 4 height 2
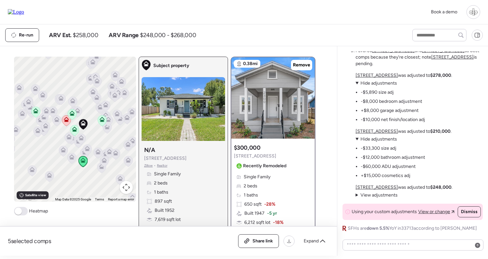
click at [104, 120] on icon at bounding box center [101, 119] width 5 height 5
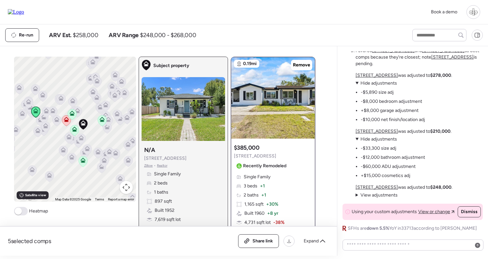
scroll to position [0, 0]
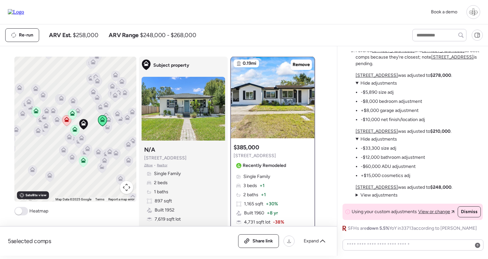
click at [35, 111] on icon at bounding box center [35, 111] width 5 height 5
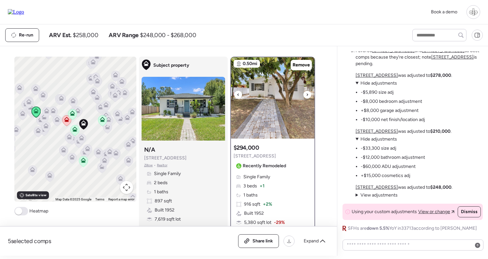
scroll to position [0, 0]
